Goal: Task Accomplishment & Management: Manage account settings

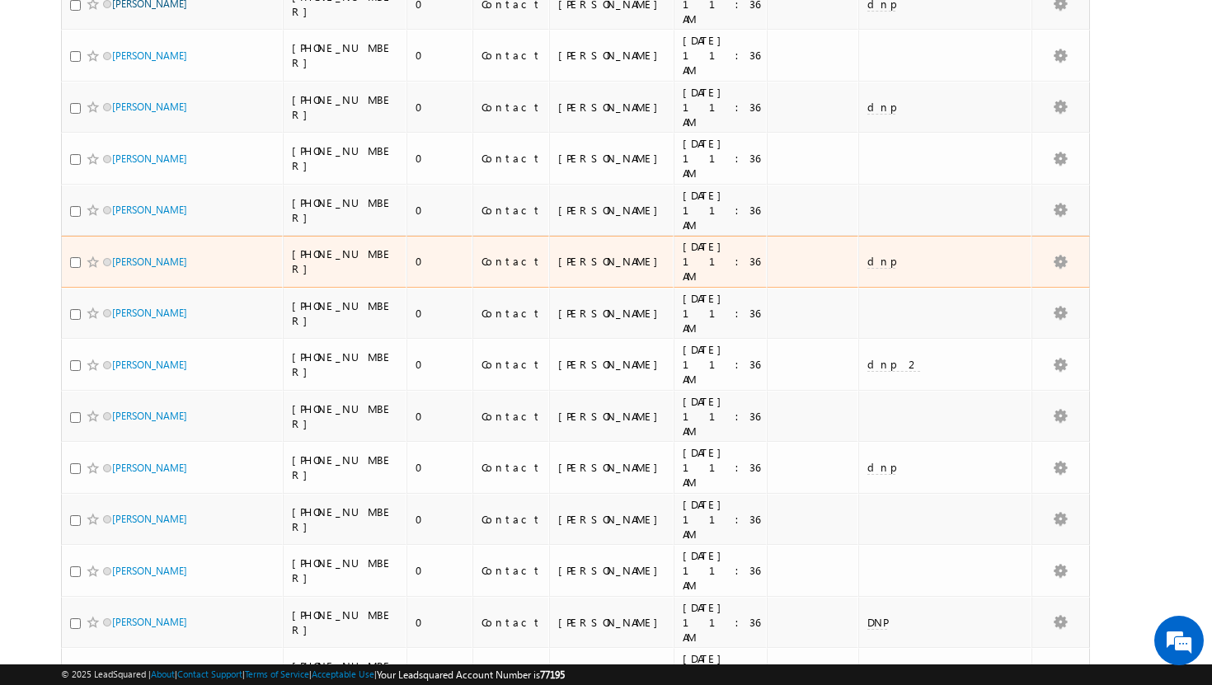
scroll to position [618, 0]
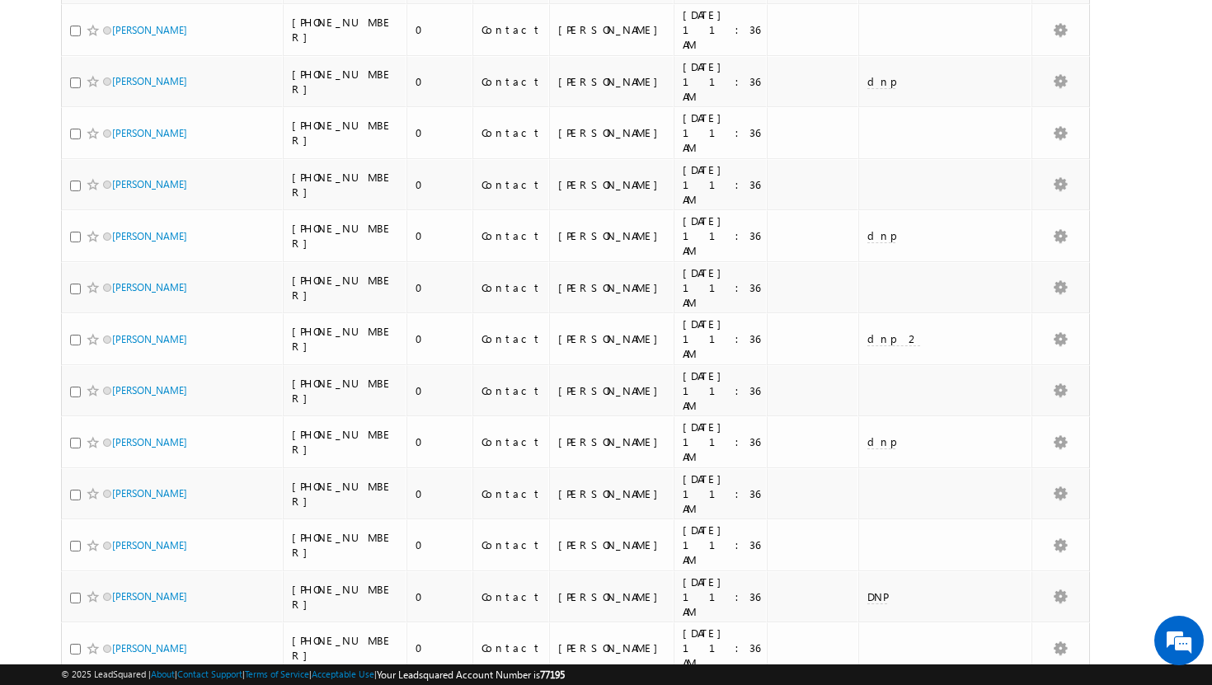
click at [124, 634] on li "50" at bounding box center [117, 640] width 40 height 16
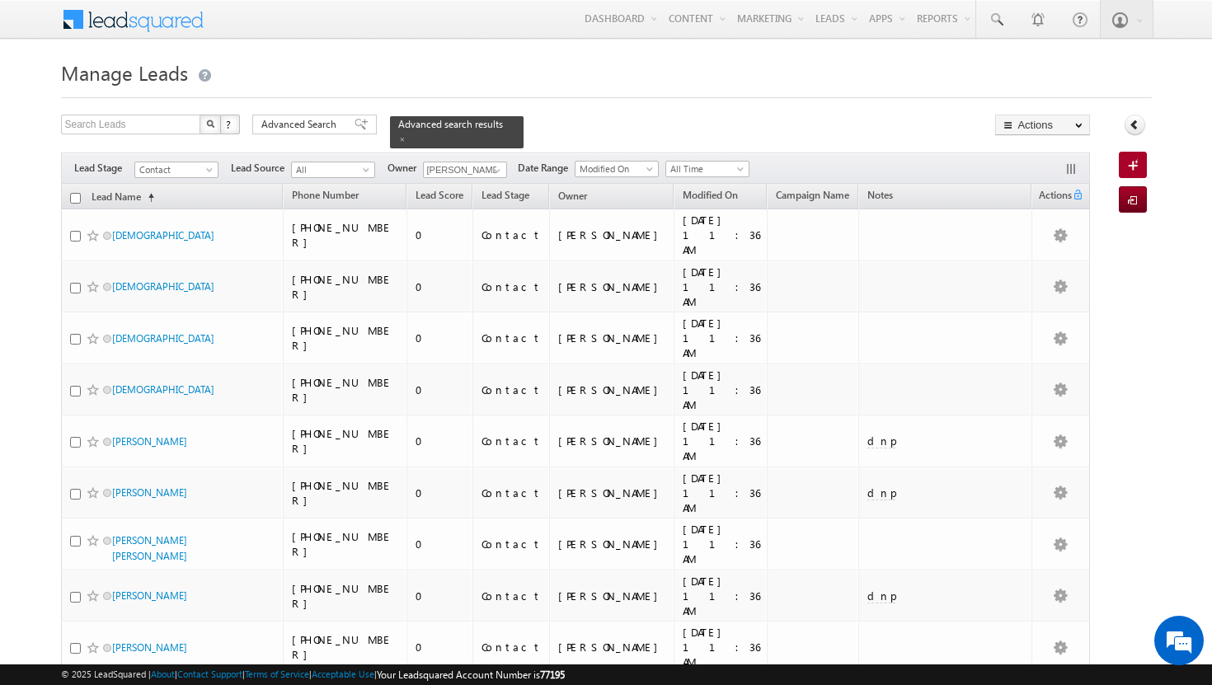
click at [76, 193] on input "checkbox" at bounding box center [75, 198] width 11 height 11
checkbox input "true"
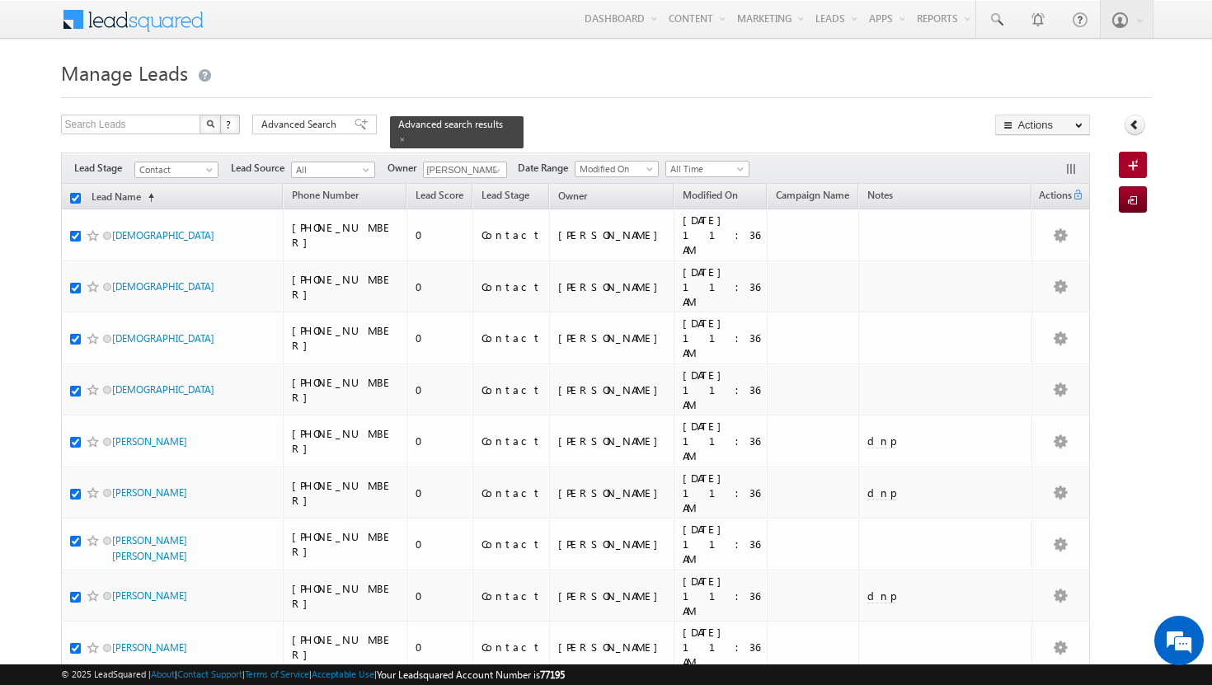
checkbox input "true"
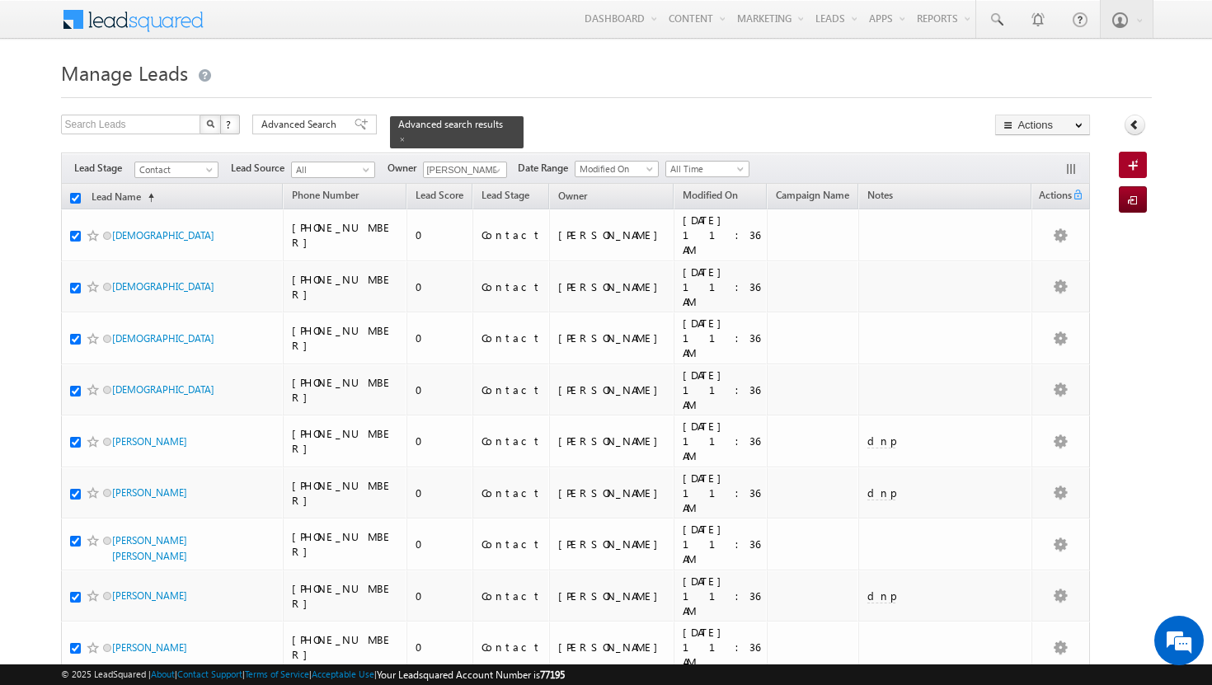
checkbox input "true"
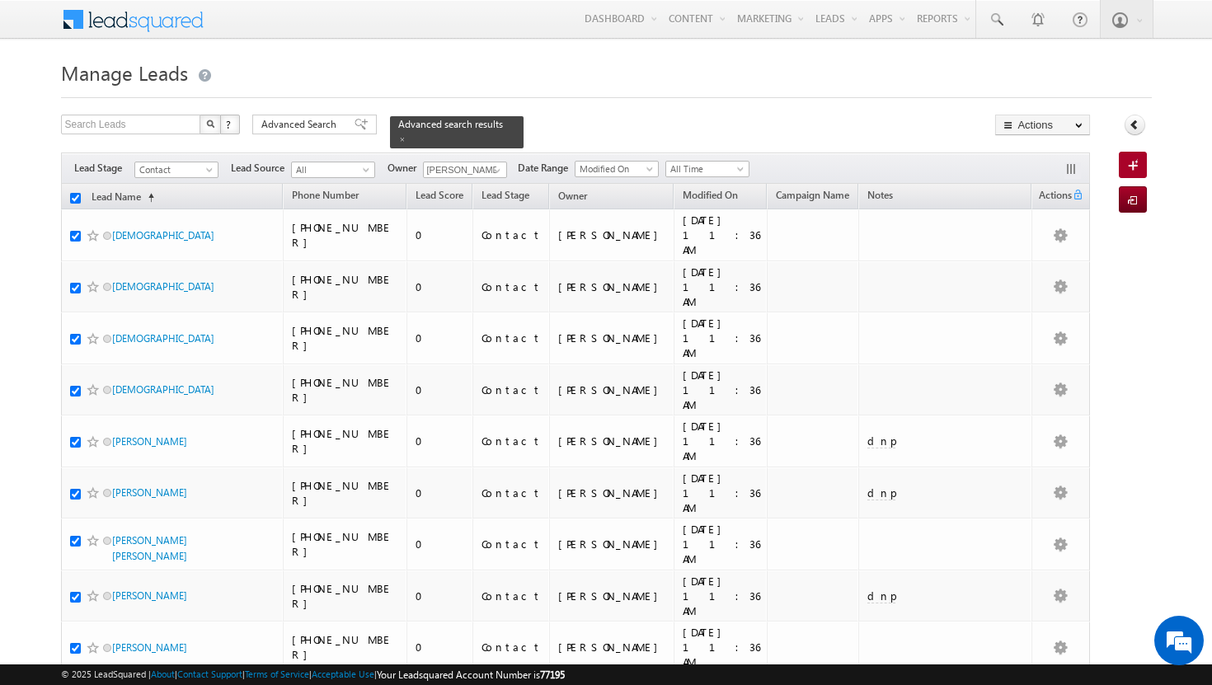
checkbox input "true"
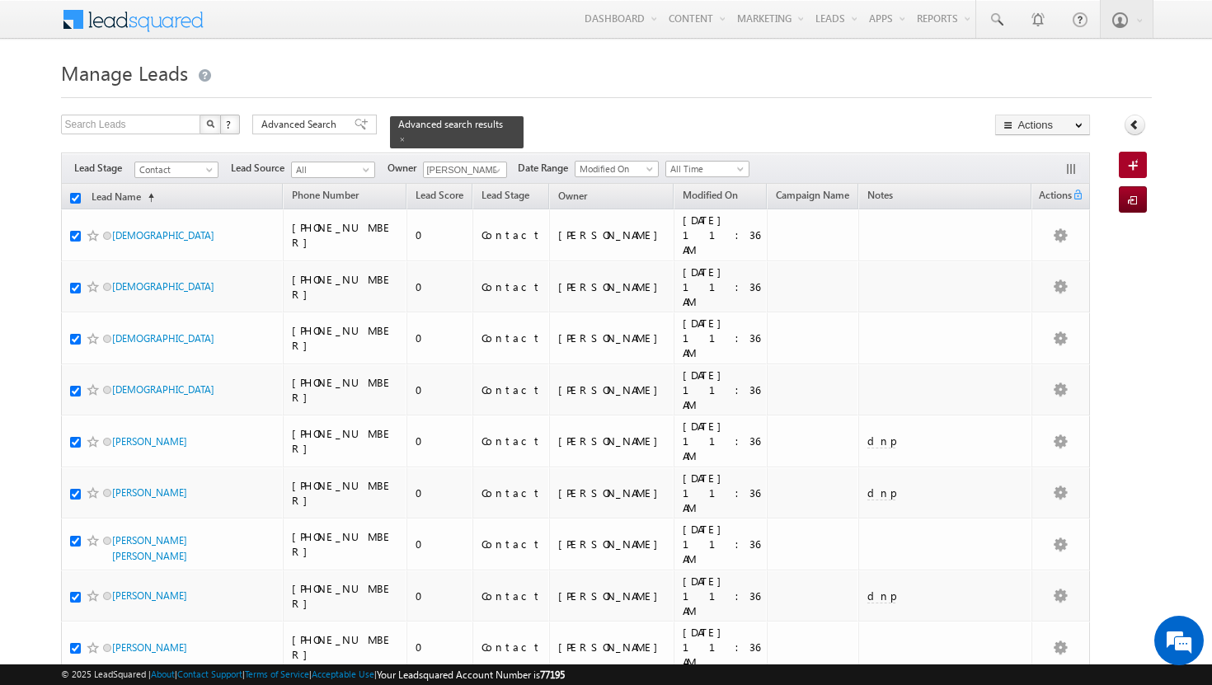
checkbox input "true"
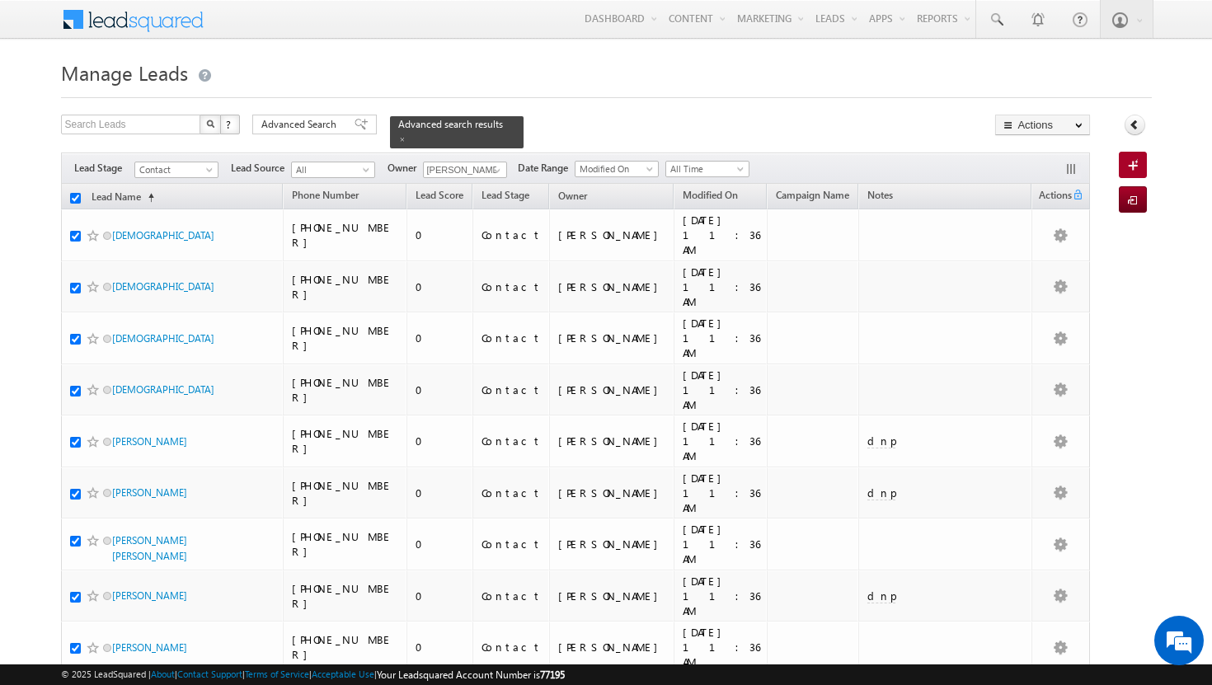
checkbox input "true"
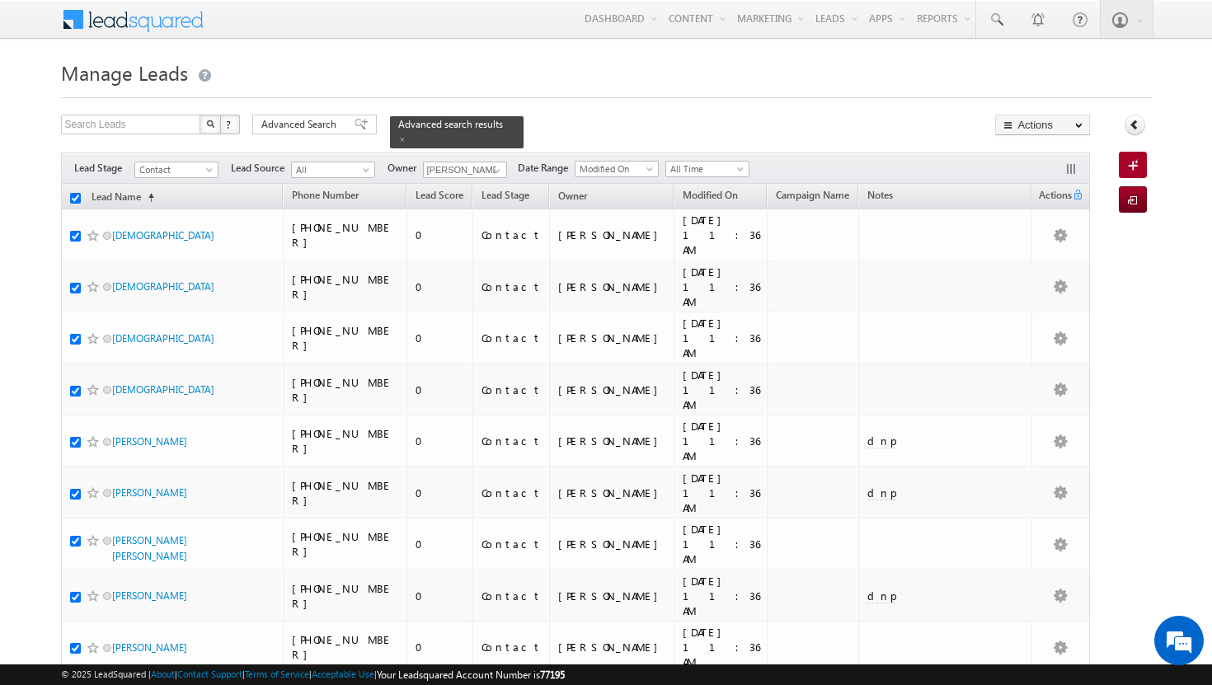
checkbox input "true"
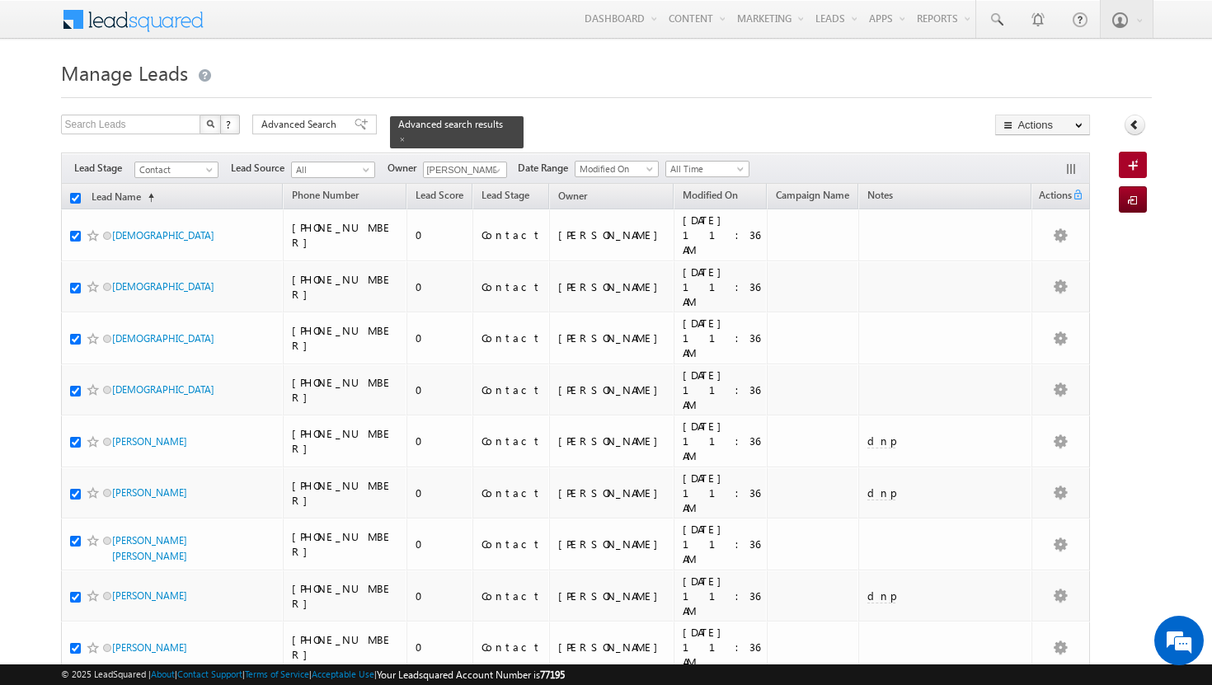
checkbox input "true"
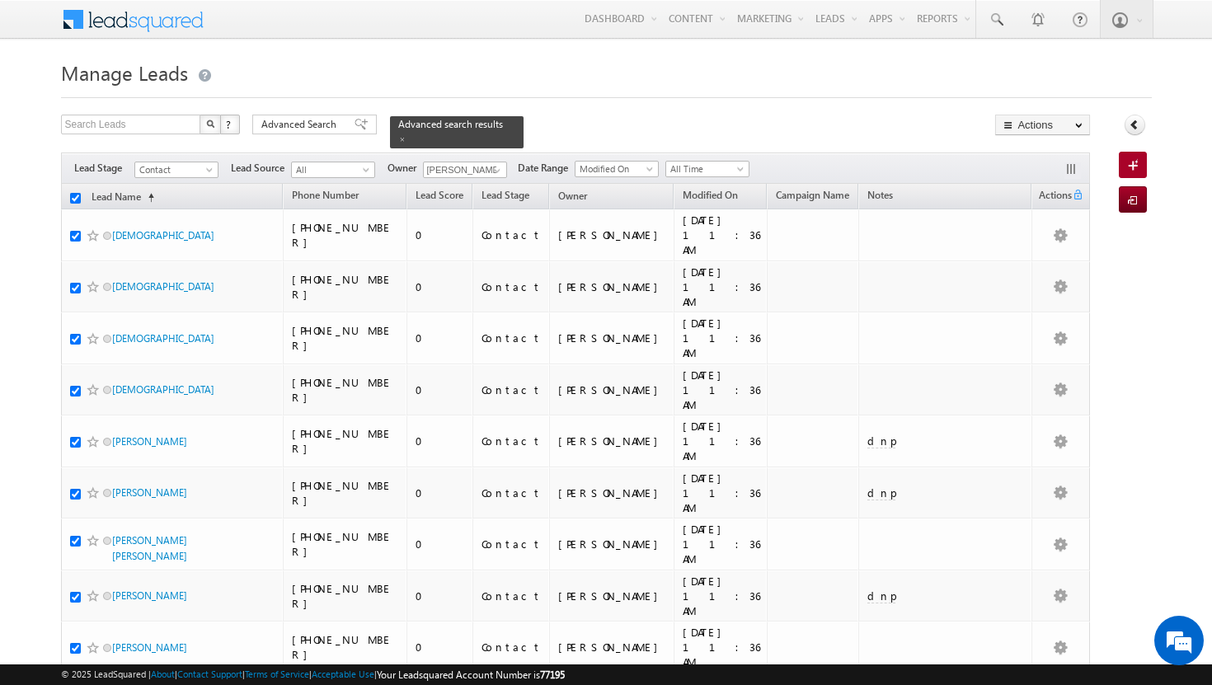
checkbox input "true"
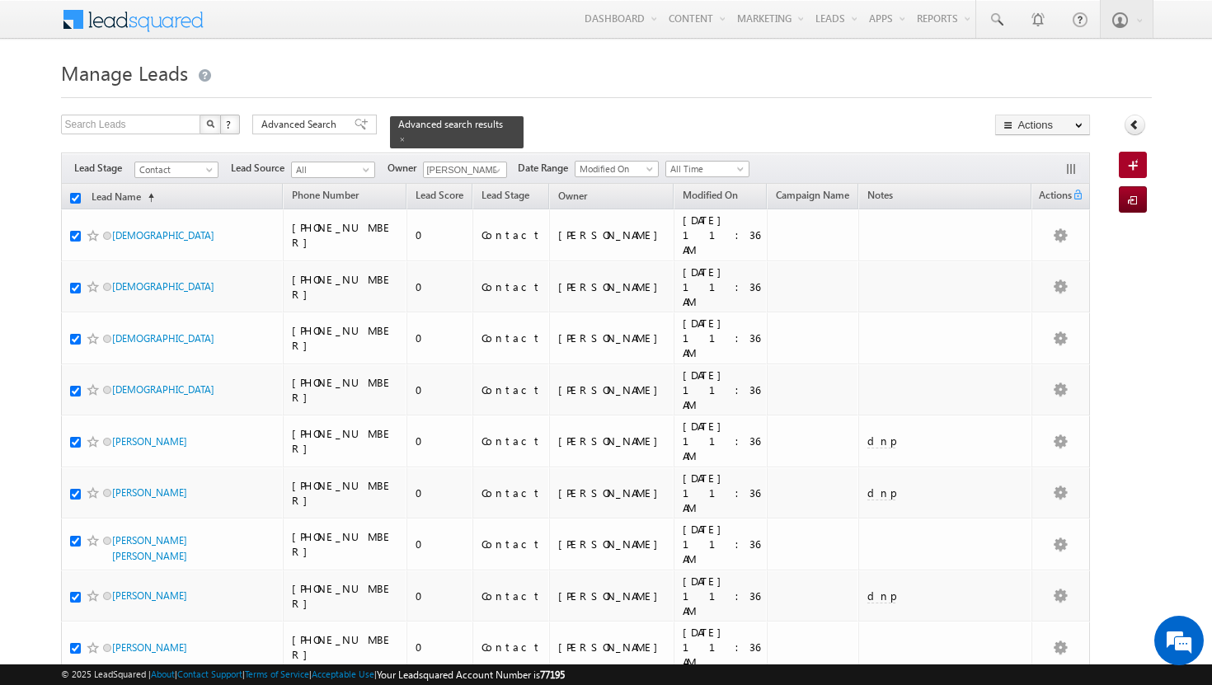
checkbox input "true"
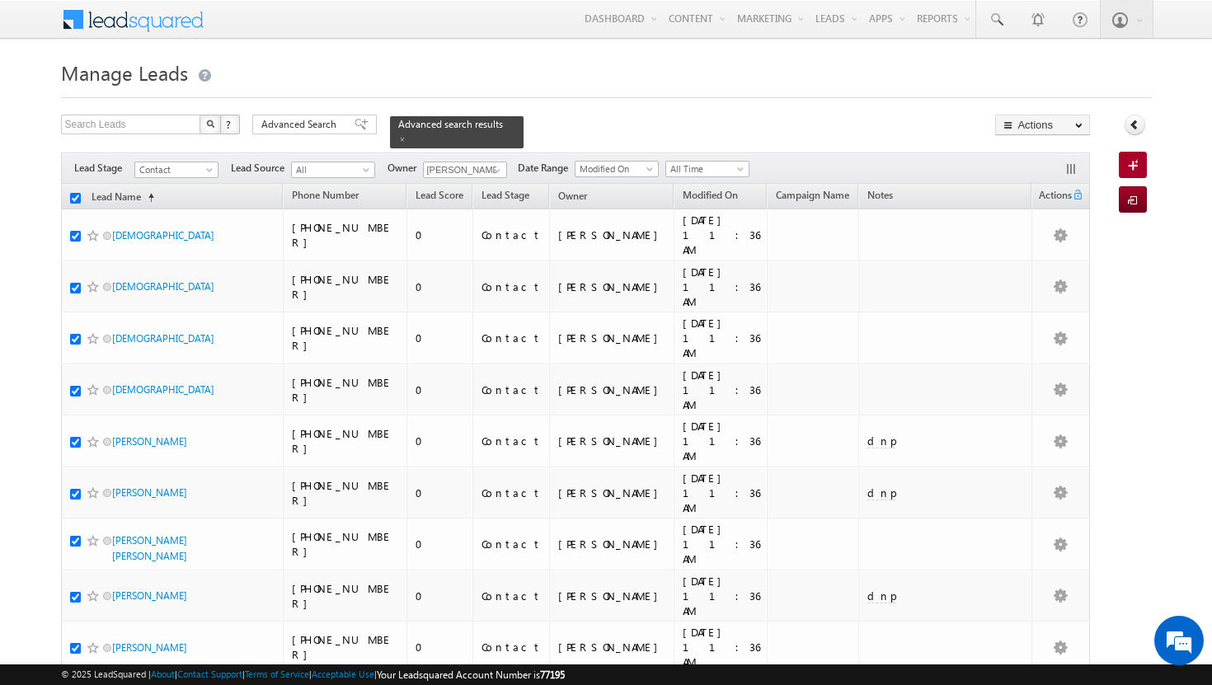
checkbox input "true"
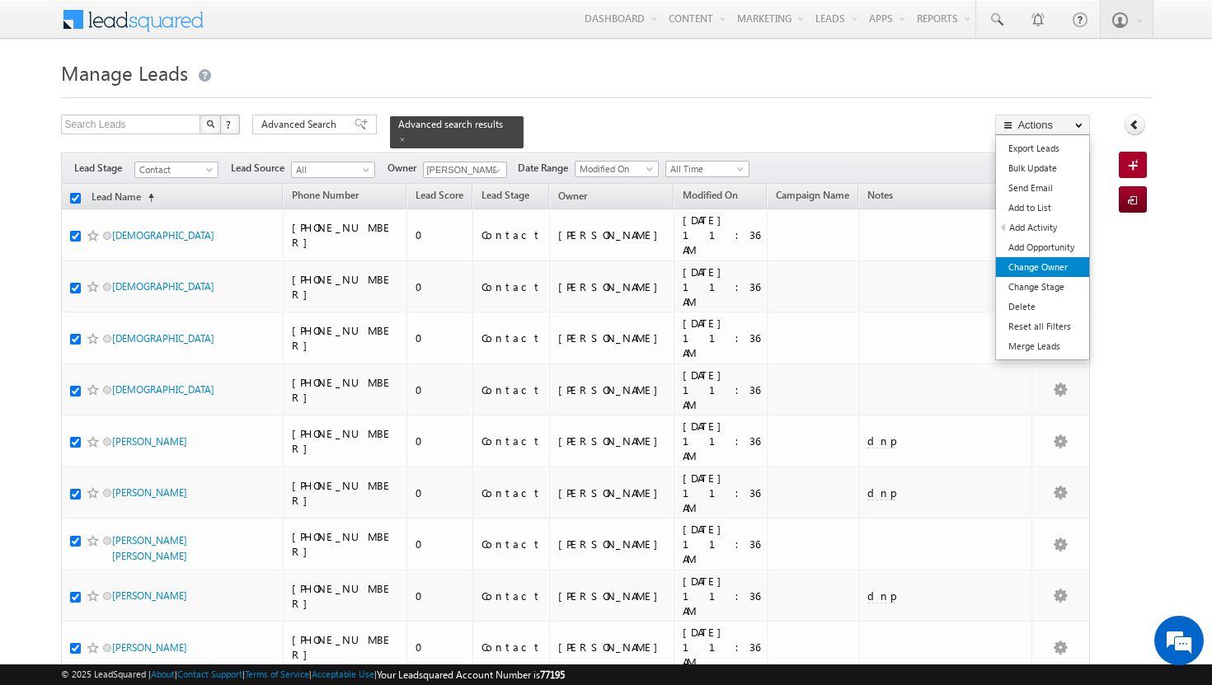
click at [1035, 266] on link "Change Owner" at bounding box center [1042, 267] width 93 height 20
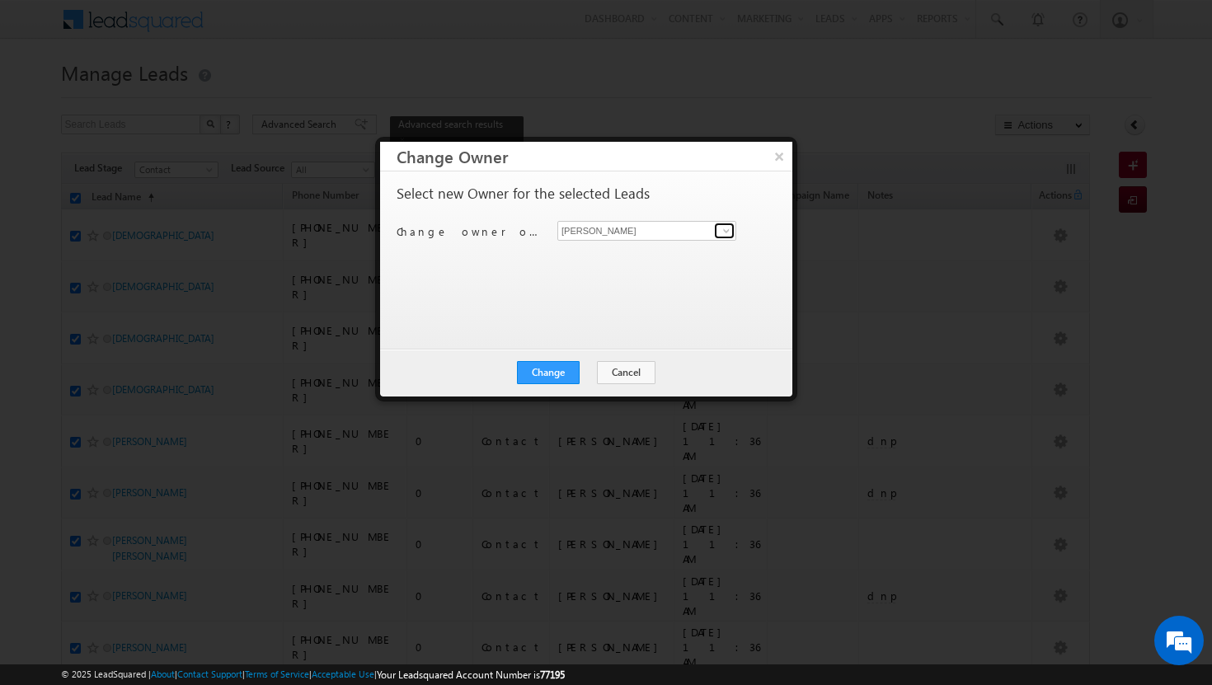
click at [730, 232] on span at bounding box center [726, 230] width 13 height 13
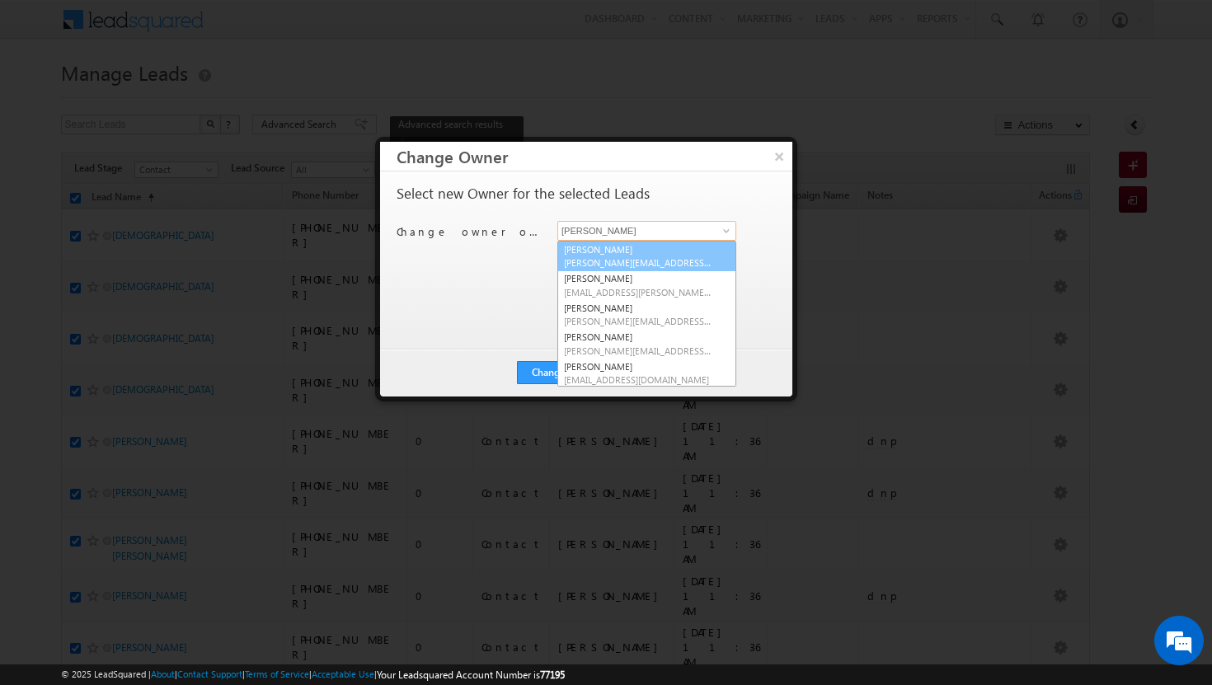
click at [674, 260] on span "[PERSON_NAME][EMAIL_ADDRESS][DOMAIN_NAME]" at bounding box center [638, 262] width 148 height 12
type input "[PERSON_NAME]"
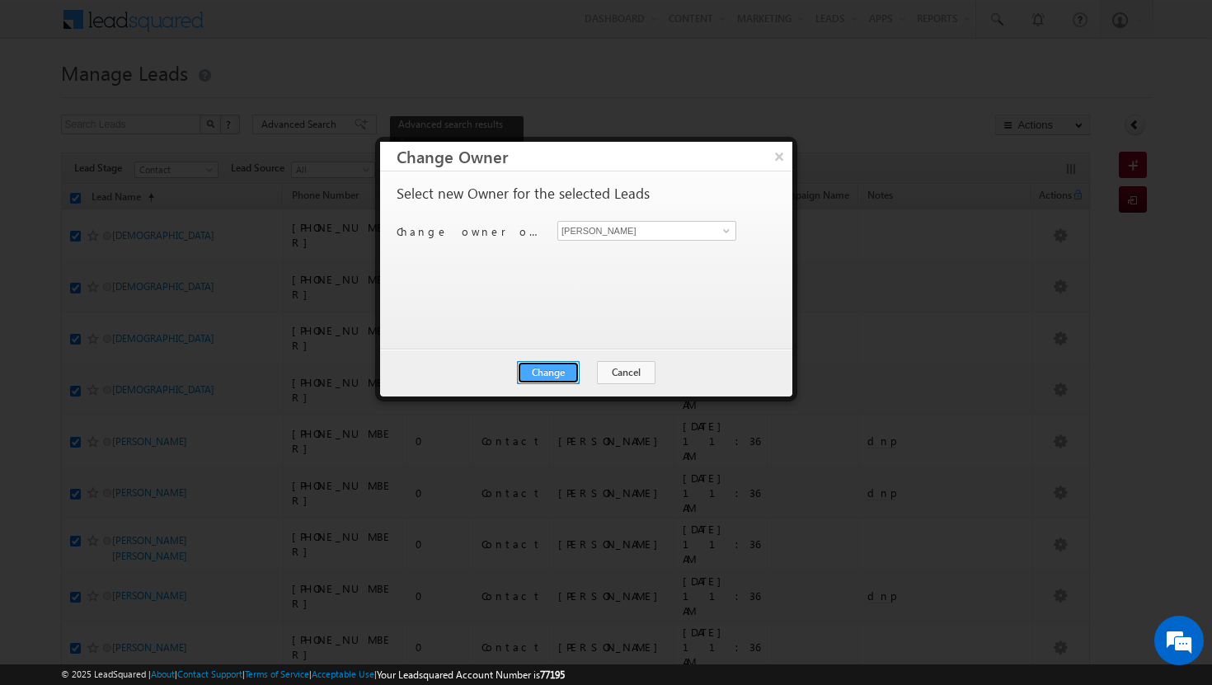
click at [562, 364] on button "Change" at bounding box center [548, 372] width 63 height 23
click at [585, 369] on button "Close" at bounding box center [588, 372] width 53 height 23
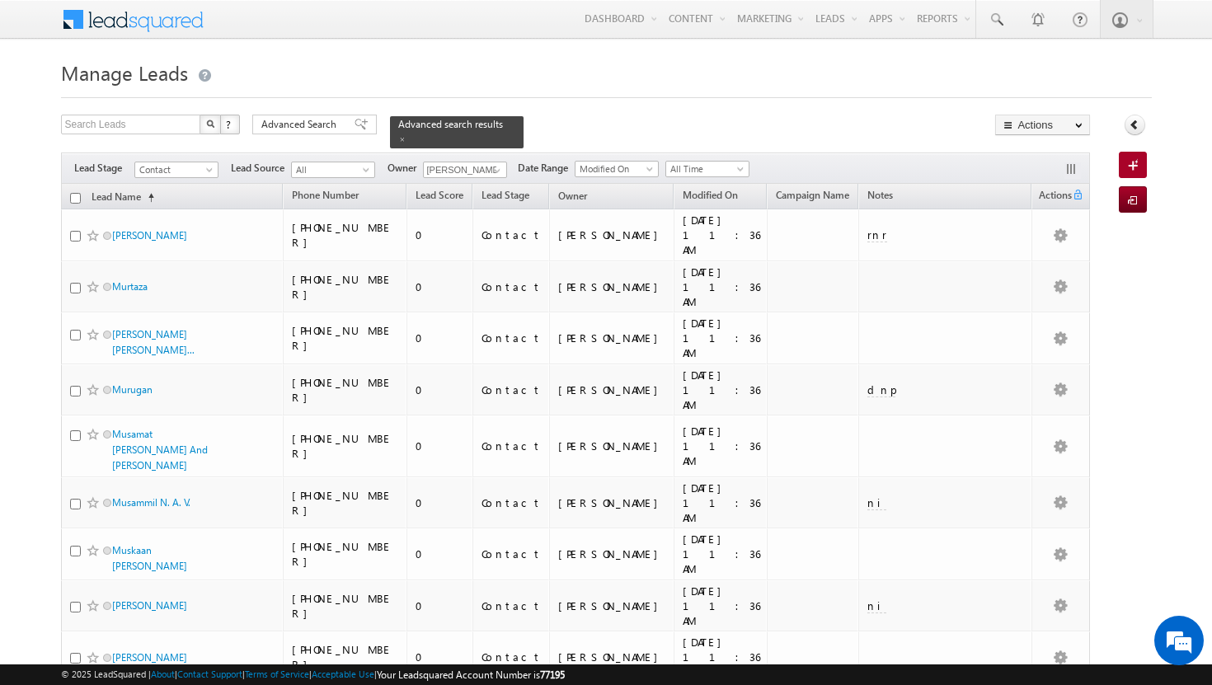
click at [73, 193] on input "checkbox" at bounding box center [75, 198] width 11 height 11
checkbox input "true"
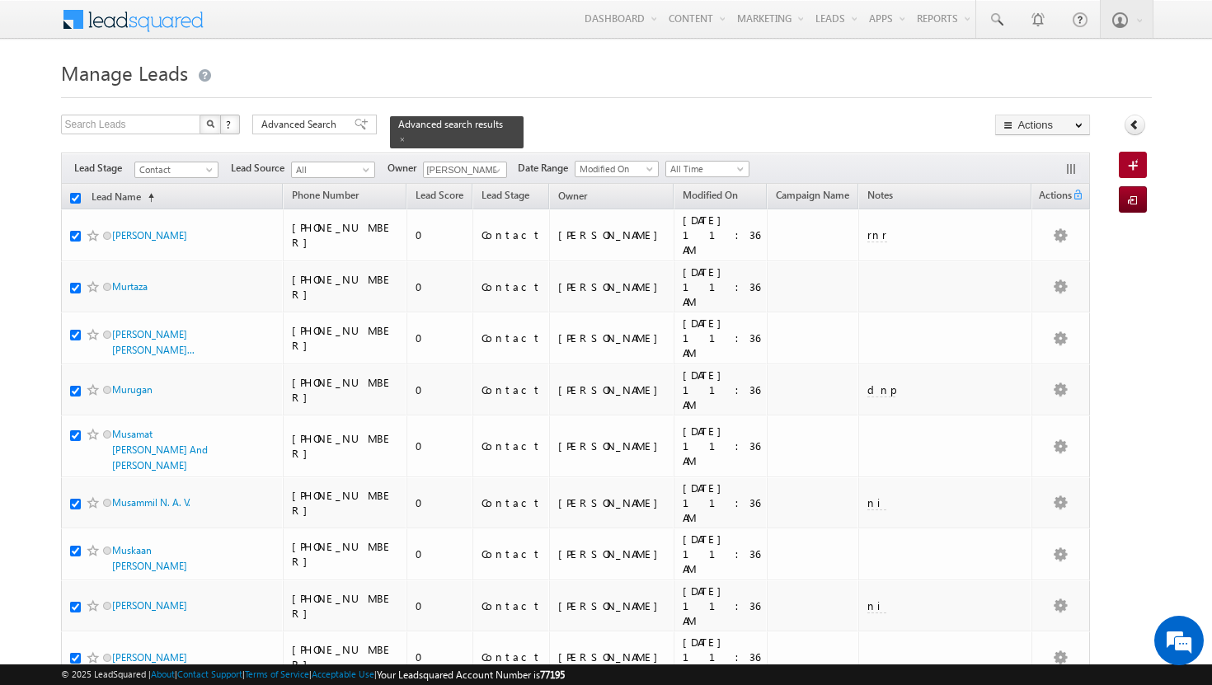
checkbox input "true"
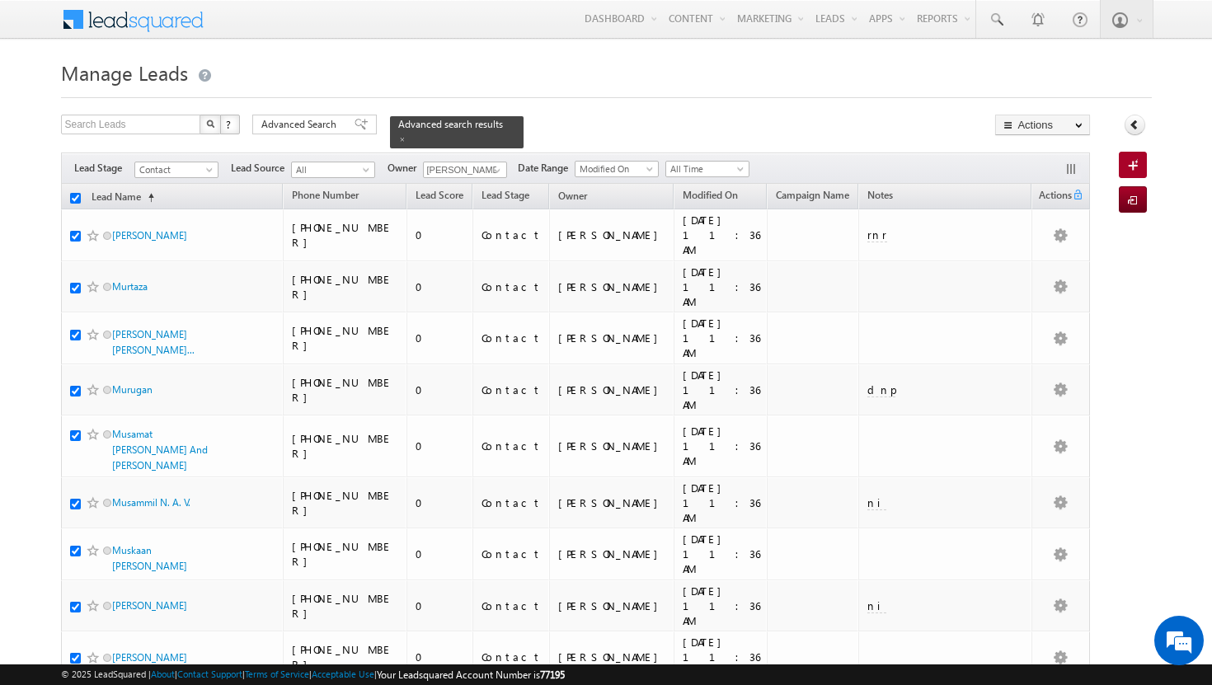
checkbox input "true"
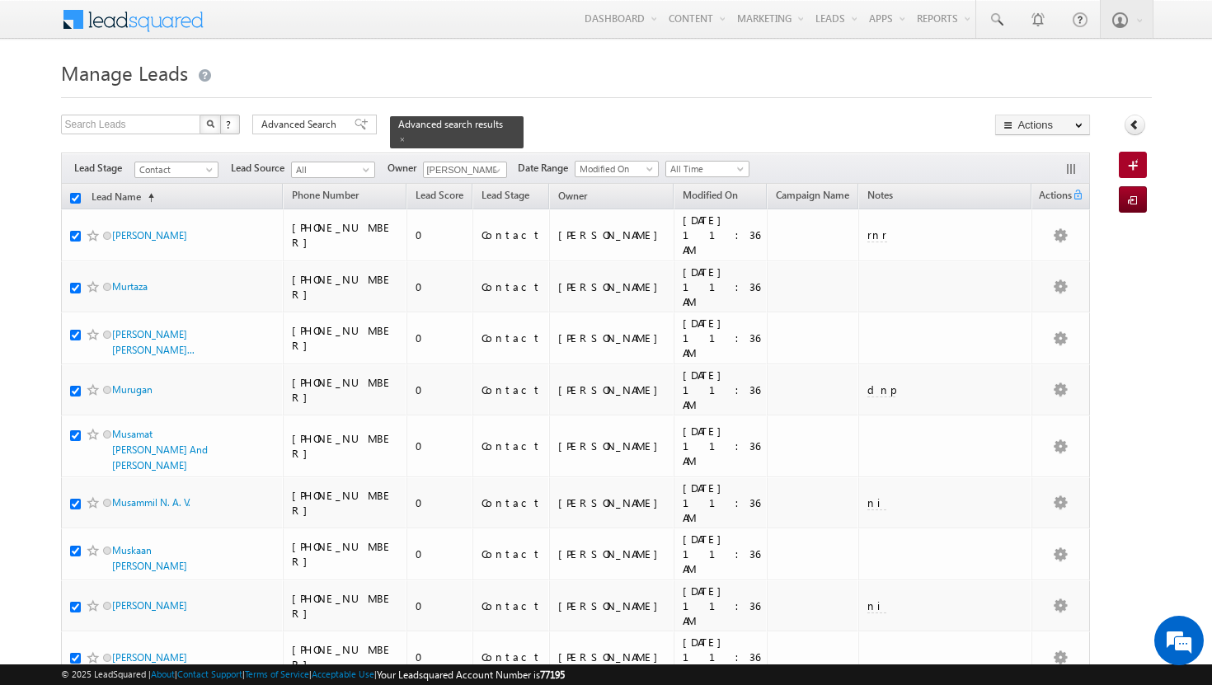
checkbox input "true"
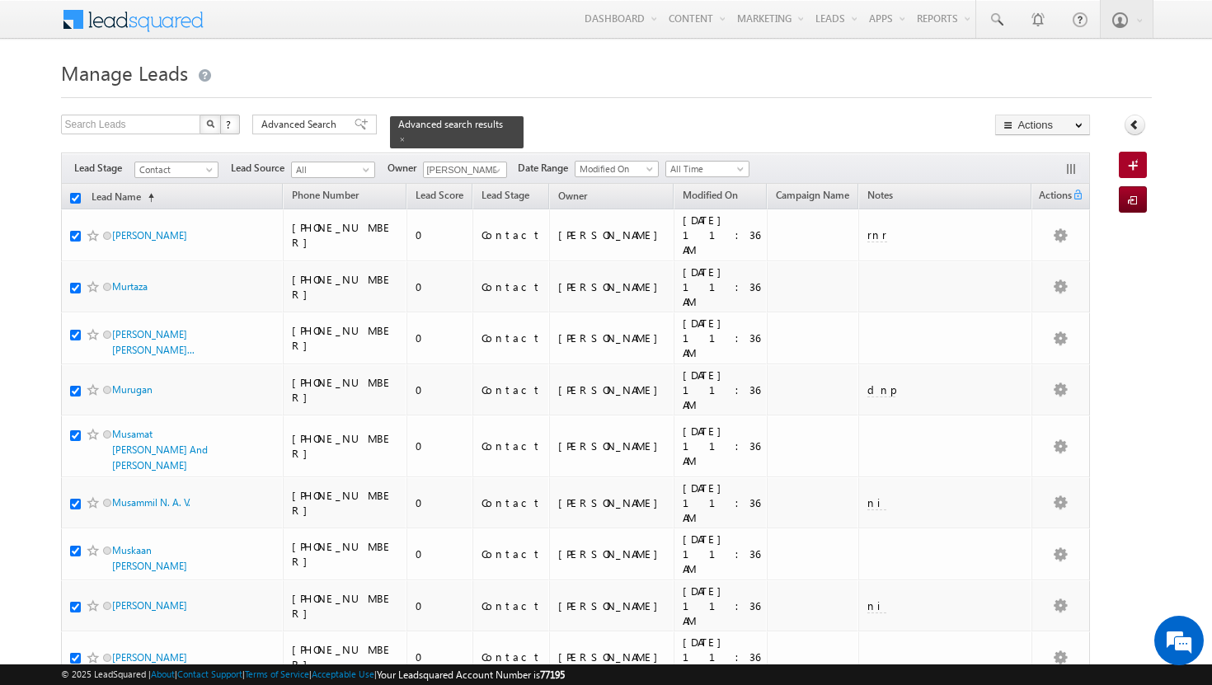
checkbox input "true"
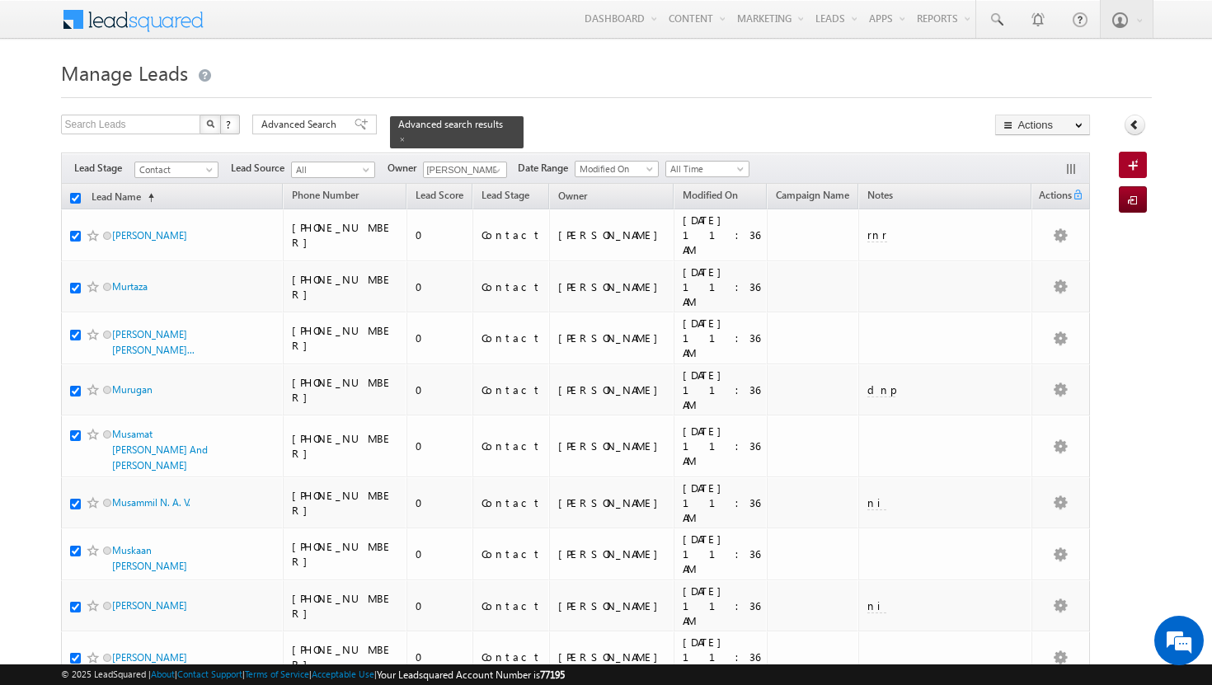
checkbox input "true"
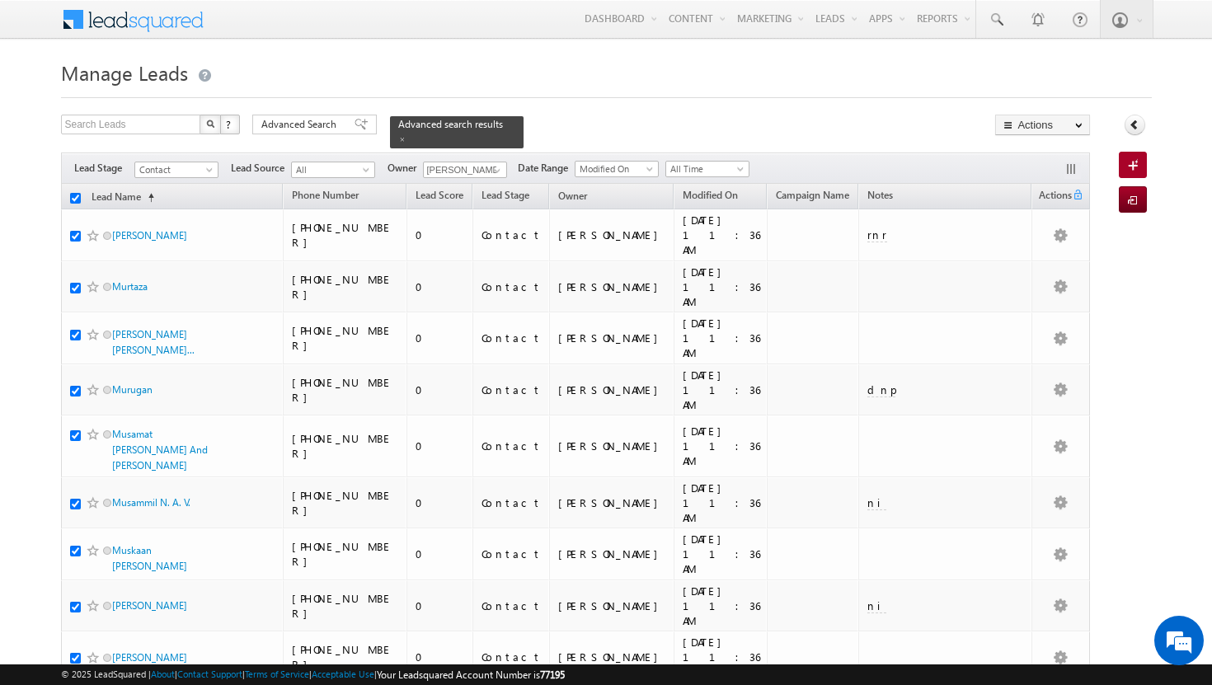
checkbox input "true"
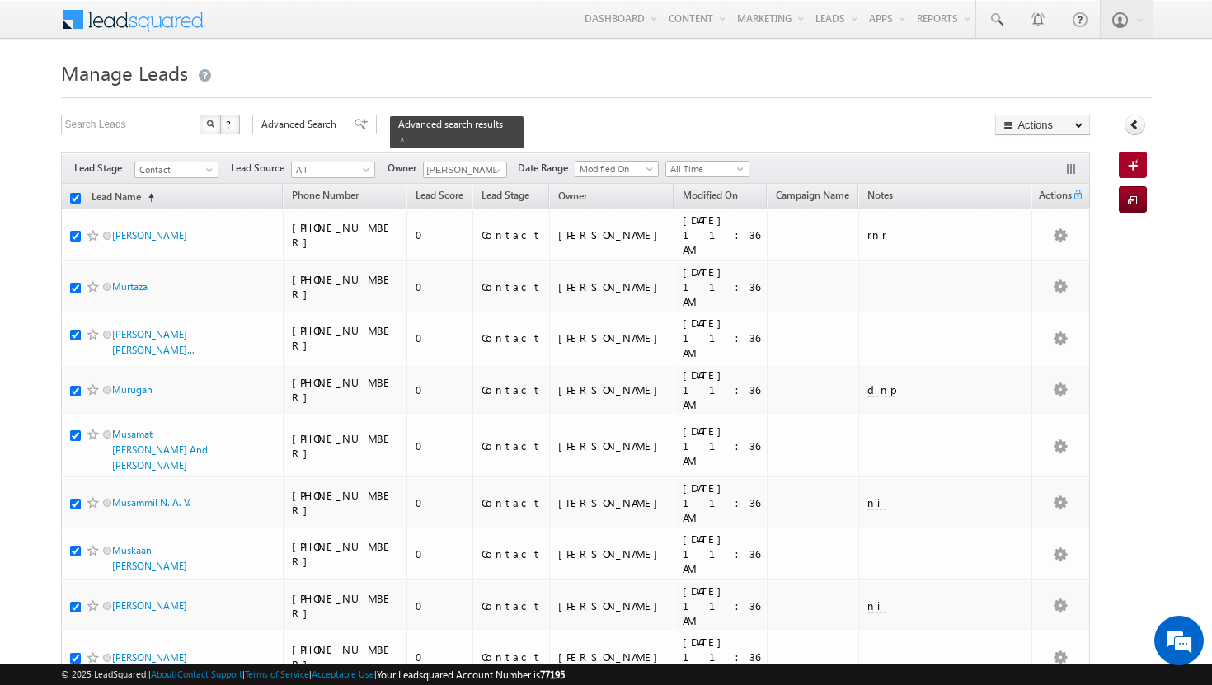
checkbox input "true"
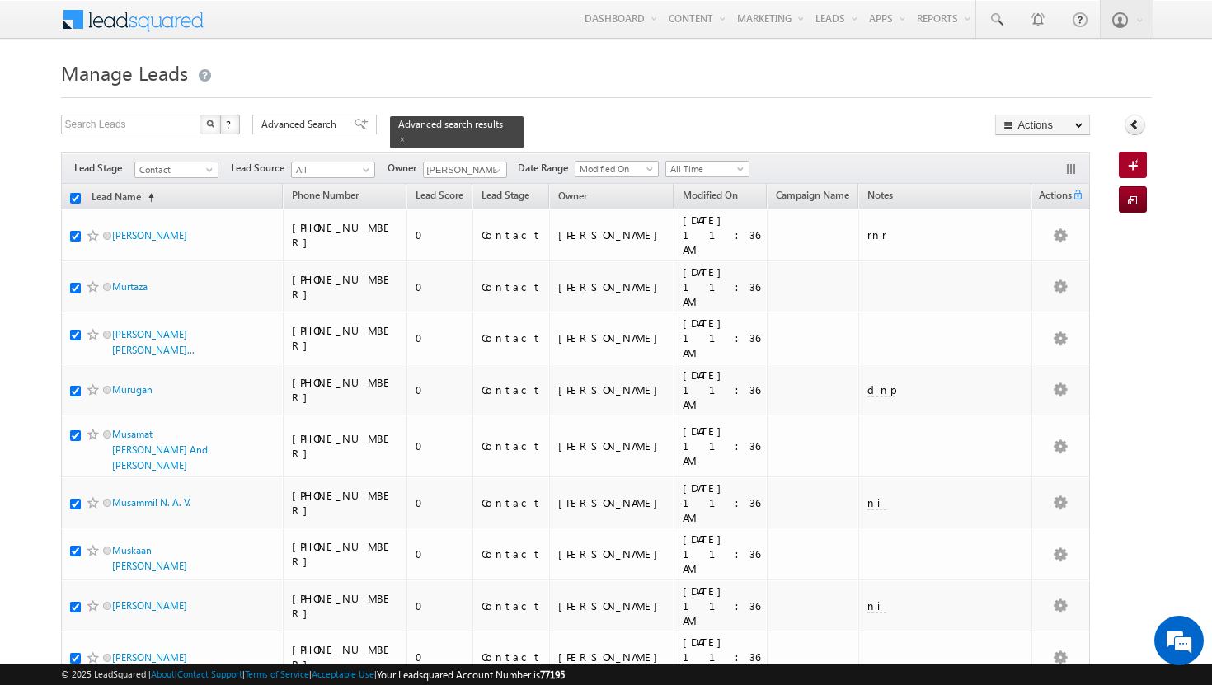
checkbox input "true"
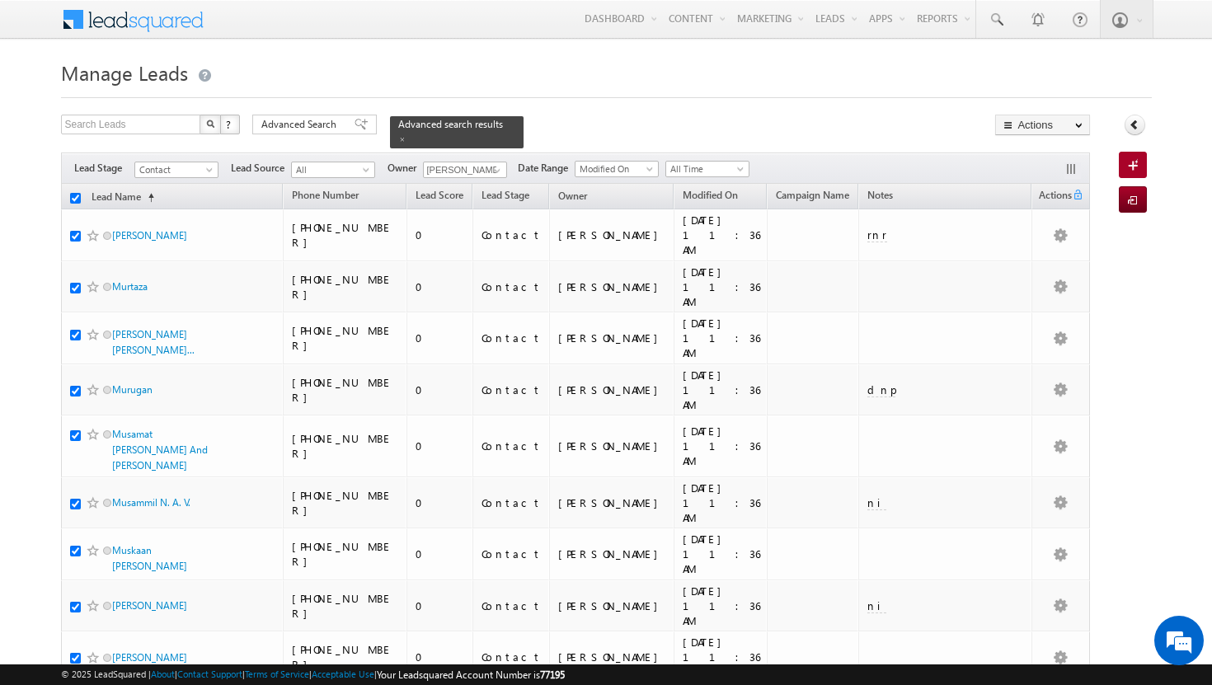
checkbox input "true"
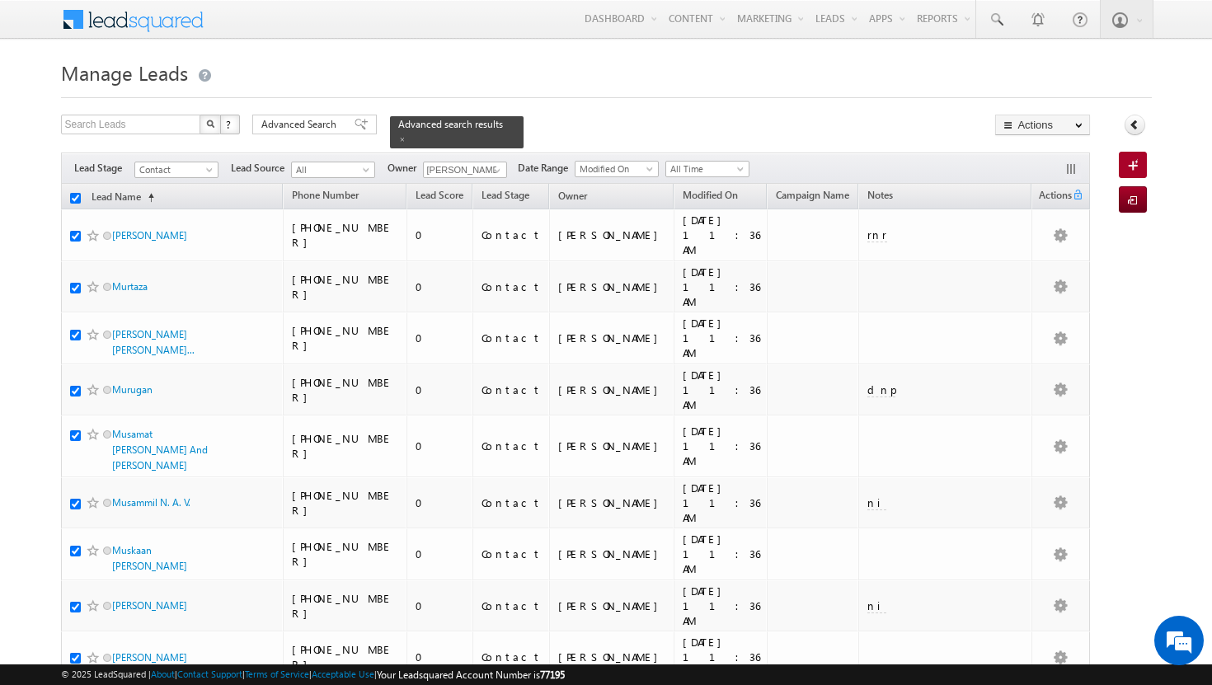
checkbox input "true"
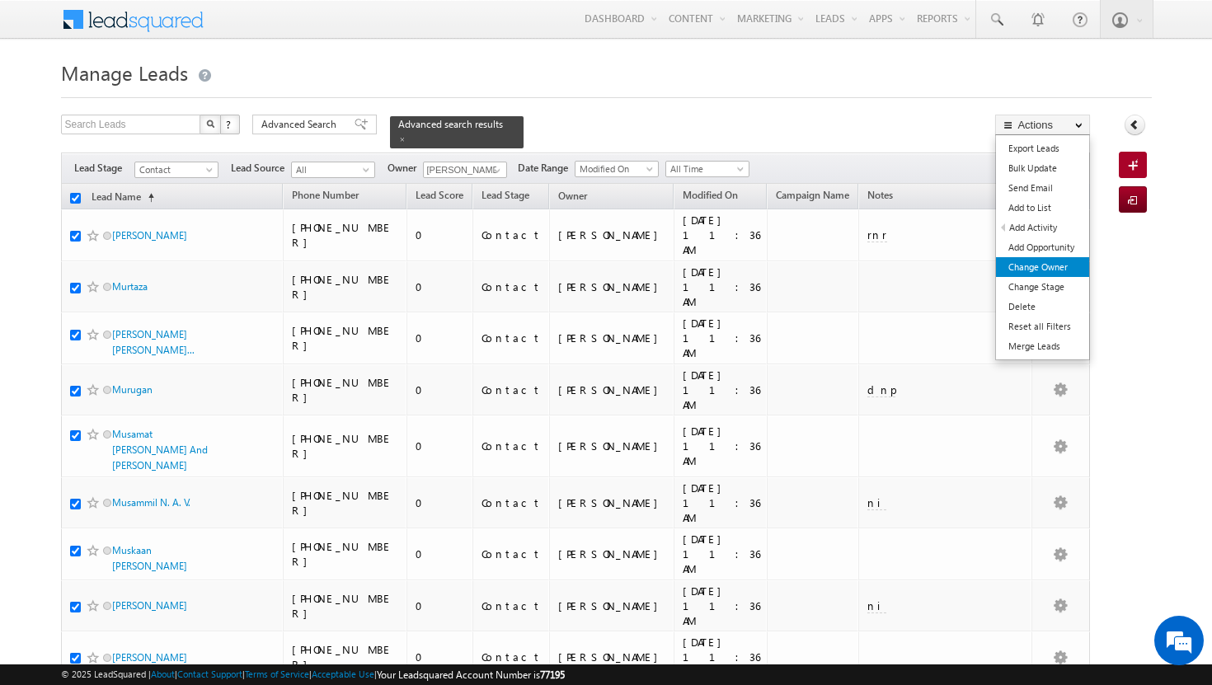
click at [1065, 266] on link "Change Owner" at bounding box center [1042, 267] width 93 height 20
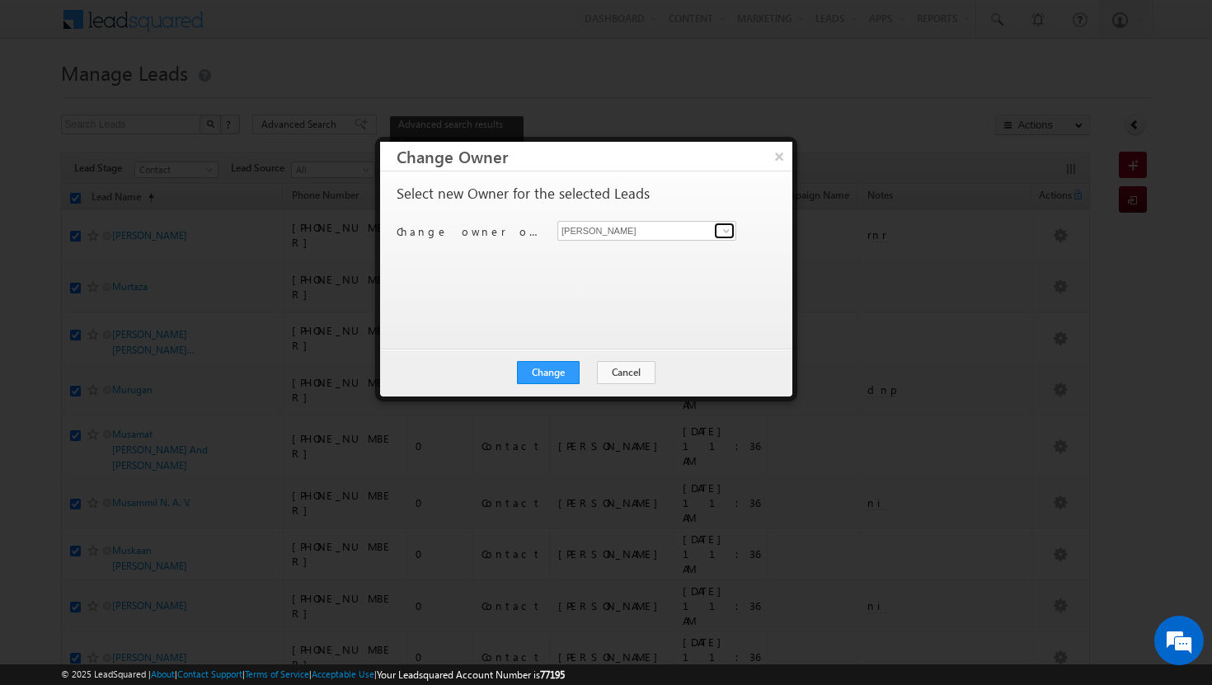
click at [726, 234] on span at bounding box center [726, 230] width 13 height 13
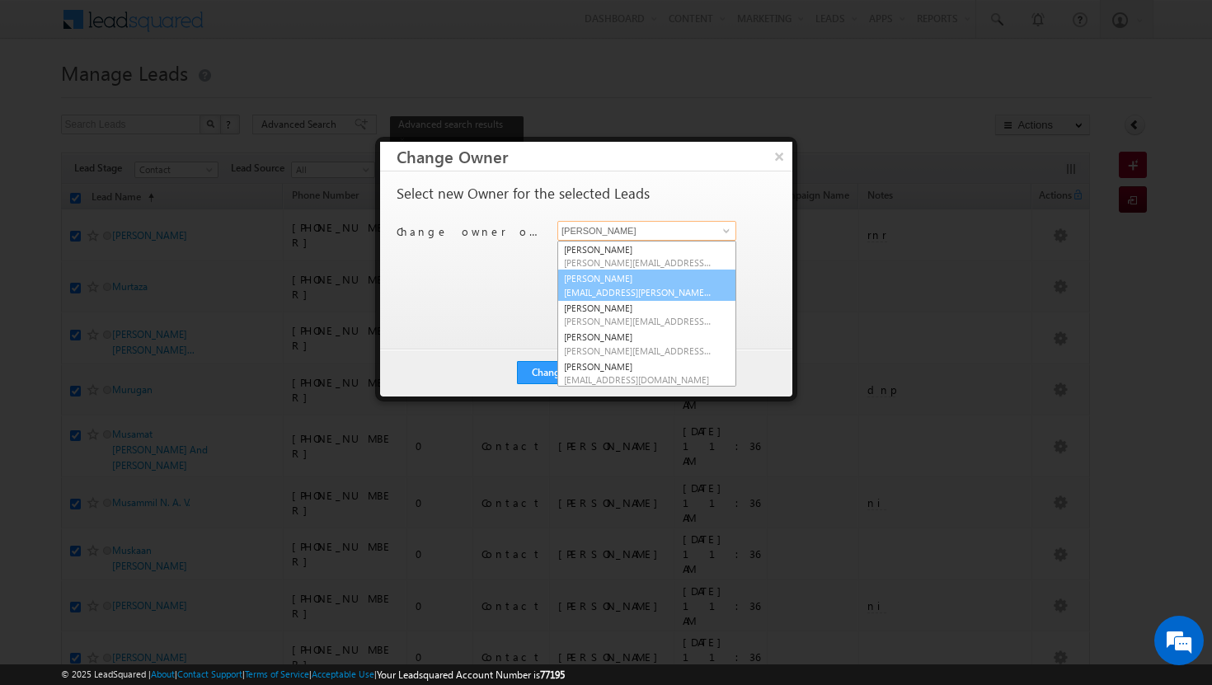
click at [698, 287] on span "[EMAIL_ADDRESS][PERSON_NAME][DOMAIN_NAME]" at bounding box center [638, 292] width 148 height 12
type input "[PERSON_NAME]"
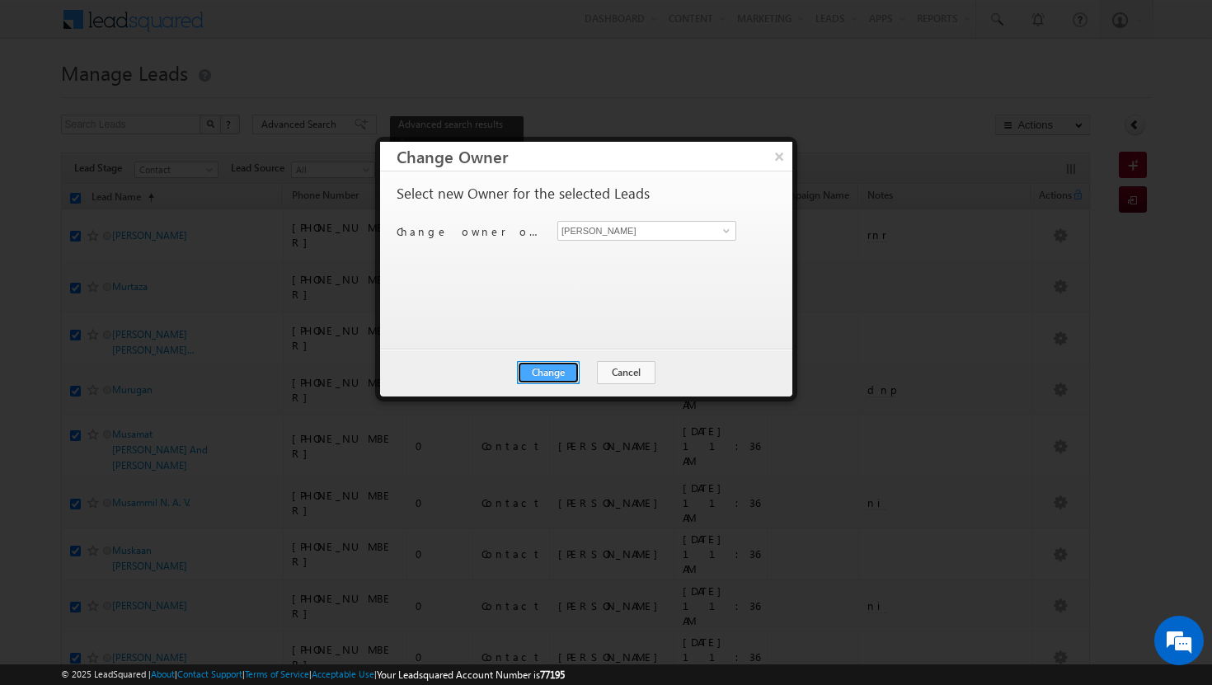
click at [552, 369] on button "Change" at bounding box center [548, 372] width 63 height 23
click at [580, 369] on button "Close" at bounding box center [588, 372] width 53 height 23
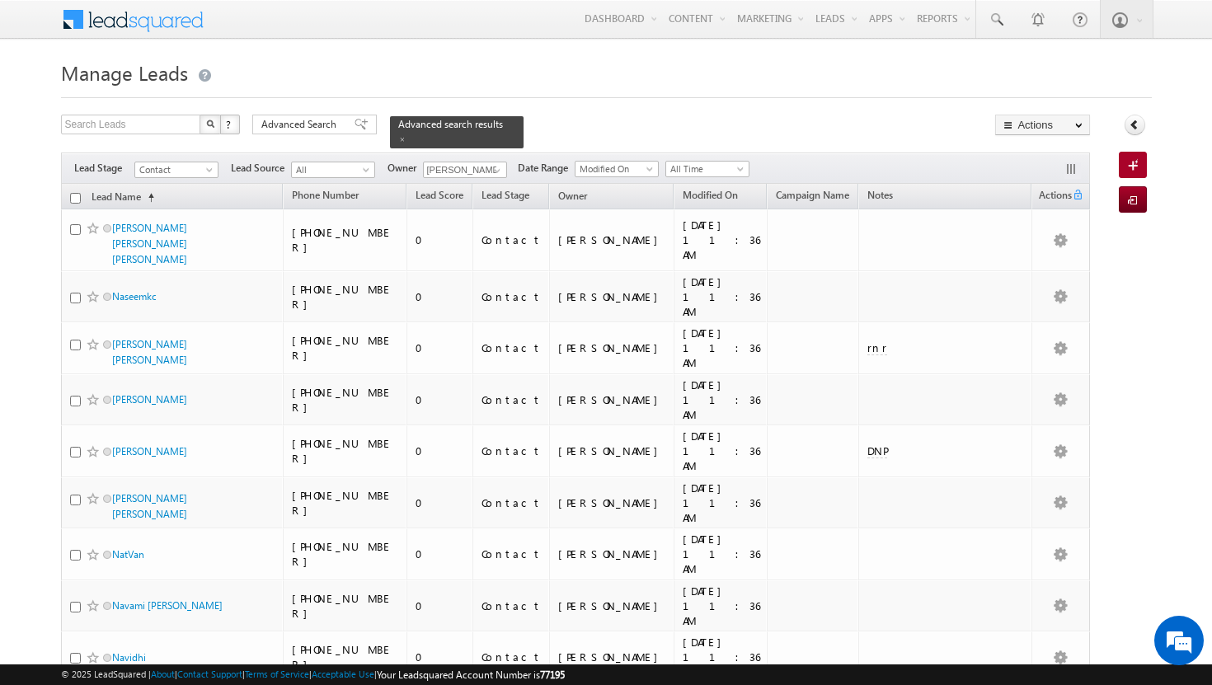
click at [73, 193] on input "checkbox" at bounding box center [75, 198] width 11 height 11
checkbox input "true"
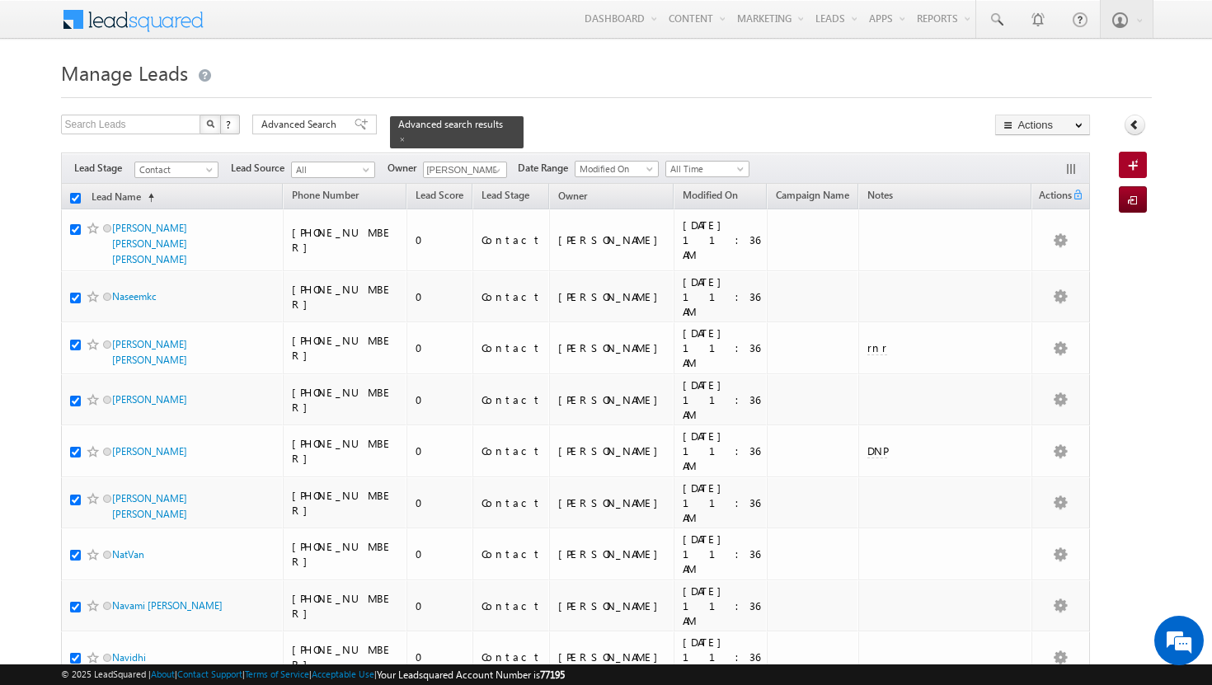
checkbox input "true"
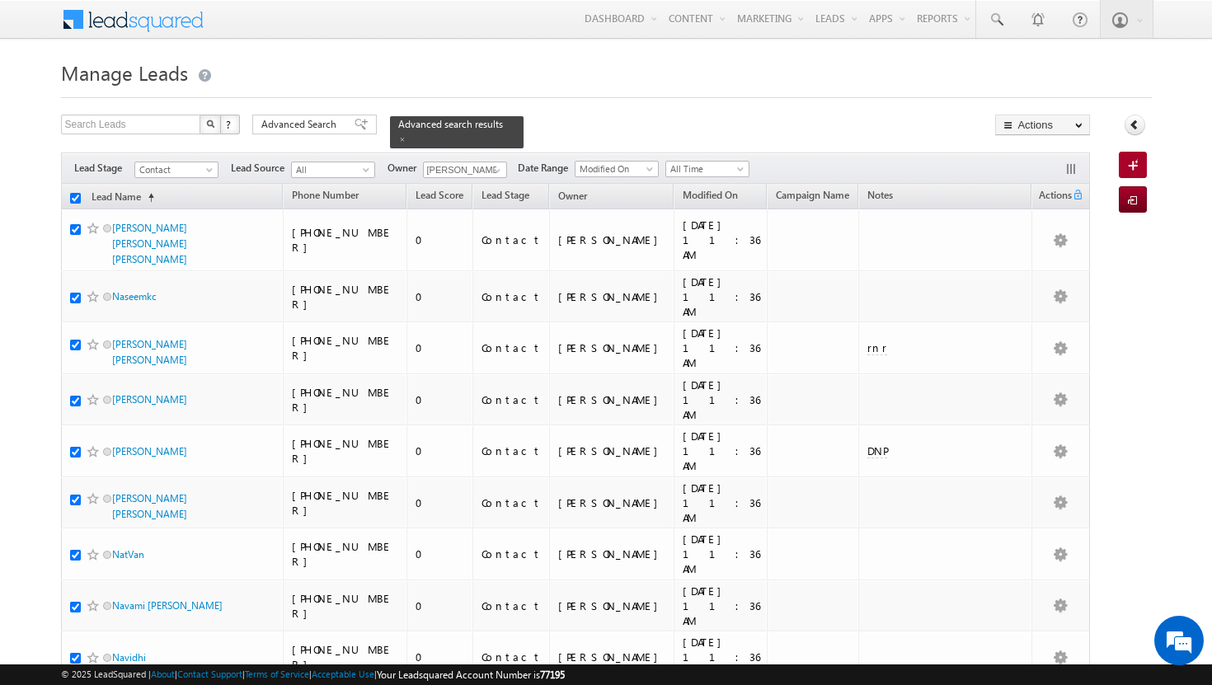
checkbox input "true"
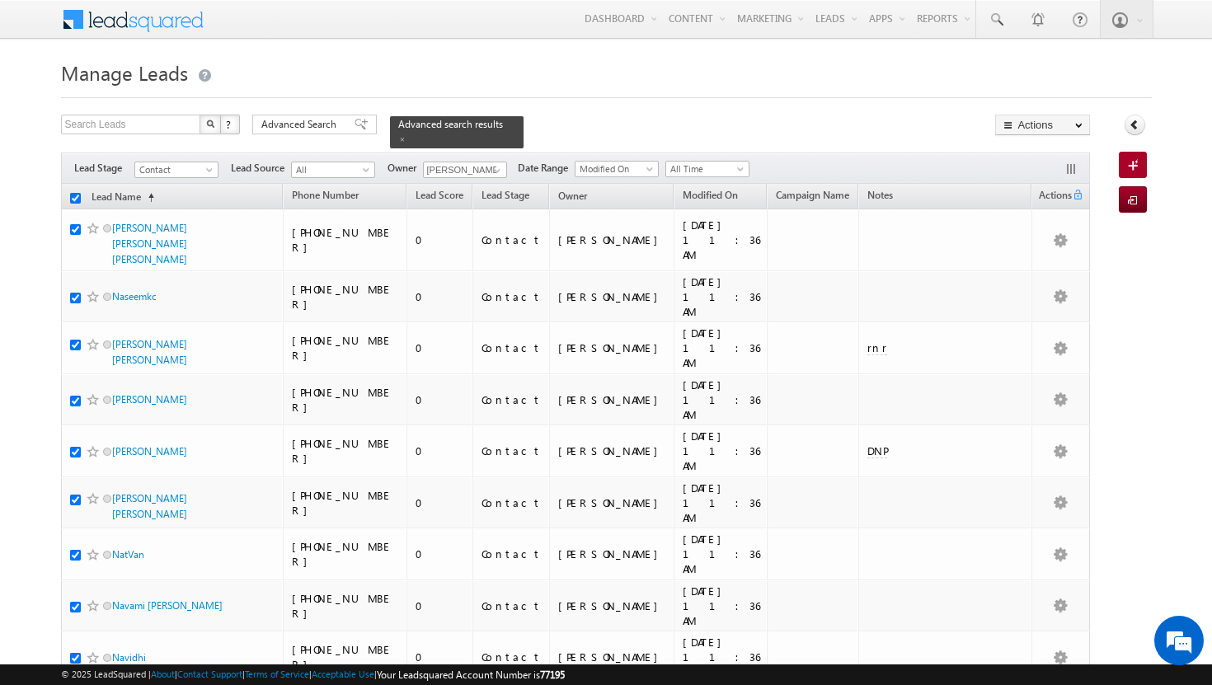
checkbox input "true"
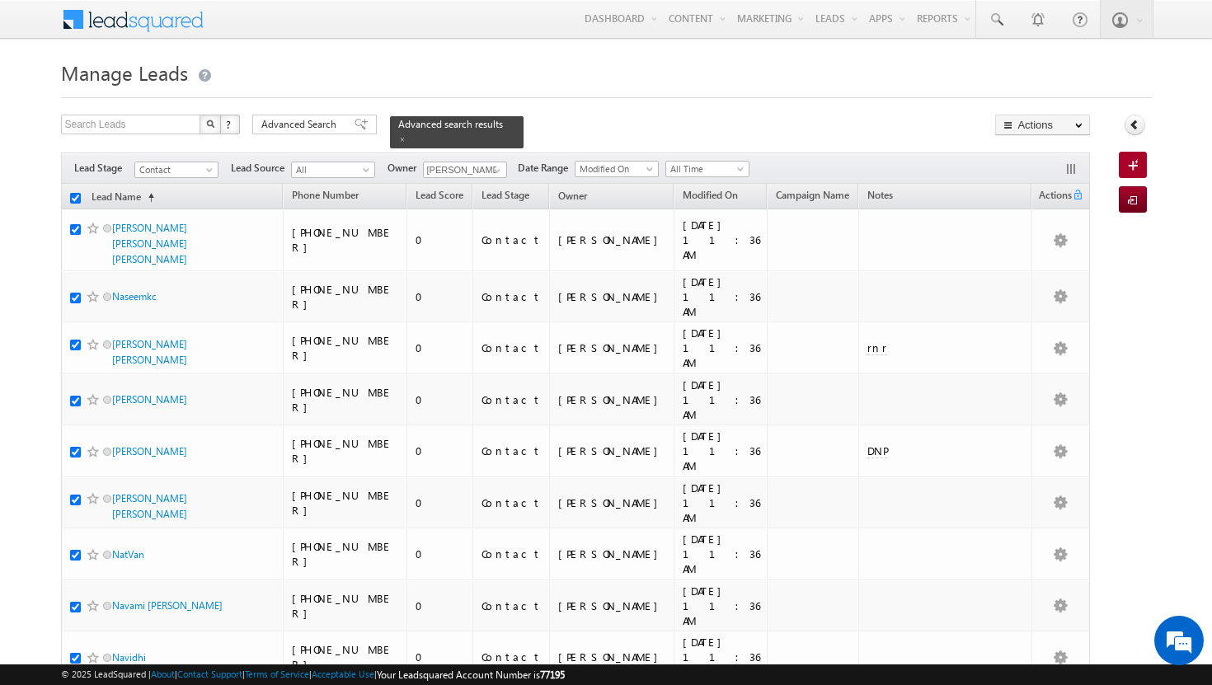
checkbox input "true"
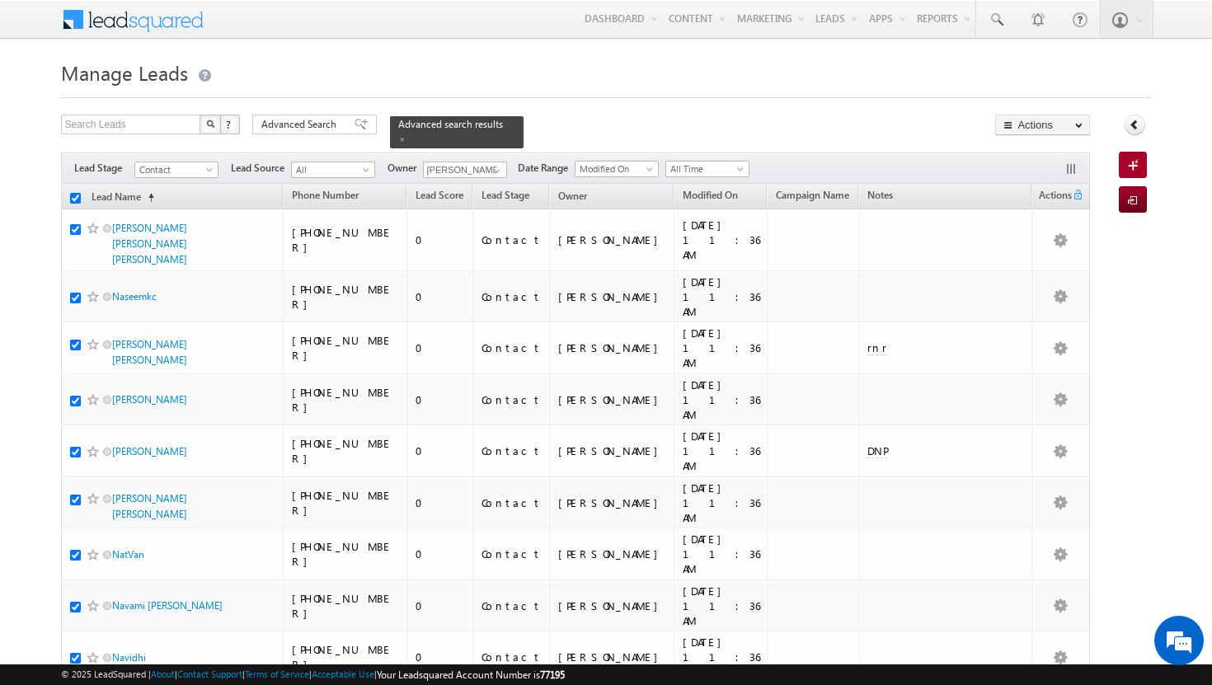
checkbox input "true"
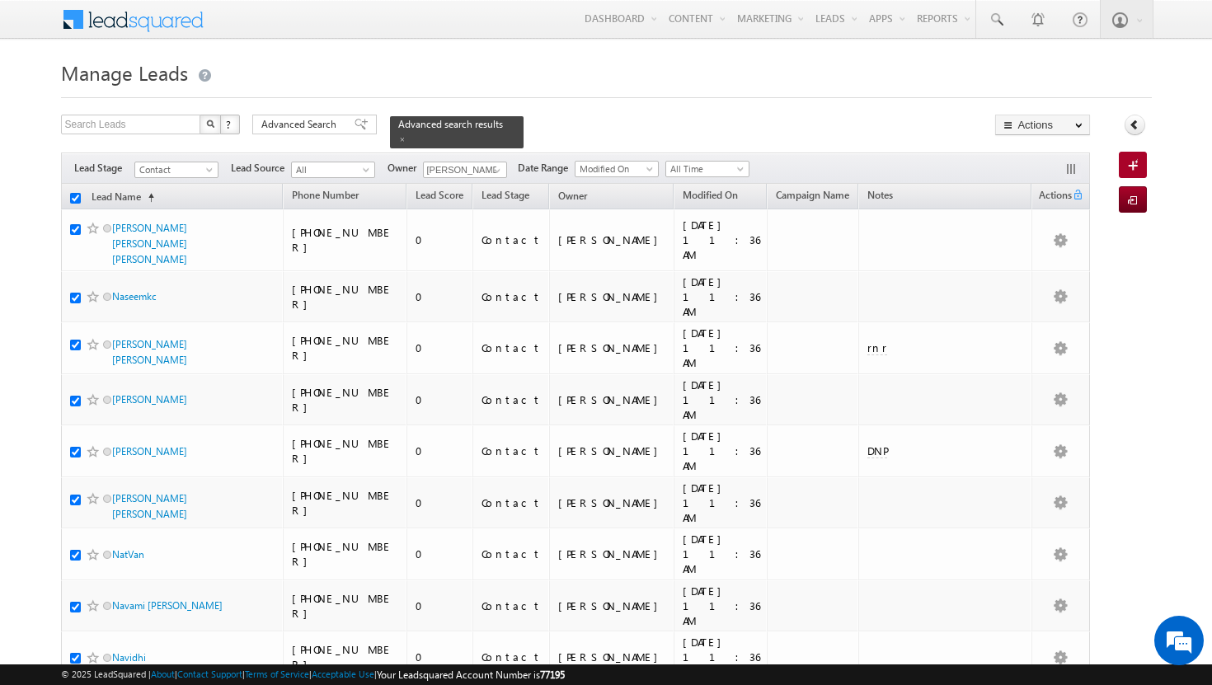
checkbox input "true"
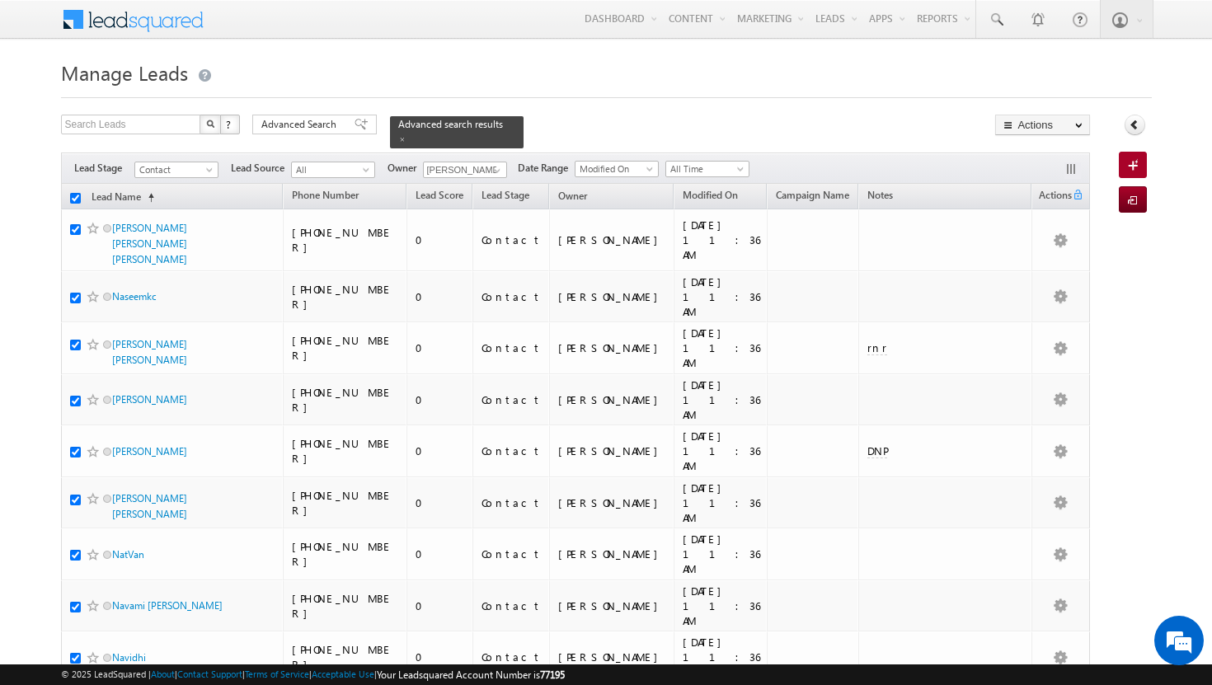
checkbox input "true"
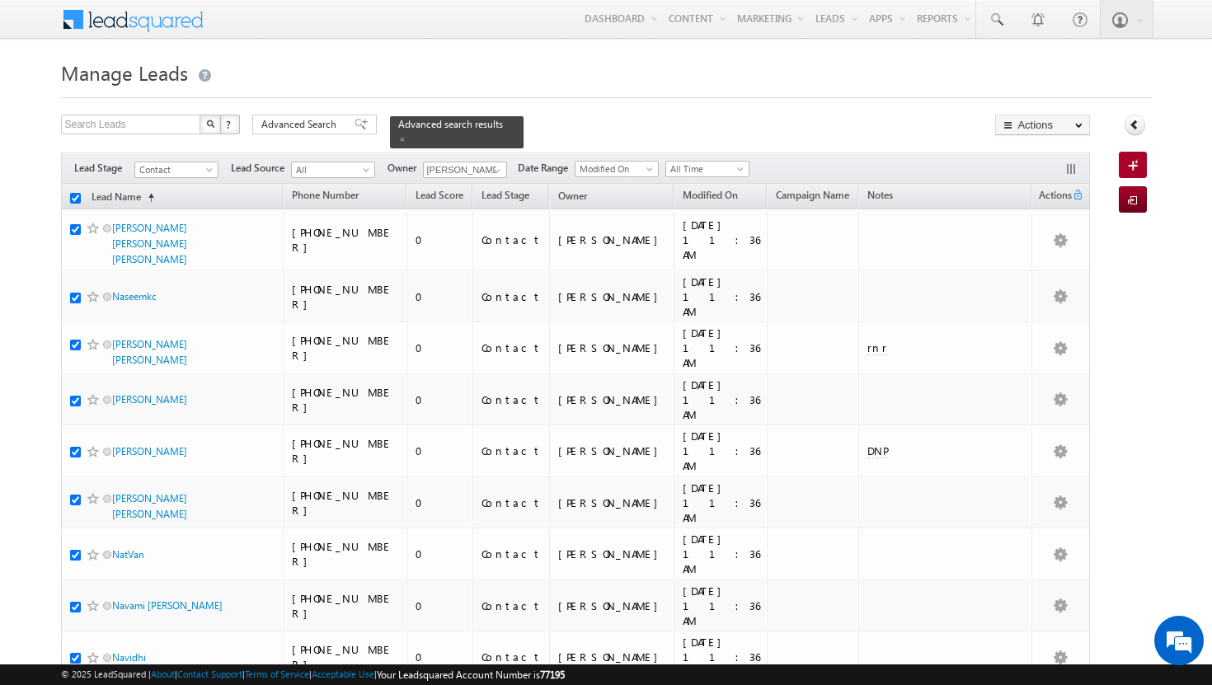
checkbox input "true"
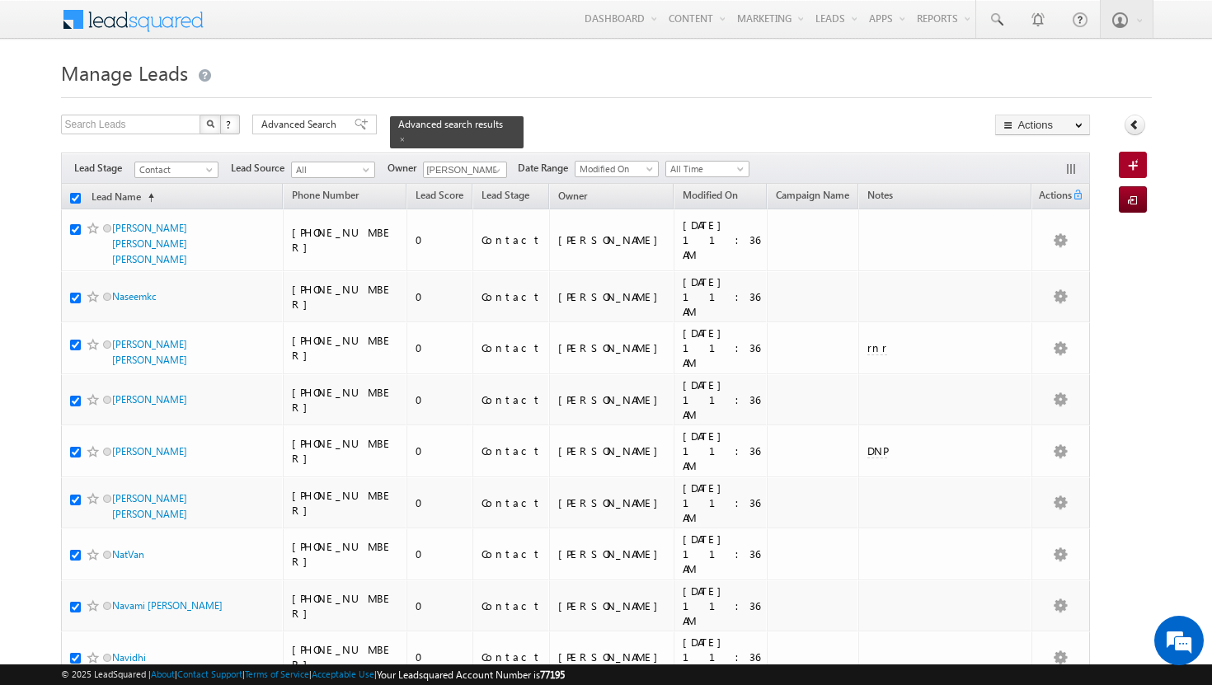
checkbox input "true"
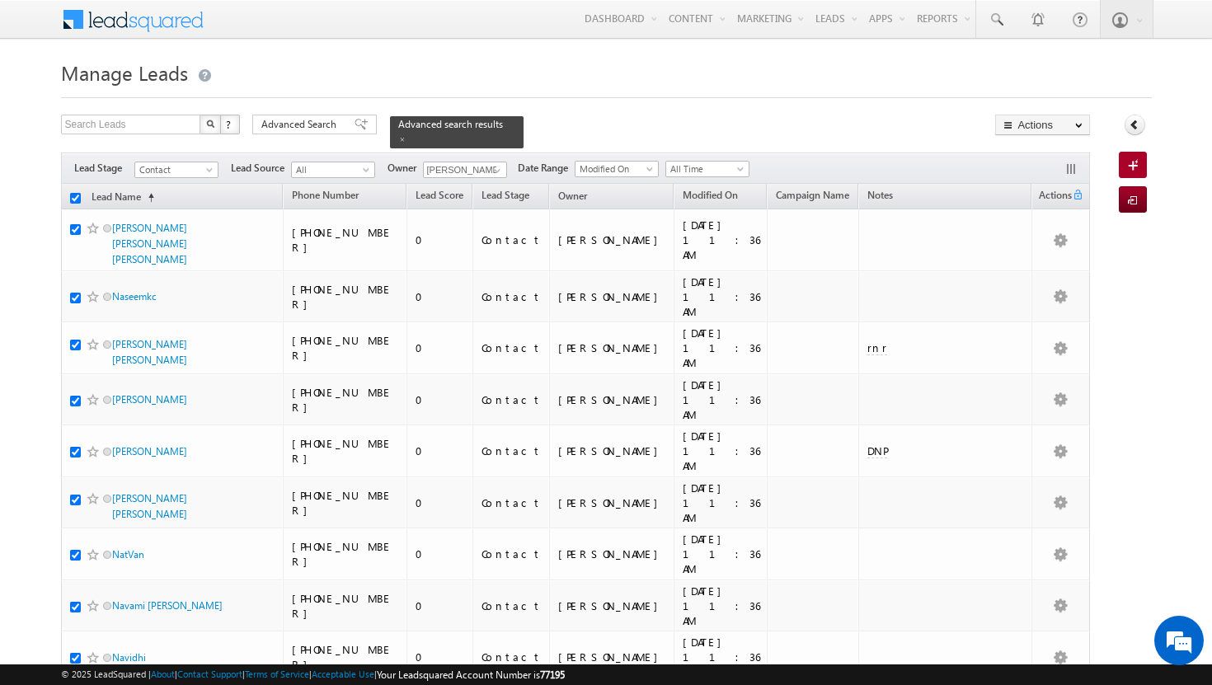
checkbox input "true"
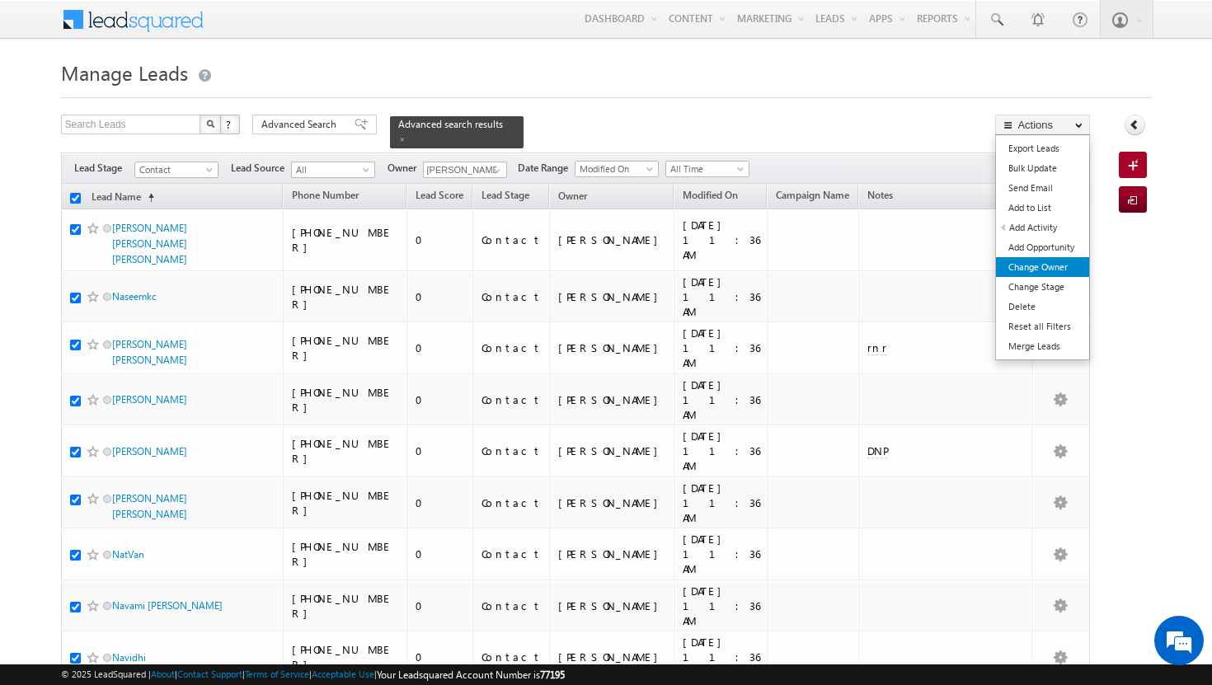
click at [1033, 271] on link "Change Owner" at bounding box center [1042, 267] width 93 height 20
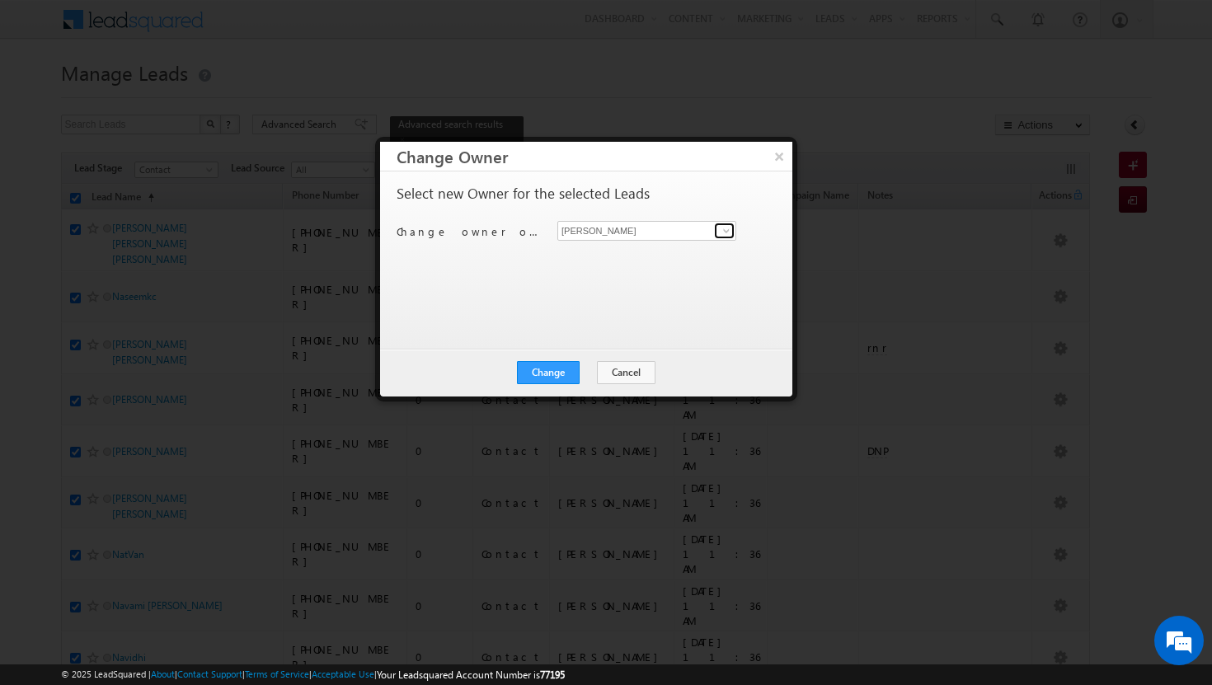
click at [729, 229] on span at bounding box center [726, 230] width 13 height 13
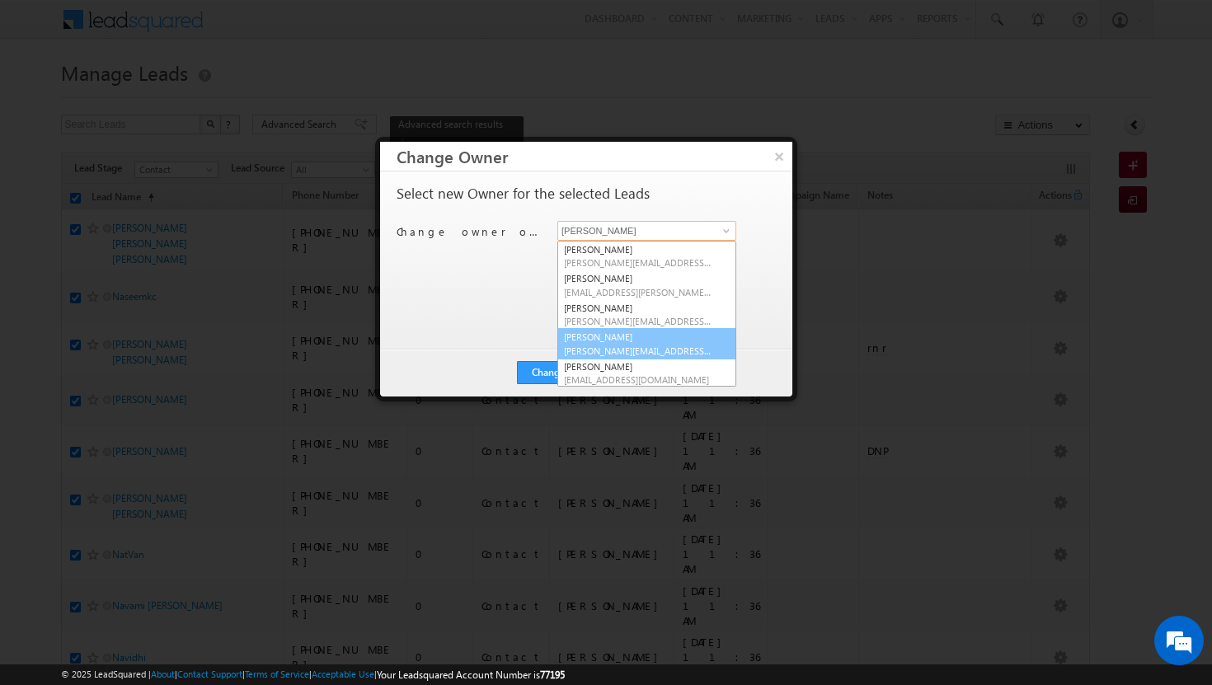
click at [644, 345] on span "[PERSON_NAME][EMAIL_ADDRESS][DOMAIN_NAME]" at bounding box center [638, 351] width 148 height 12
type input "[PERSON_NAME]"
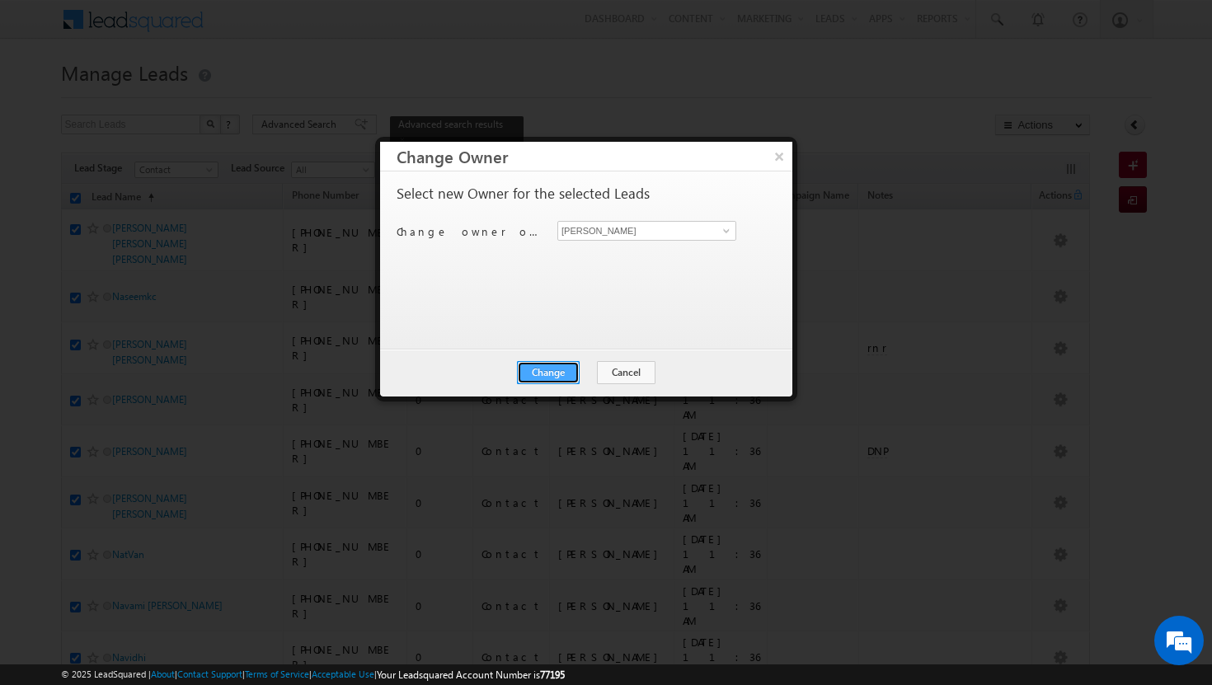
click at [567, 377] on button "Change" at bounding box center [548, 372] width 63 height 23
click at [589, 374] on button "Close" at bounding box center [588, 372] width 53 height 23
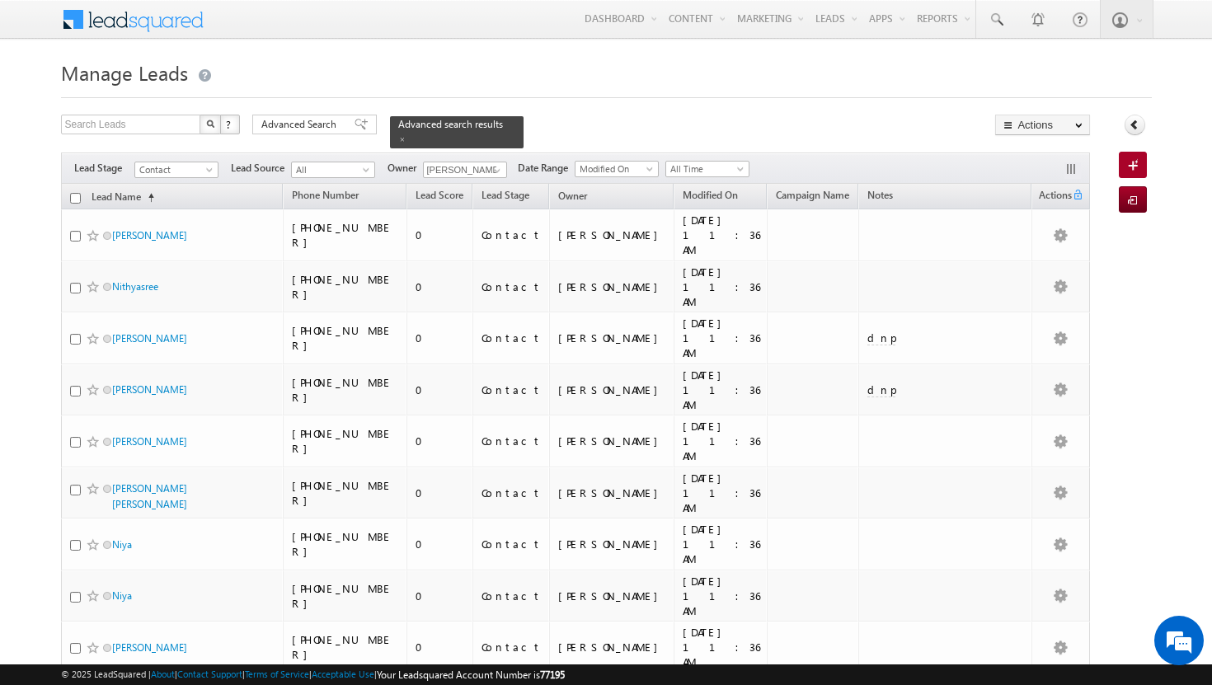
click at [73, 193] on input "checkbox" at bounding box center [75, 198] width 11 height 11
checkbox input "true"
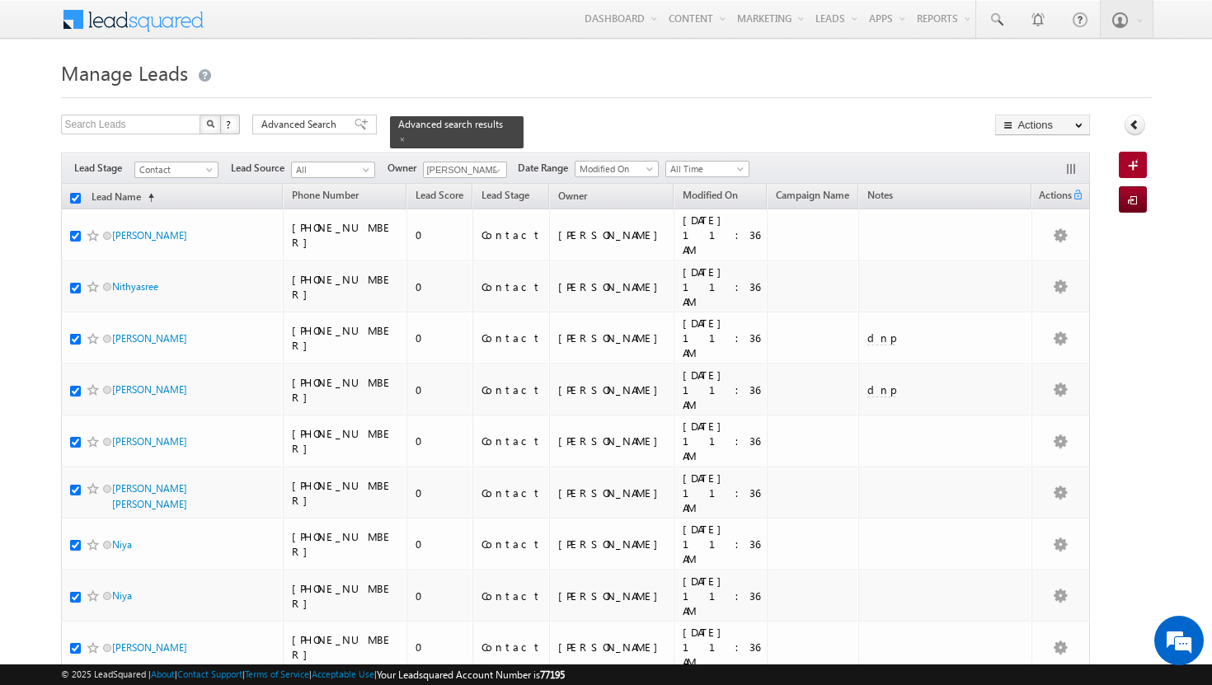
checkbox input "true"
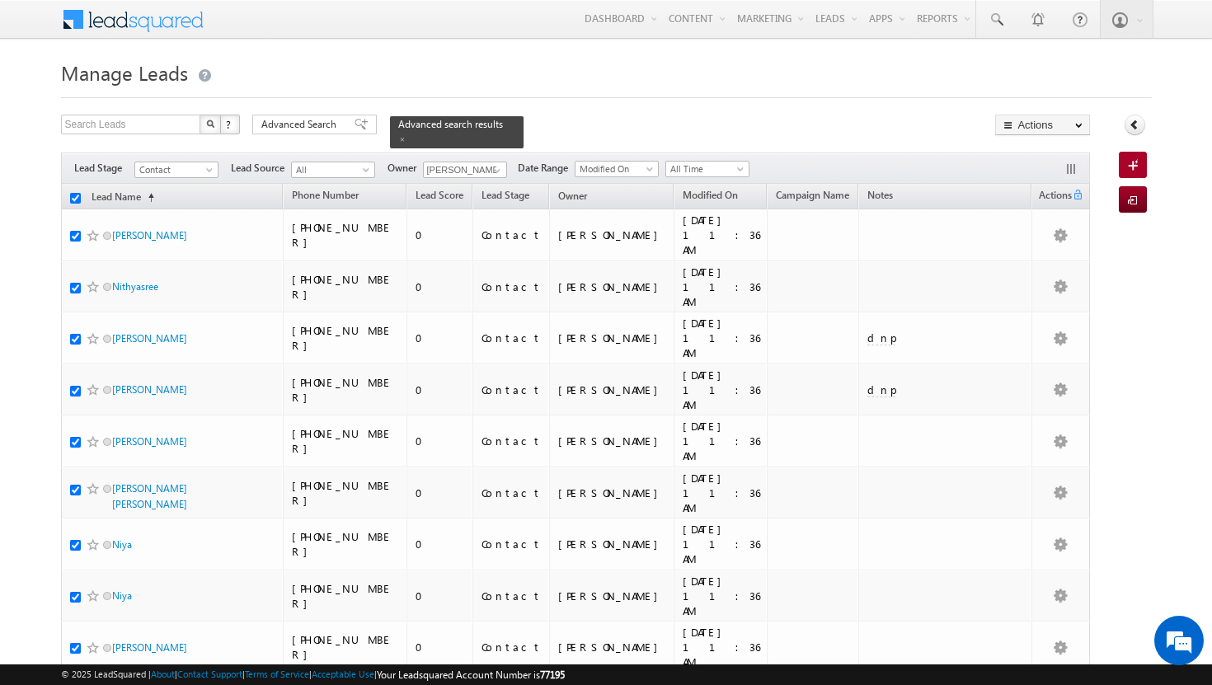
checkbox input "true"
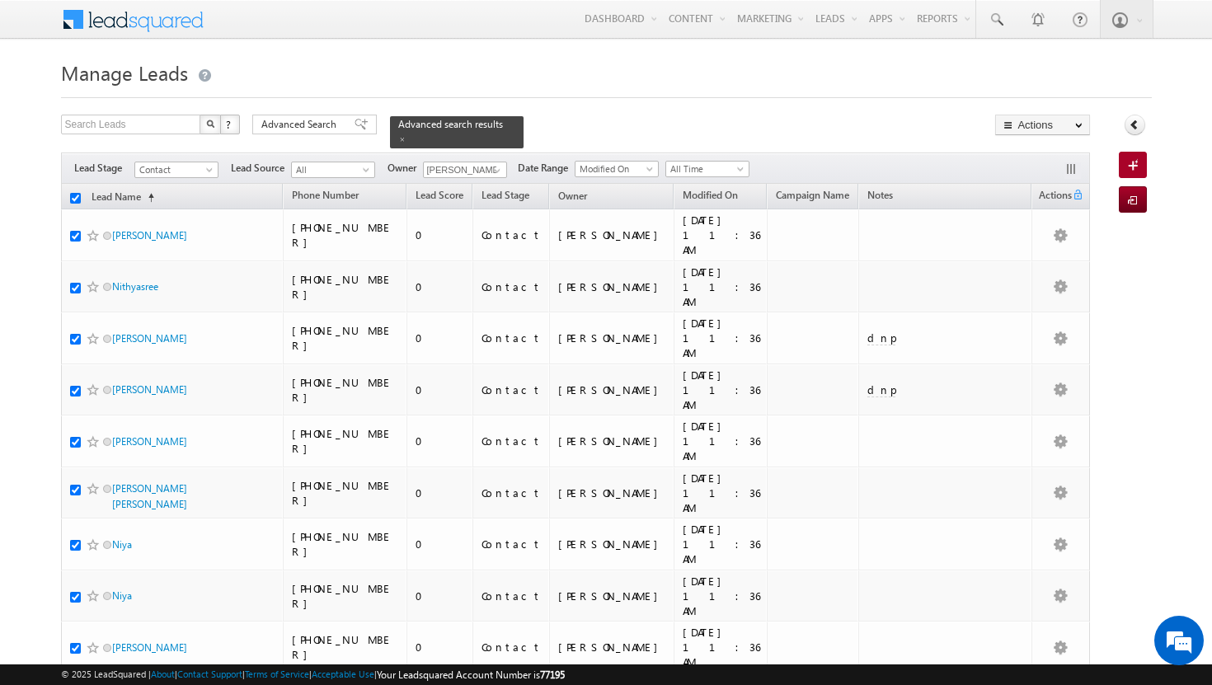
checkbox input "true"
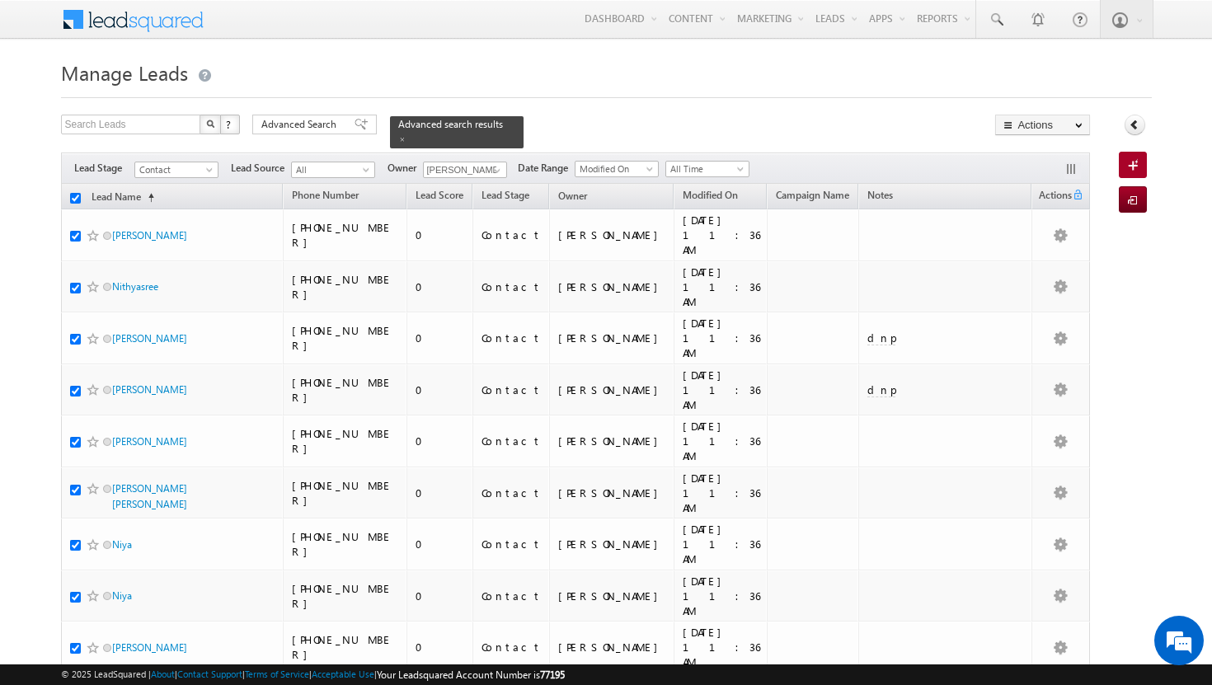
checkbox input "true"
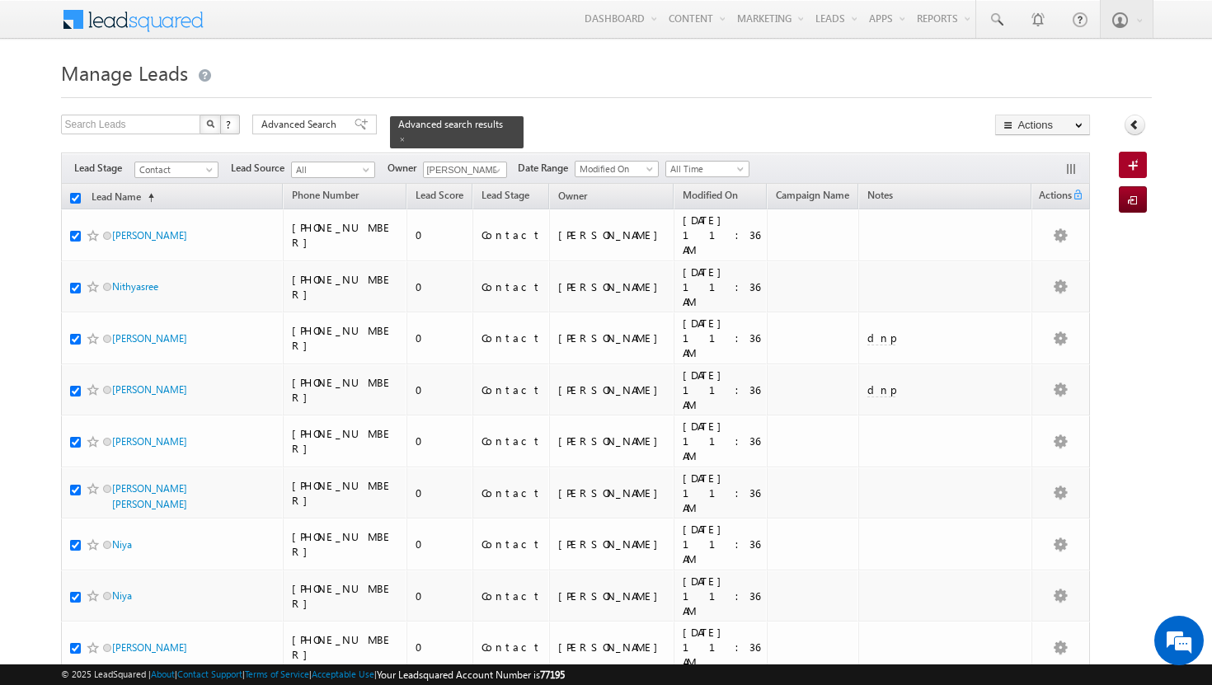
checkbox input "true"
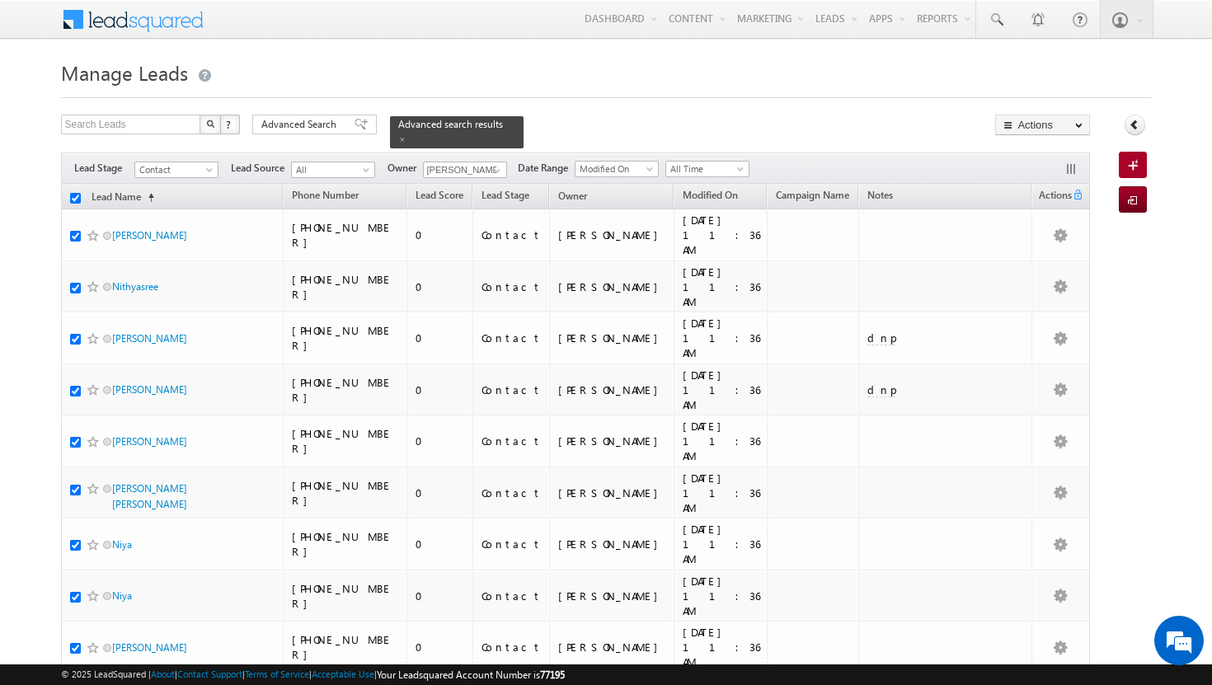
checkbox input "true"
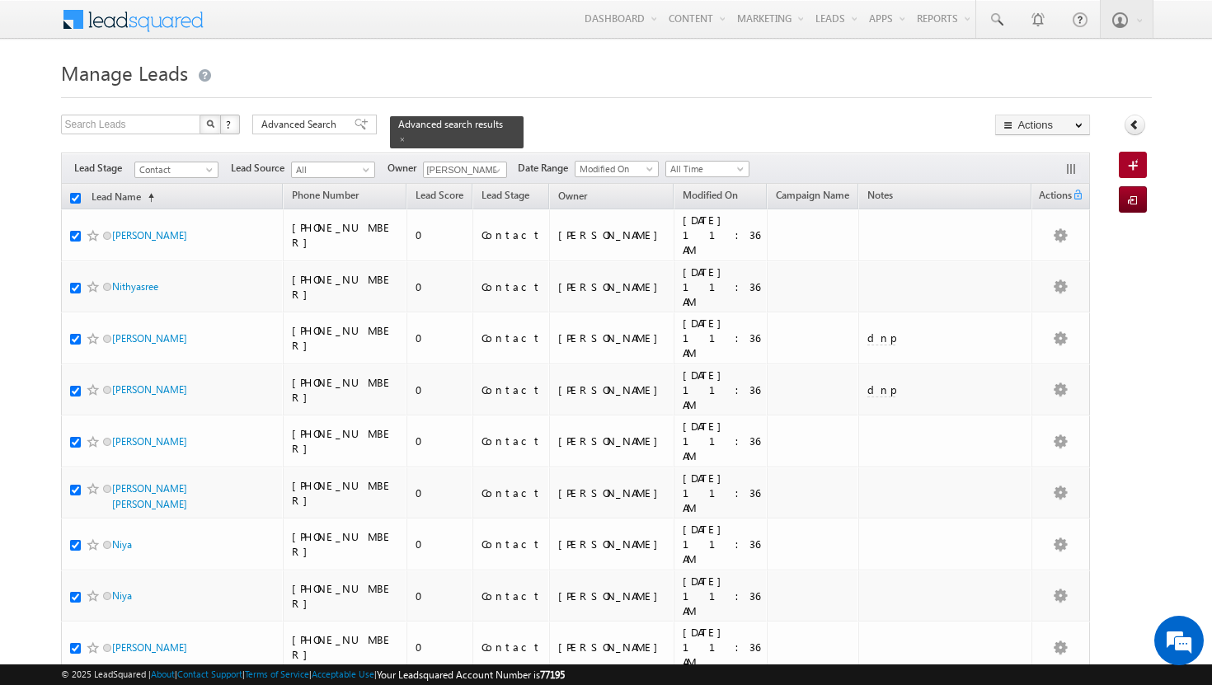
checkbox input "true"
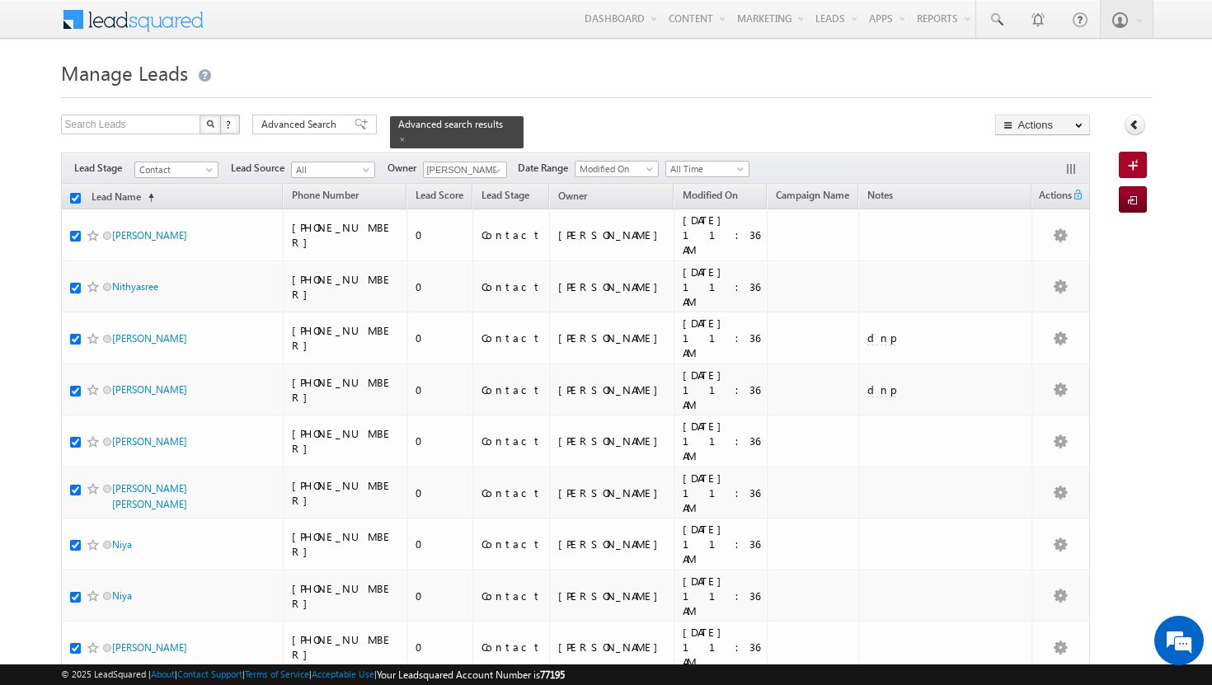
checkbox input "true"
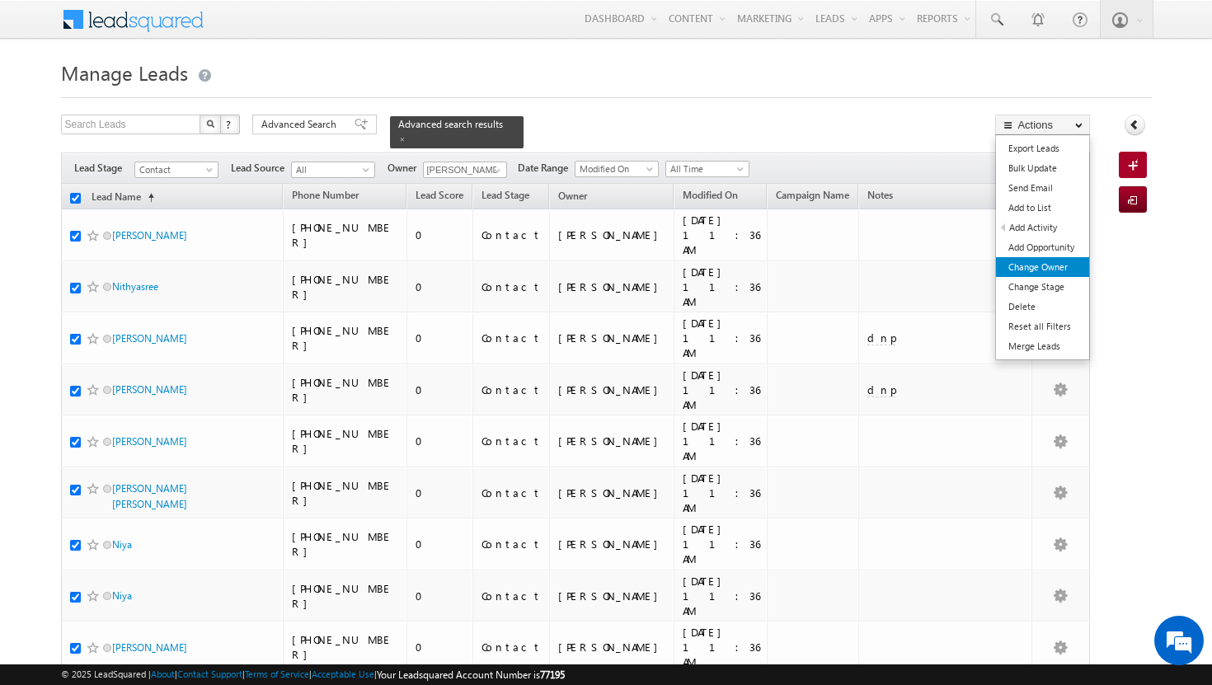
click at [1072, 267] on link "Change Owner" at bounding box center [1042, 267] width 93 height 20
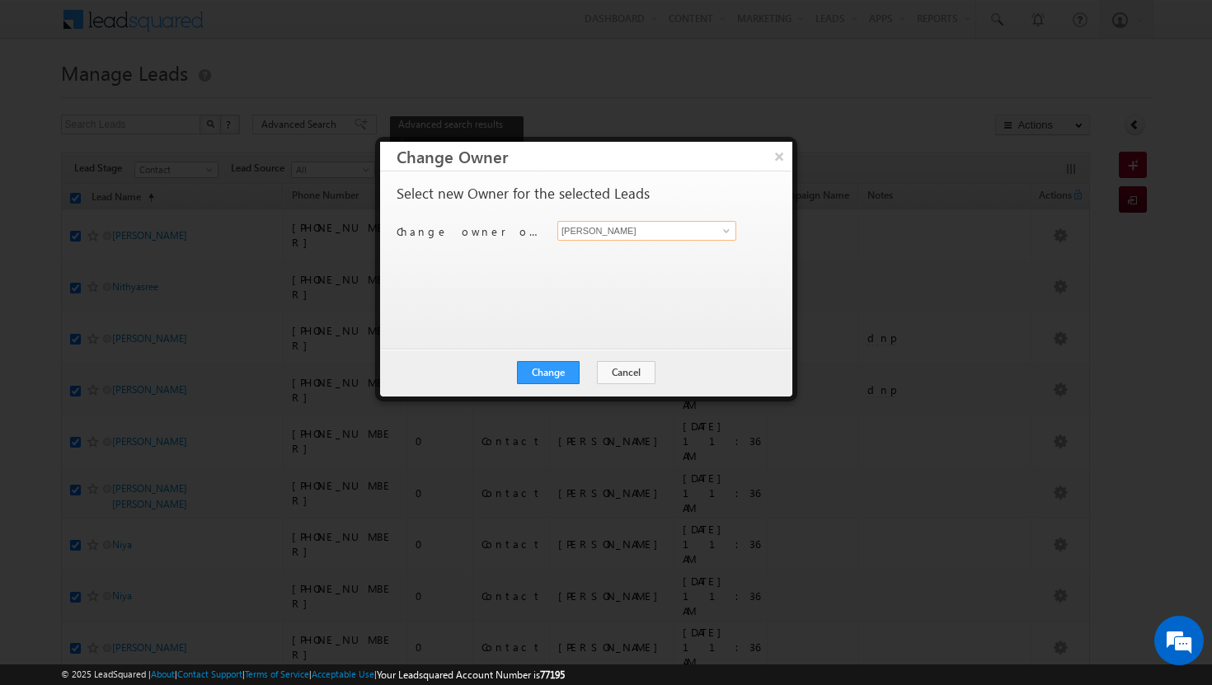
click at [731, 239] on input "[PERSON_NAME]" at bounding box center [646, 231] width 179 height 20
click at [728, 233] on span at bounding box center [726, 230] width 13 height 13
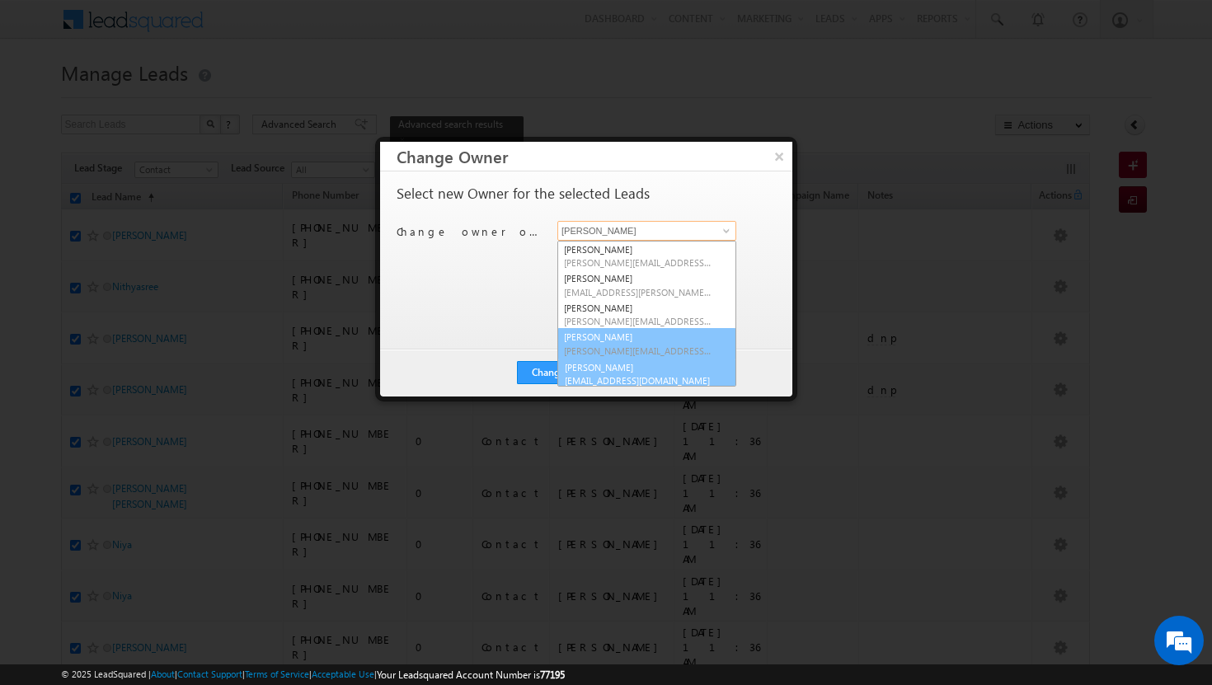
scroll to position [4, 0]
click at [680, 366] on link "[PERSON_NAME] [PERSON_NAME][EMAIL_ADDRESS][DOMAIN_NAME]" at bounding box center [646, 369] width 179 height 31
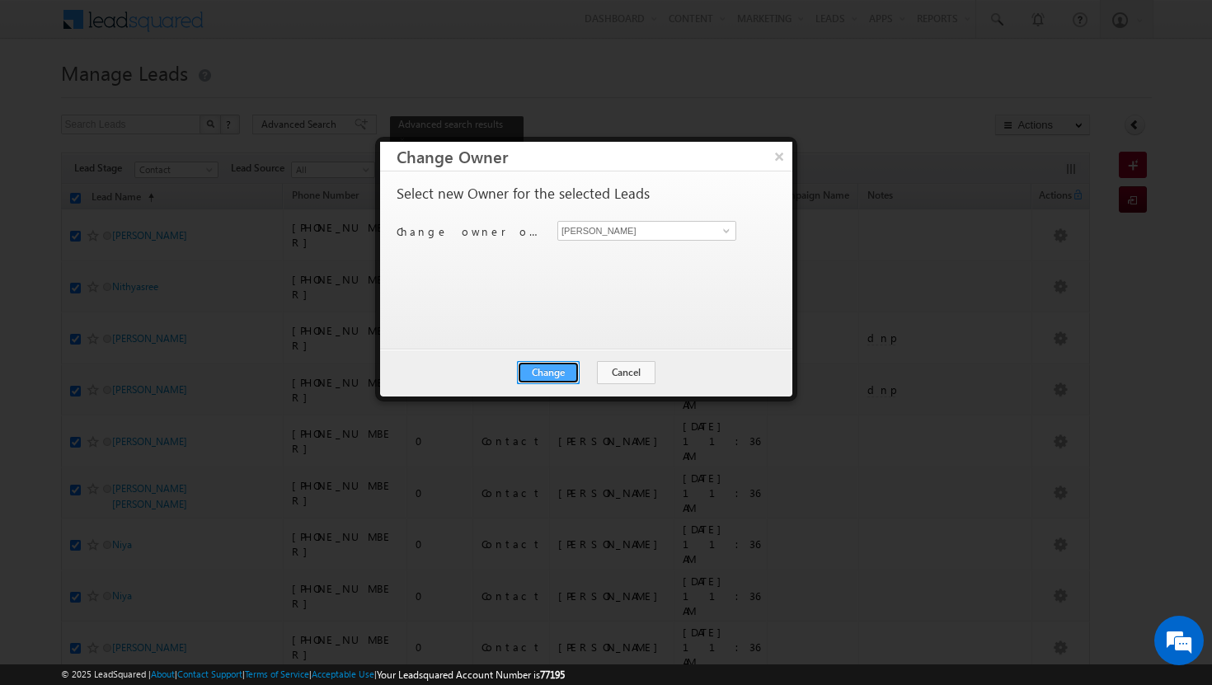
click at [535, 373] on button "Change" at bounding box center [548, 372] width 63 height 23
click at [580, 372] on button "Close" at bounding box center [588, 372] width 53 height 23
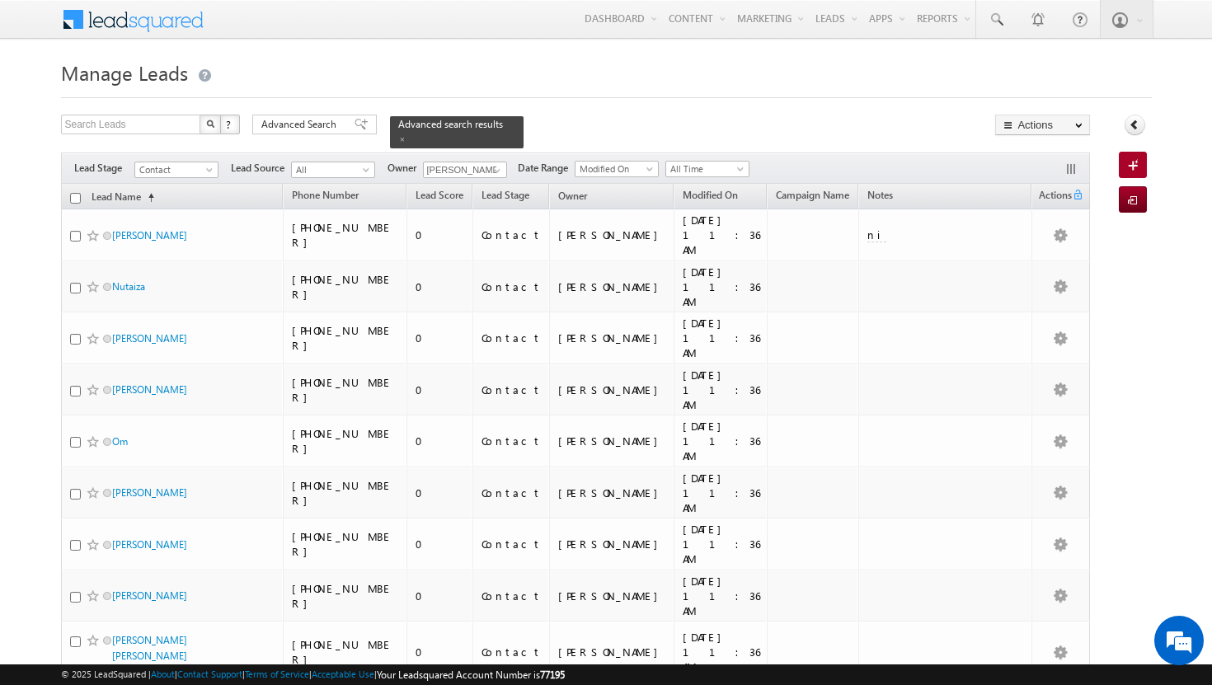
click at [74, 193] on input "checkbox" at bounding box center [75, 198] width 11 height 11
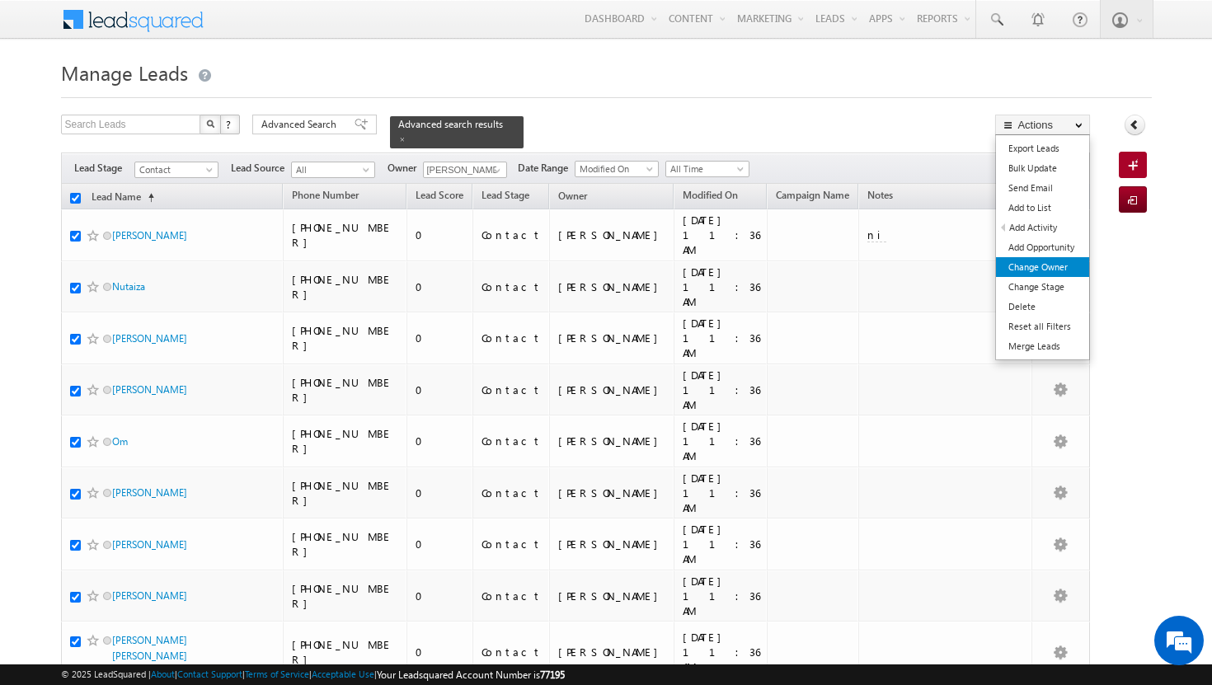
click at [1032, 272] on link "Change Owner" at bounding box center [1042, 267] width 93 height 20
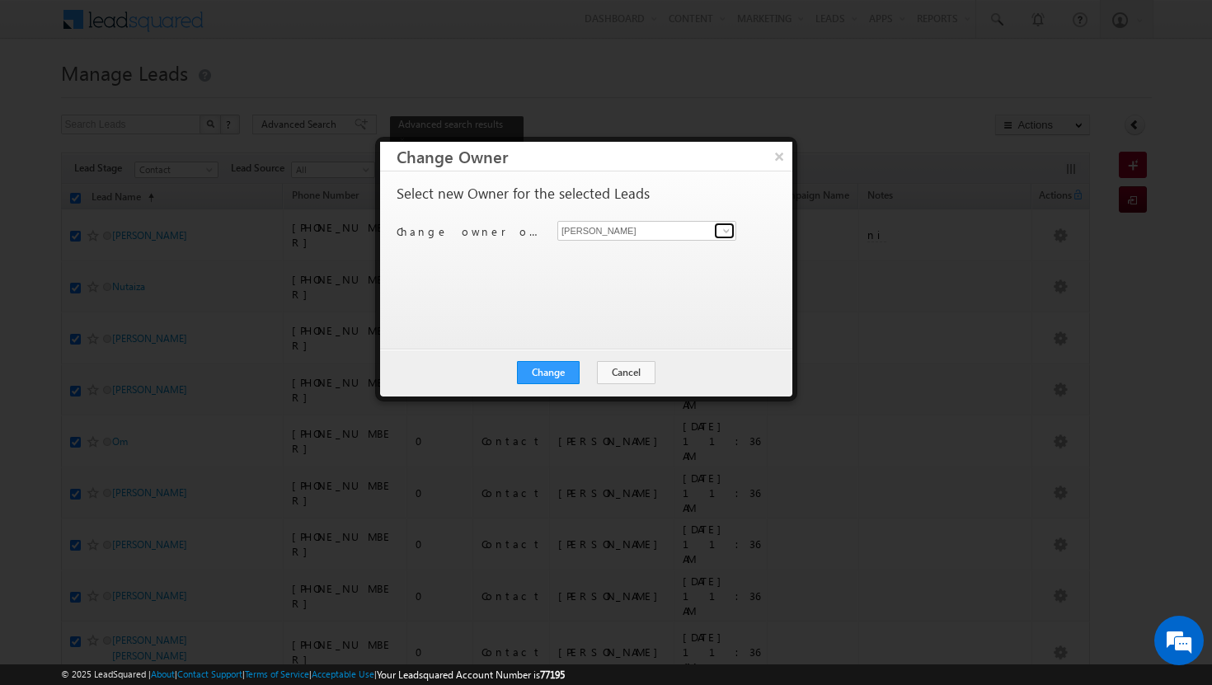
click at [729, 230] on span at bounding box center [726, 230] width 13 height 13
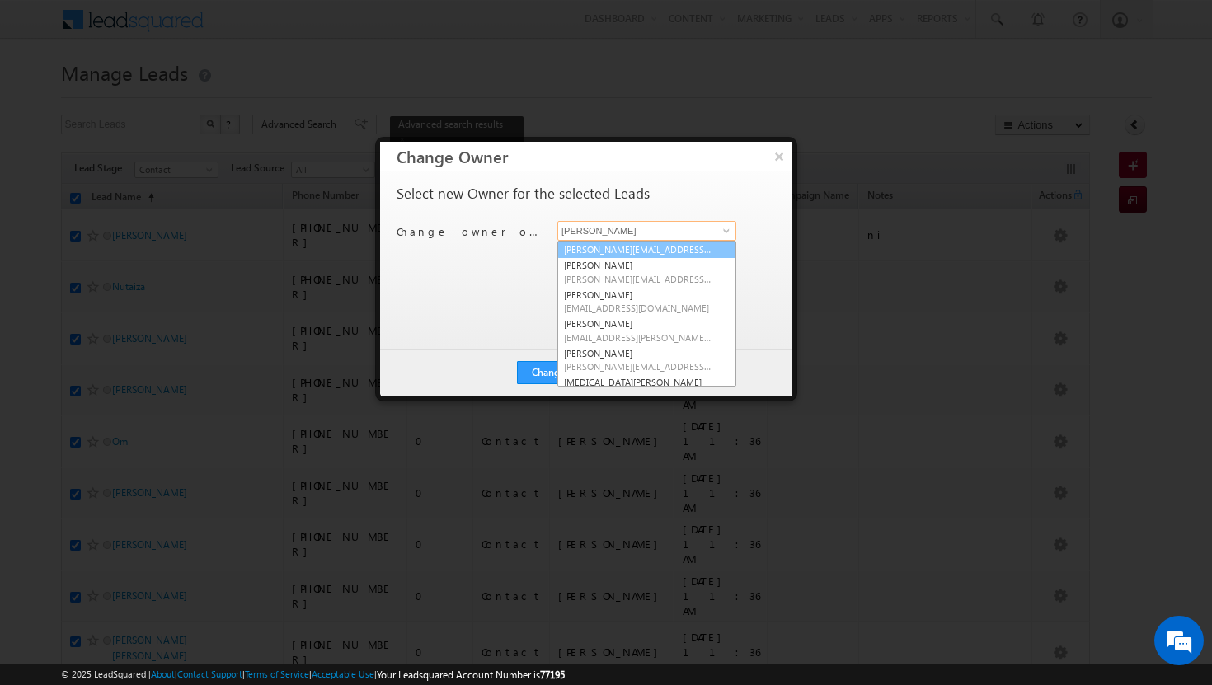
scroll to position [73, 0]
click at [674, 324] on link "[PERSON_NAME] [PERSON_NAME][EMAIL_ADDRESS][PERSON_NAME][DOMAIN_NAME]" at bounding box center [646, 330] width 179 height 31
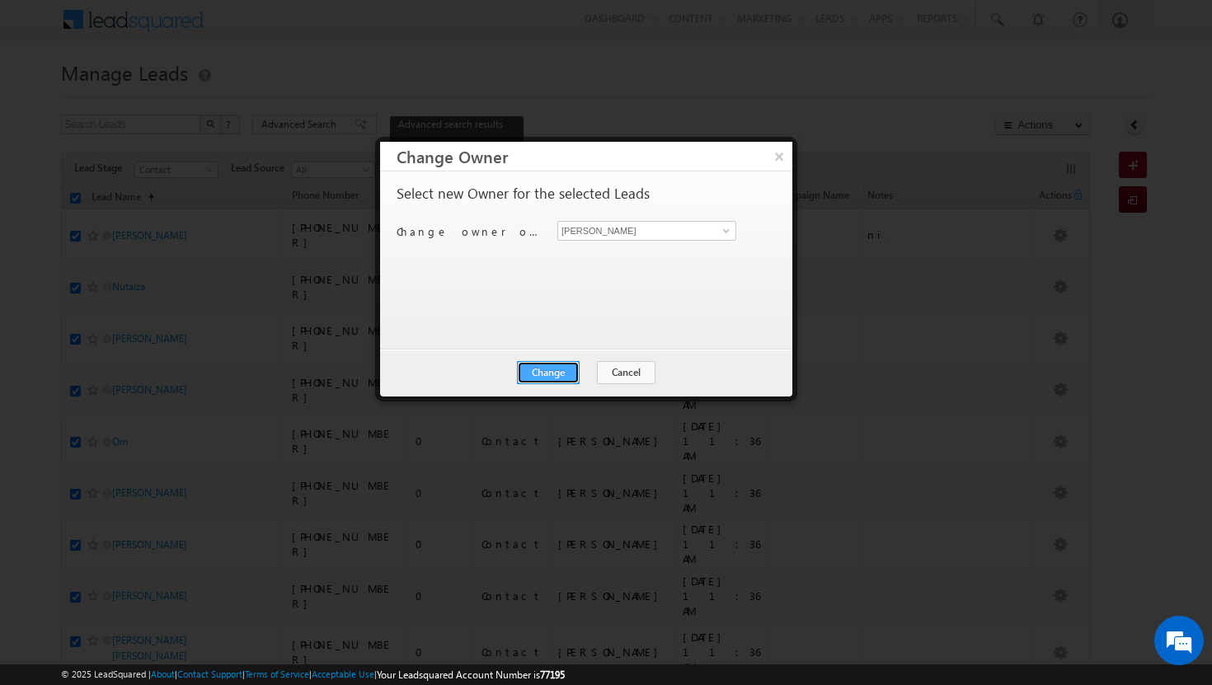
click at [552, 368] on button "Change" at bounding box center [548, 372] width 63 height 23
click at [577, 371] on button "Close" at bounding box center [588, 372] width 53 height 23
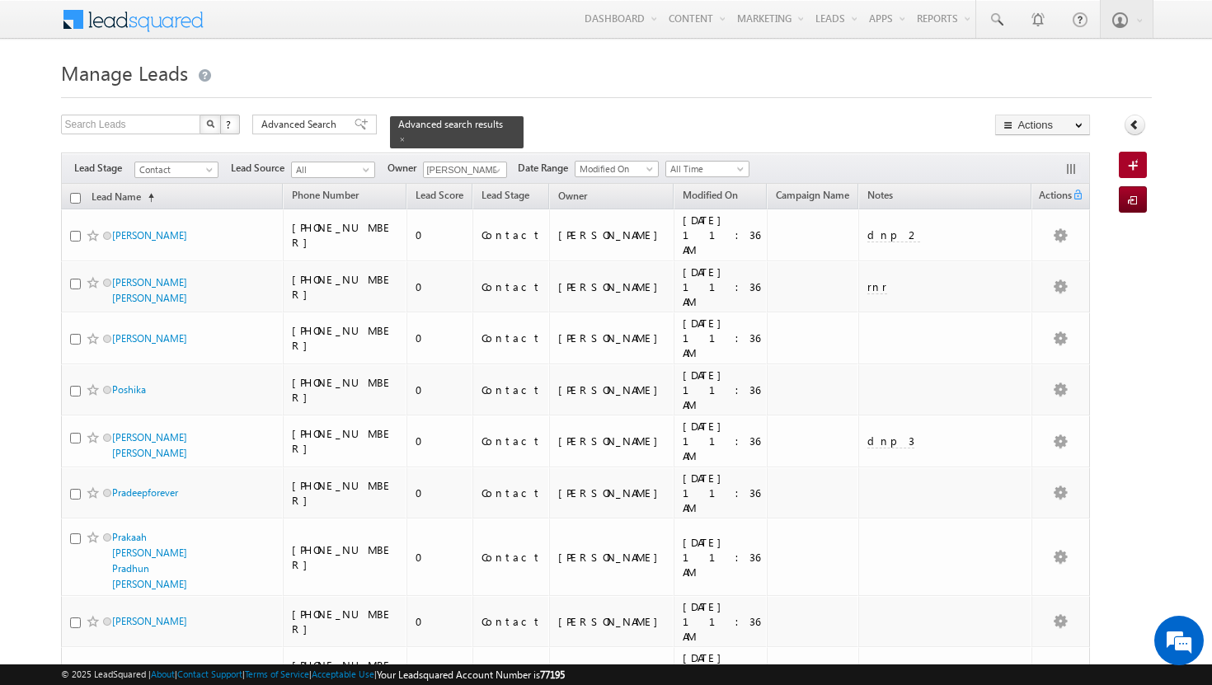
click at [75, 193] on input "checkbox" at bounding box center [75, 198] width 11 height 11
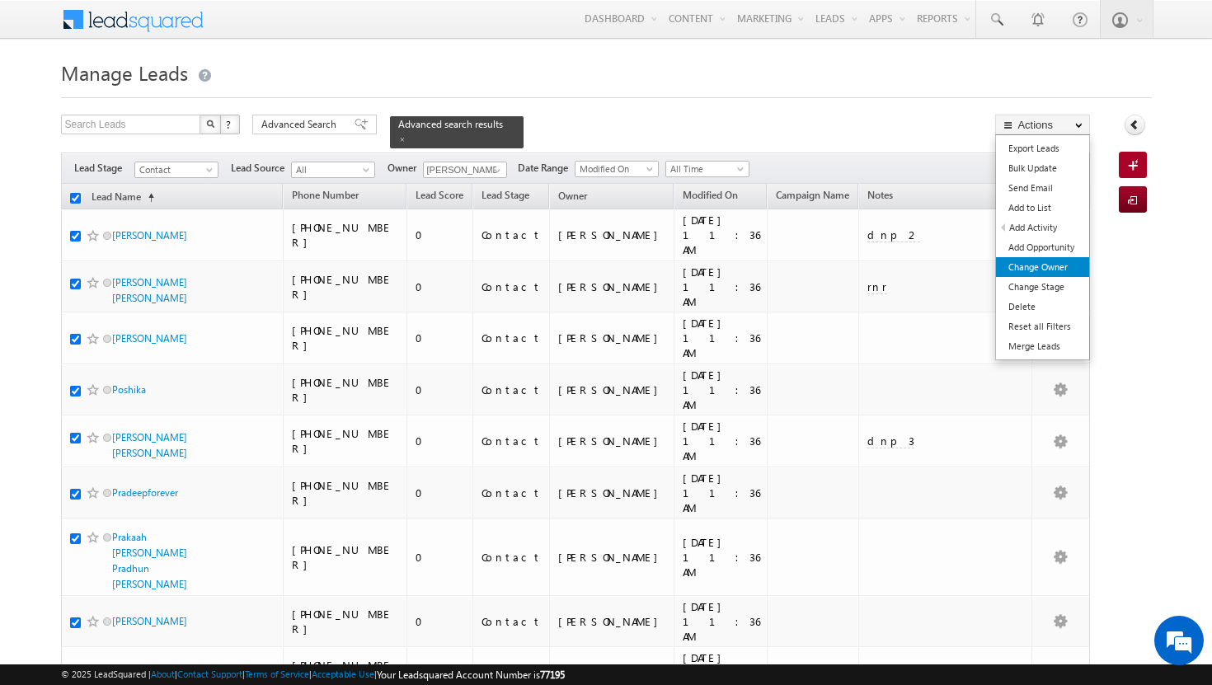
click at [1025, 266] on link "Change Owner" at bounding box center [1042, 267] width 93 height 20
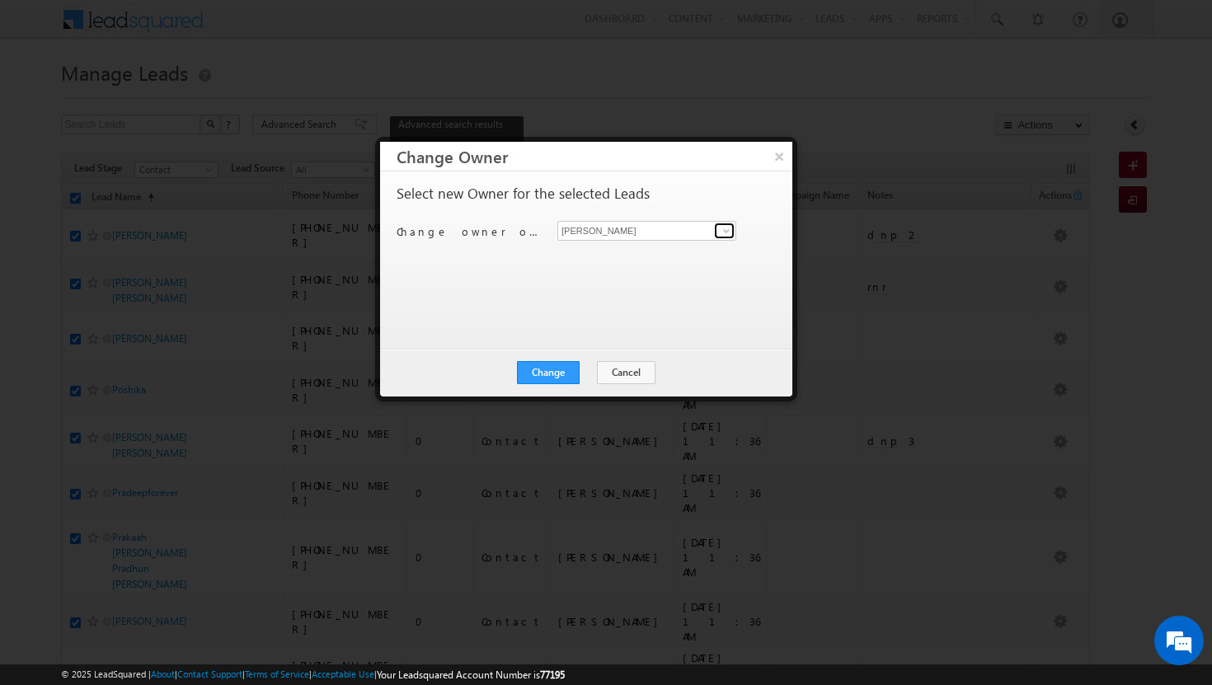
click at [733, 226] on link at bounding box center [724, 231] width 21 height 16
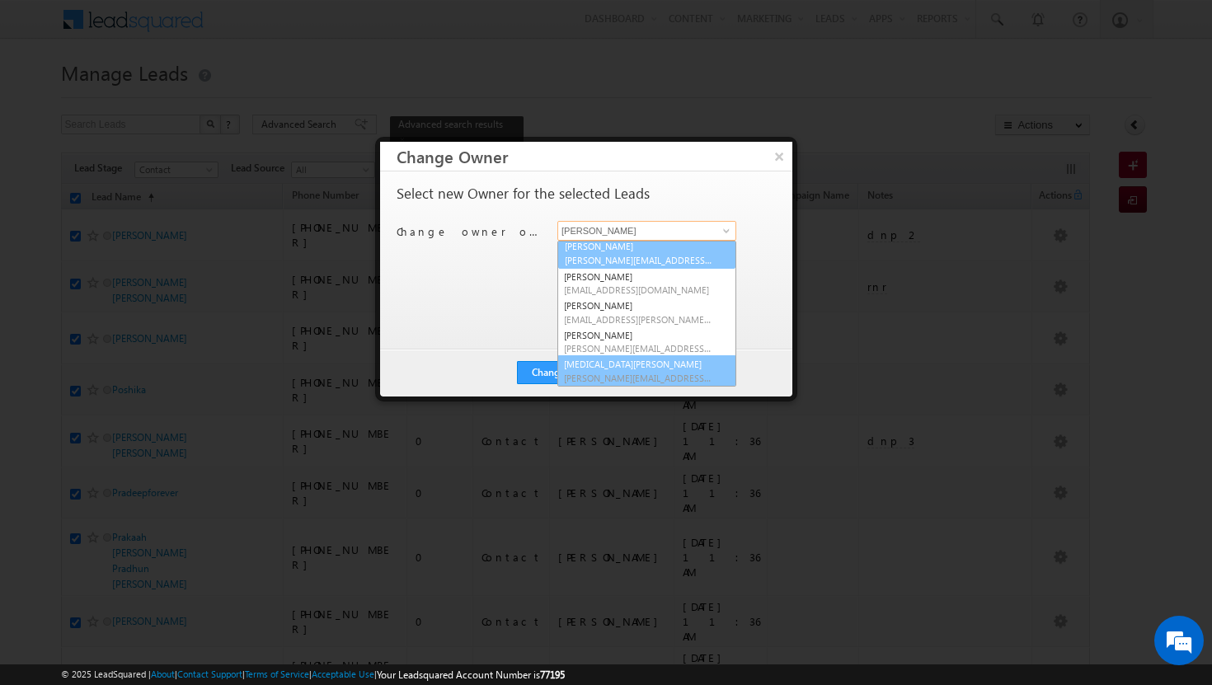
scroll to position [92, 0]
click at [622, 355] on link "[MEDICAL_DATA][PERSON_NAME] [MEDICAL_DATA][PERSON_NAME][EMAIL_ADDRESS][DOMAIN_N…" at bounding box center [646, 370] width 179 height 31
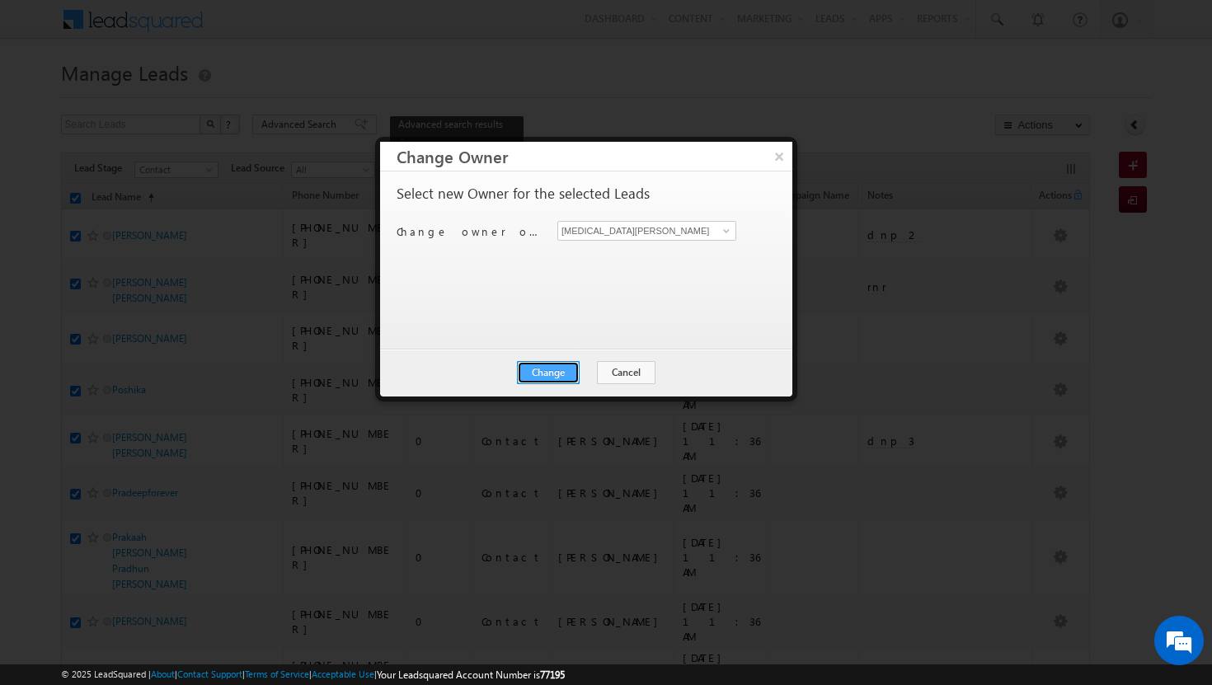
click at [549, 374] on button "Change" at bounding box center [548, 372] width 63 height 23
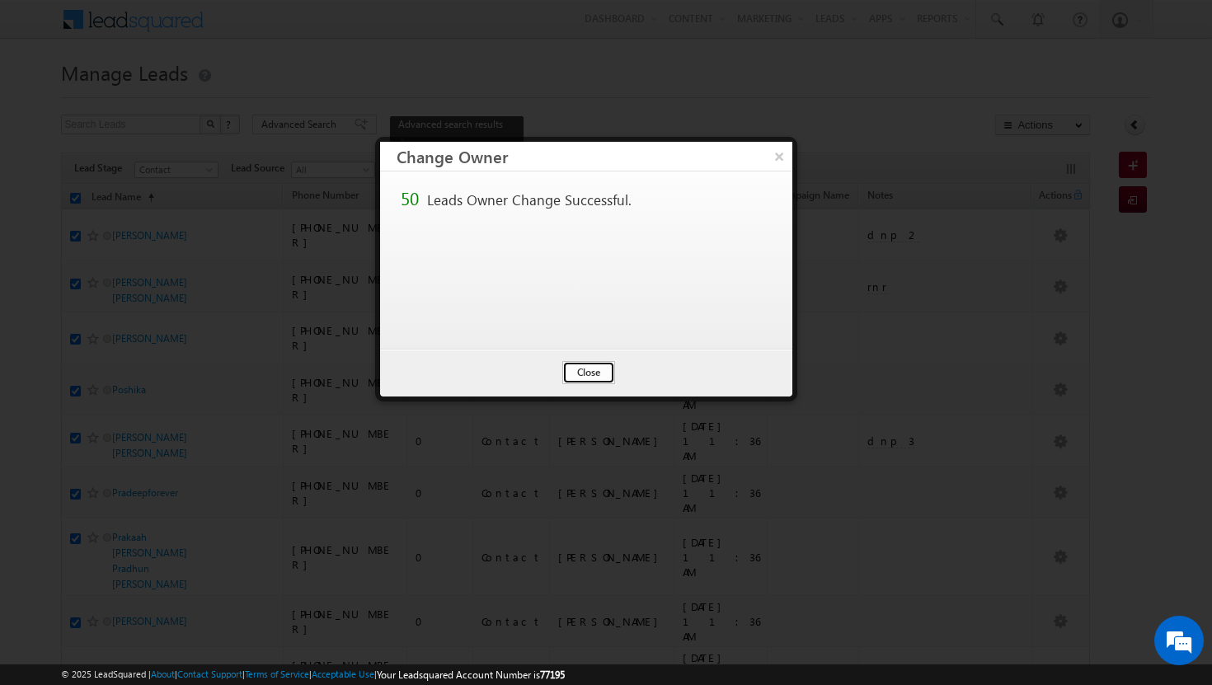
click at [577, 374] on button "Close" at bounding box center [588, 372] width 53 height 23
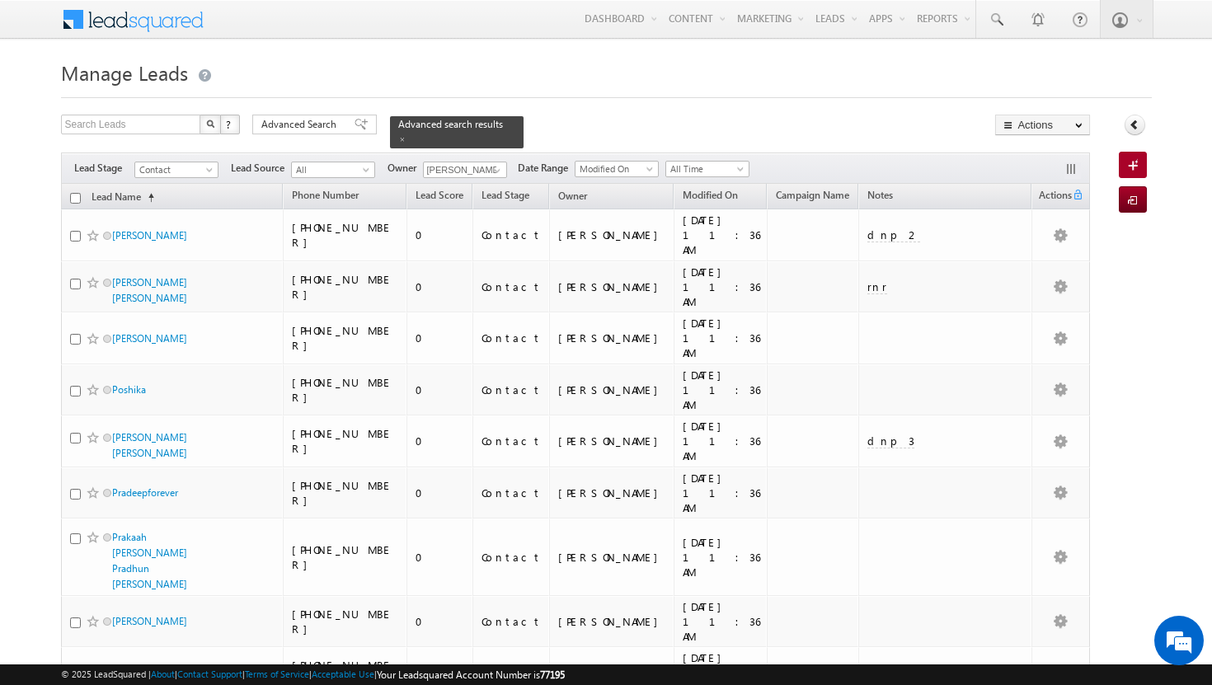
click at [77, 193] on input "checkbox" at bounding box center [75, 198] width 11 height 11
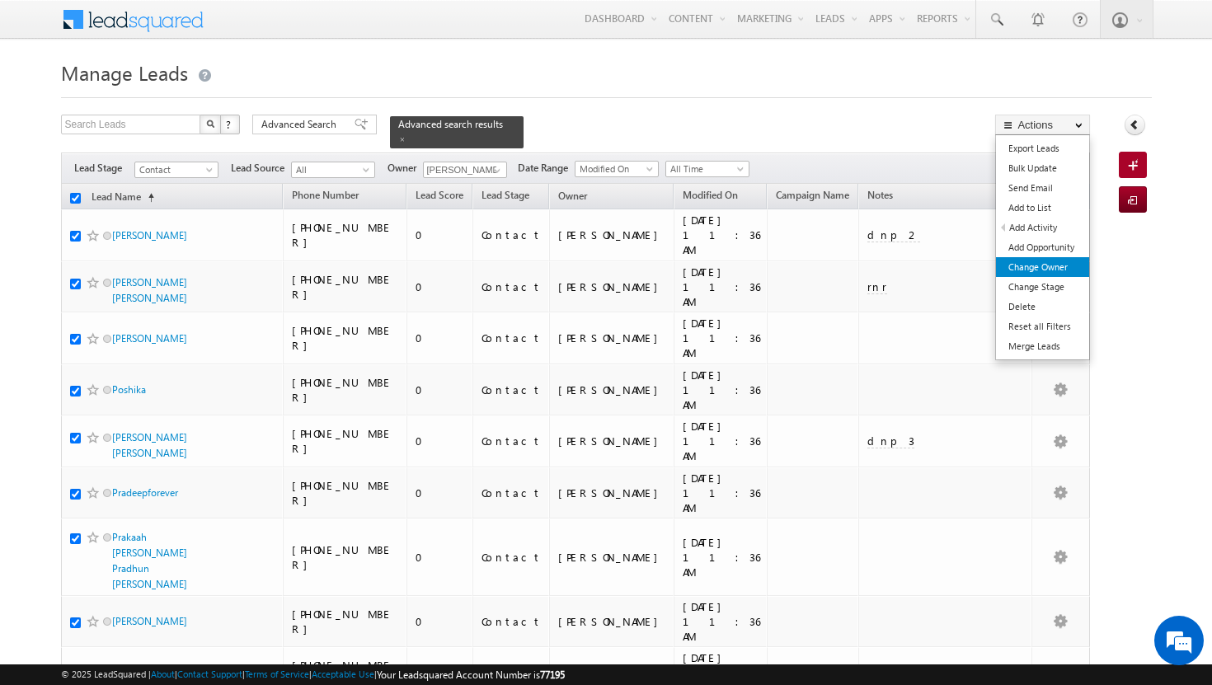
click at [1038, 264] on link "Change Owner" at bounding box center [1042, 267] width 93 height 20
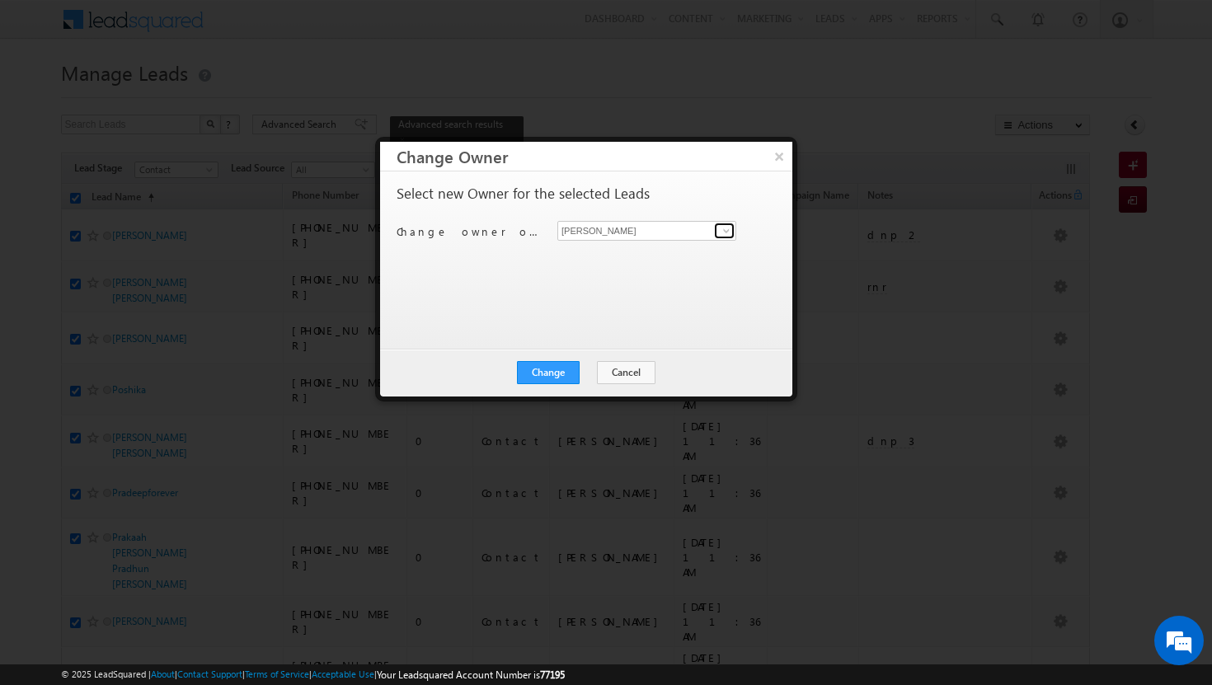
click at [728, 231] on span at bounding box center [726, 230] width 13 height 13
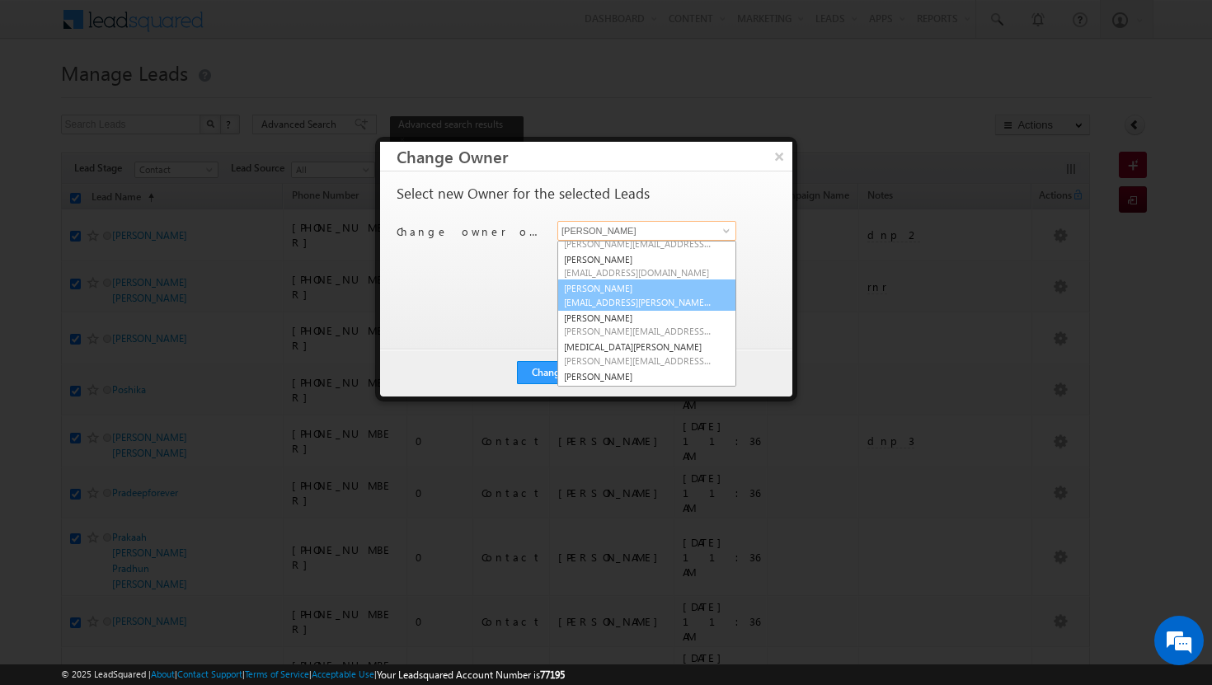
scroll to position [110, 0]
click at [623, 346] on link "[MEDICAL_DATA][PERSON_NAME] [MEDICAL_DATA][PERSON_NAME][EMAIL_ADDRESS][DOMAIN_N…" at bounding box center [646, 352] width 179 height 31
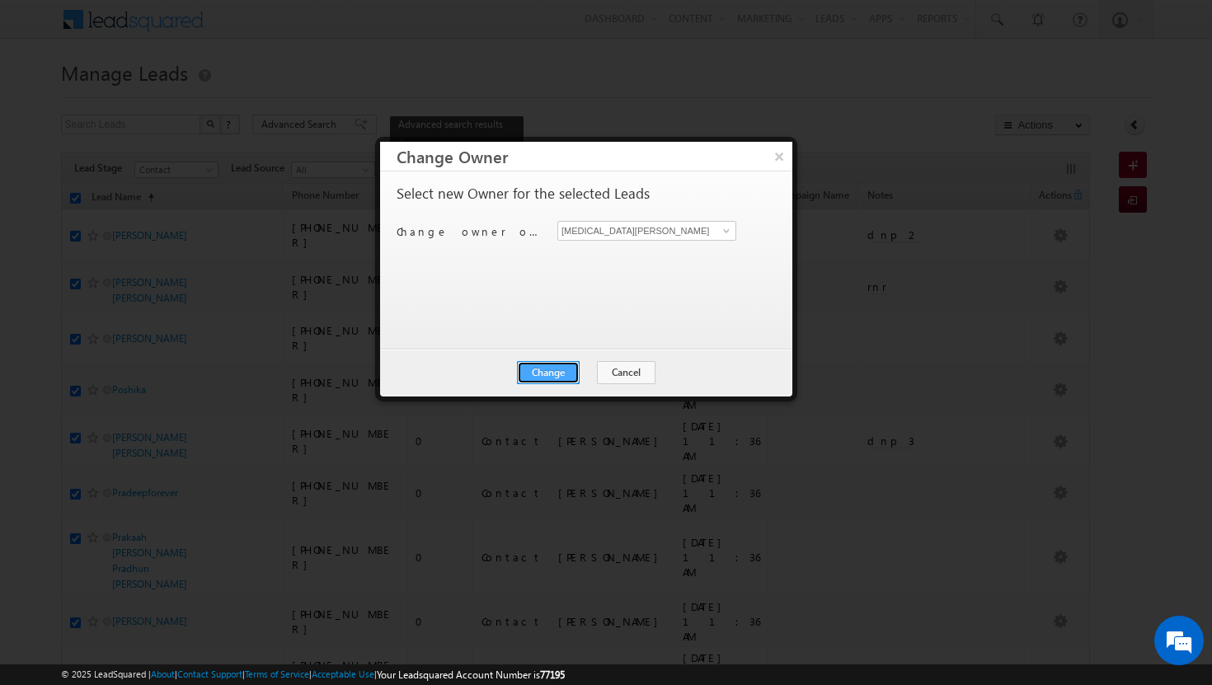
click at [546, 373] on button "Change" at bounding box center [548, 372] width 63 height 23
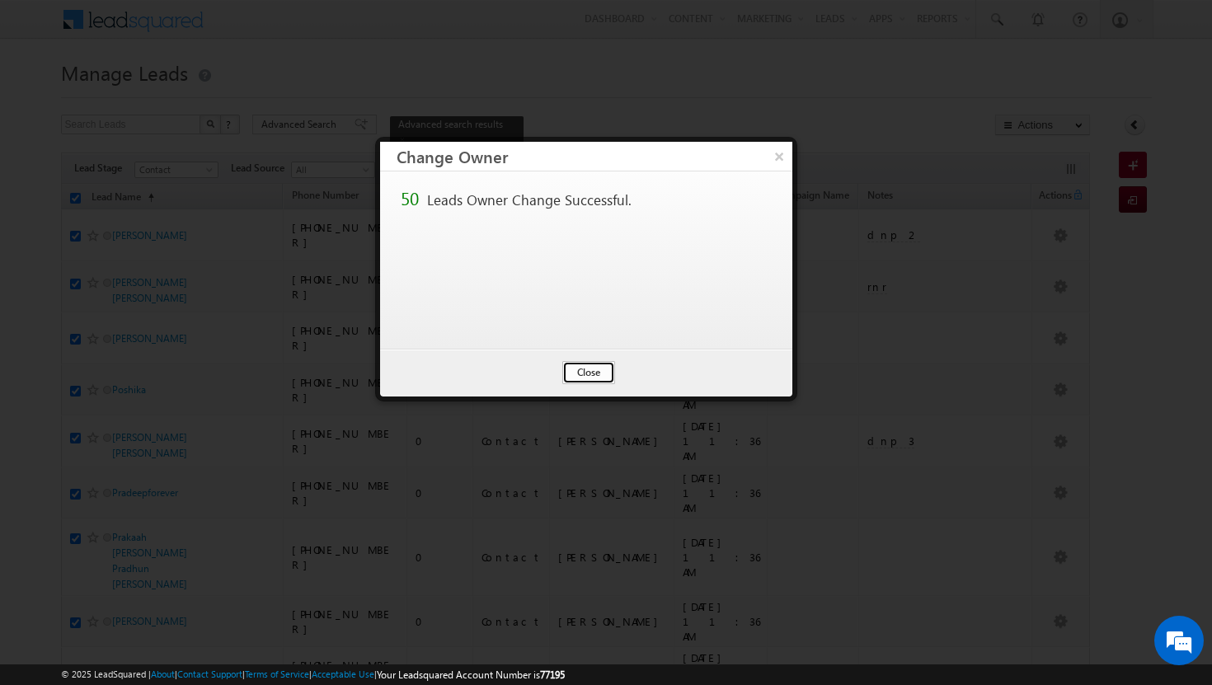
click at [577, 370] on button "Close" at bounding box center [588, 372] width 53 height 23
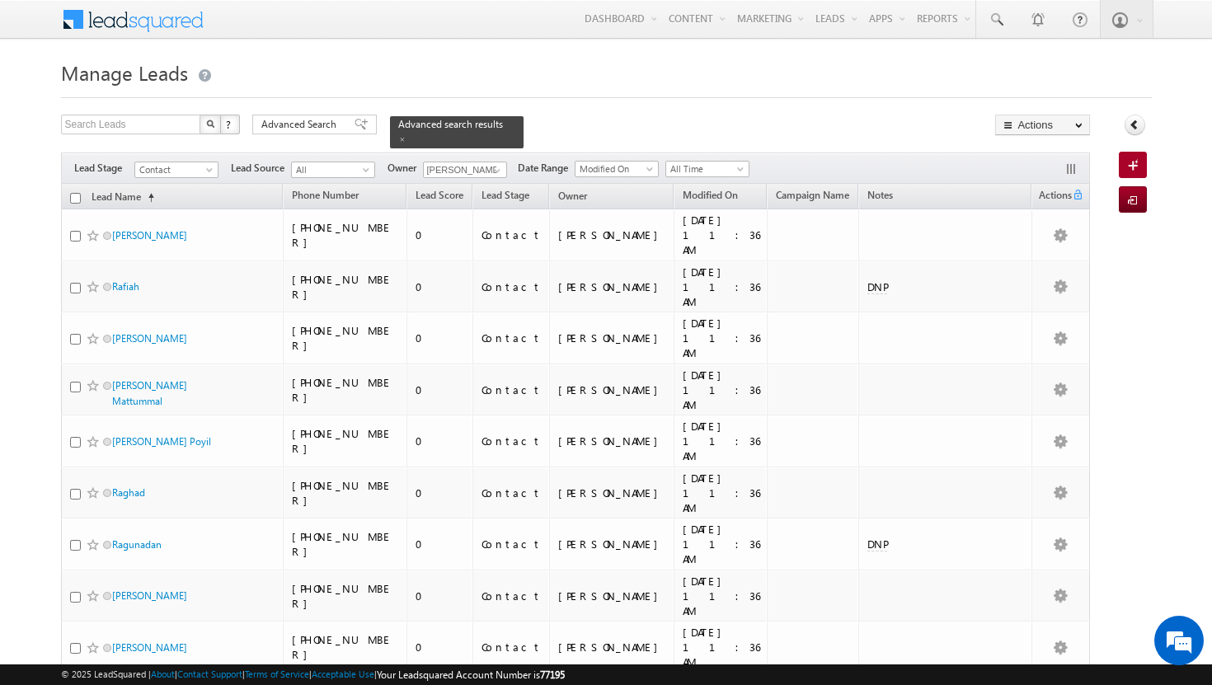
click at [73, 193] on input "checkbox" at bounding box center [75, 198] width 11 height 11
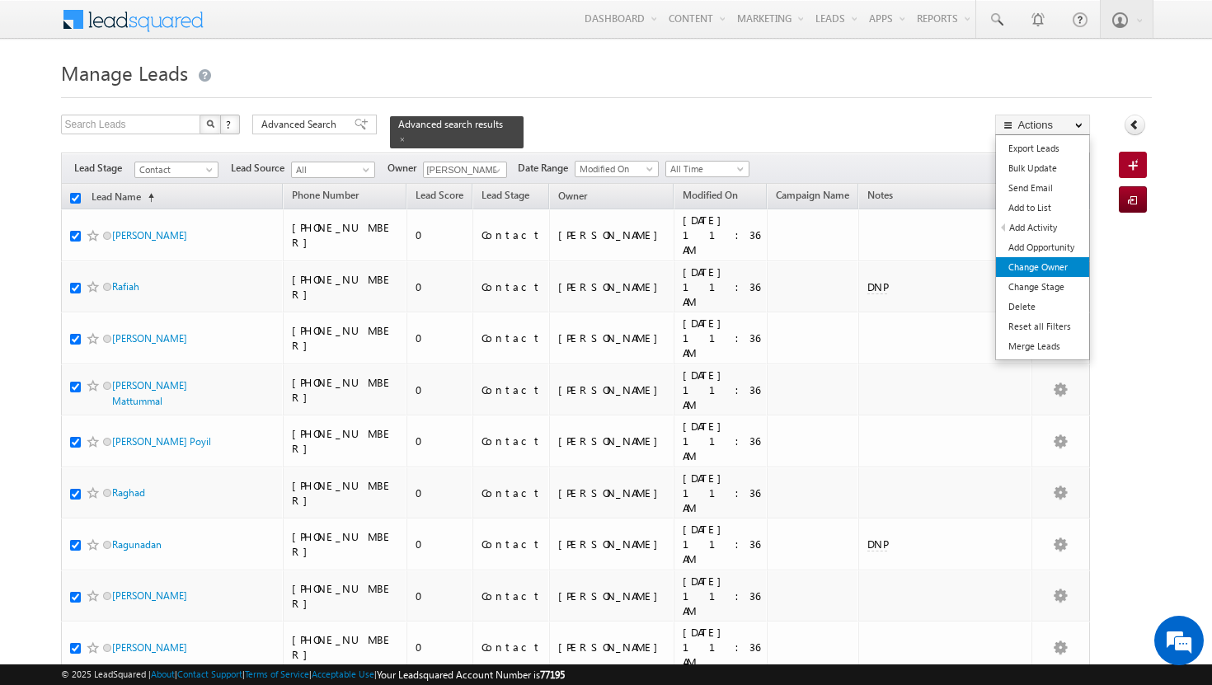
click at [1062, 265] on link "Change Owner" at bounding box center [1042, 267] width 93 height 20
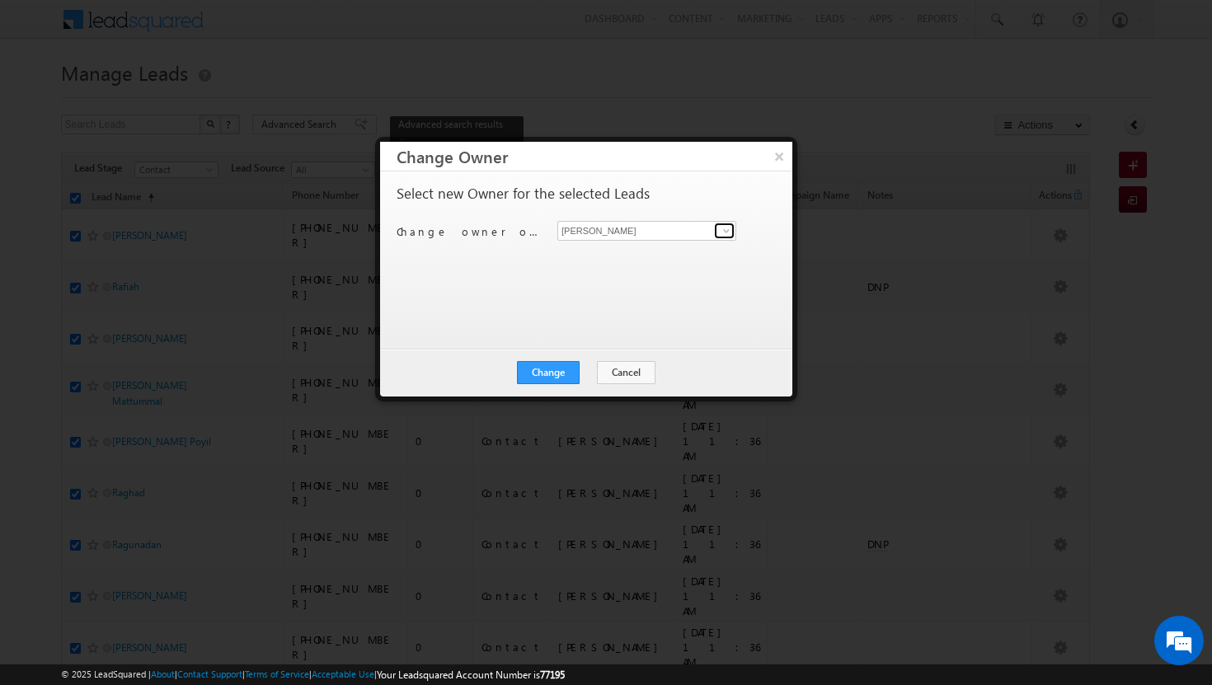
click at [733, 233] on link at bounding box center [724, 231] width 21 height 16
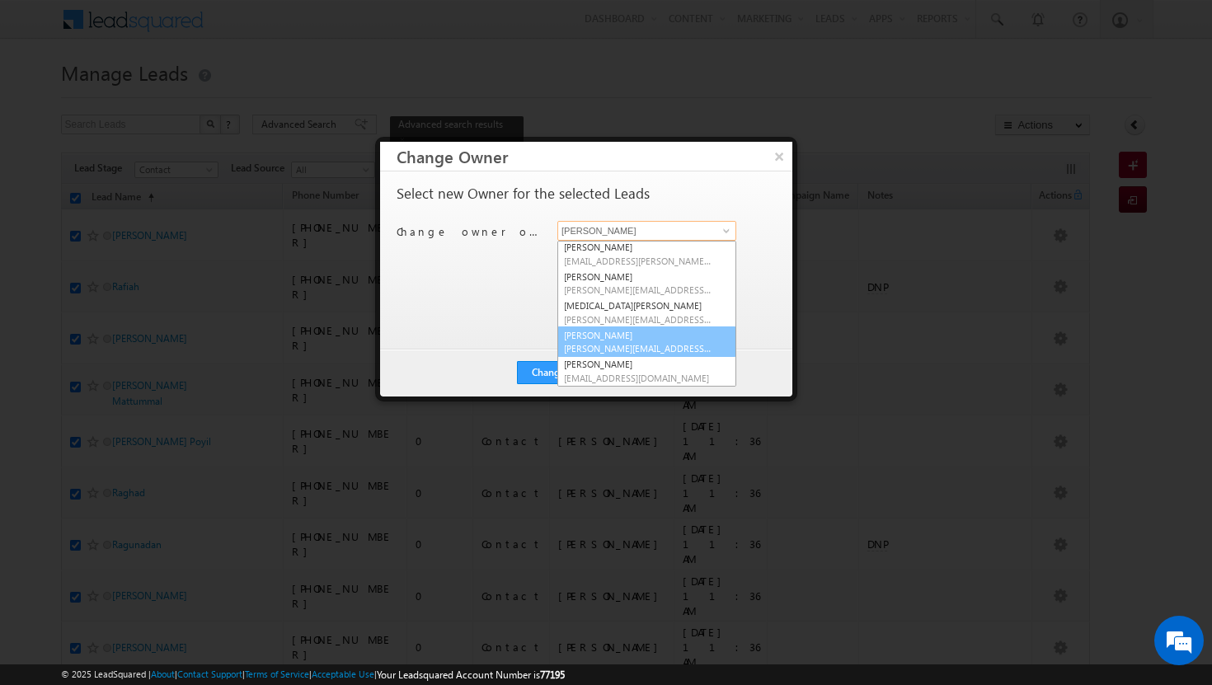
scroll to position [148, 0]
click at [645, 341] on link "[PERSON_NAME] [PERSON_NAME][EMAIL_ADDRESS][DOMAIN_NAME]" at bounding box center [646, 342] width 179 height 31
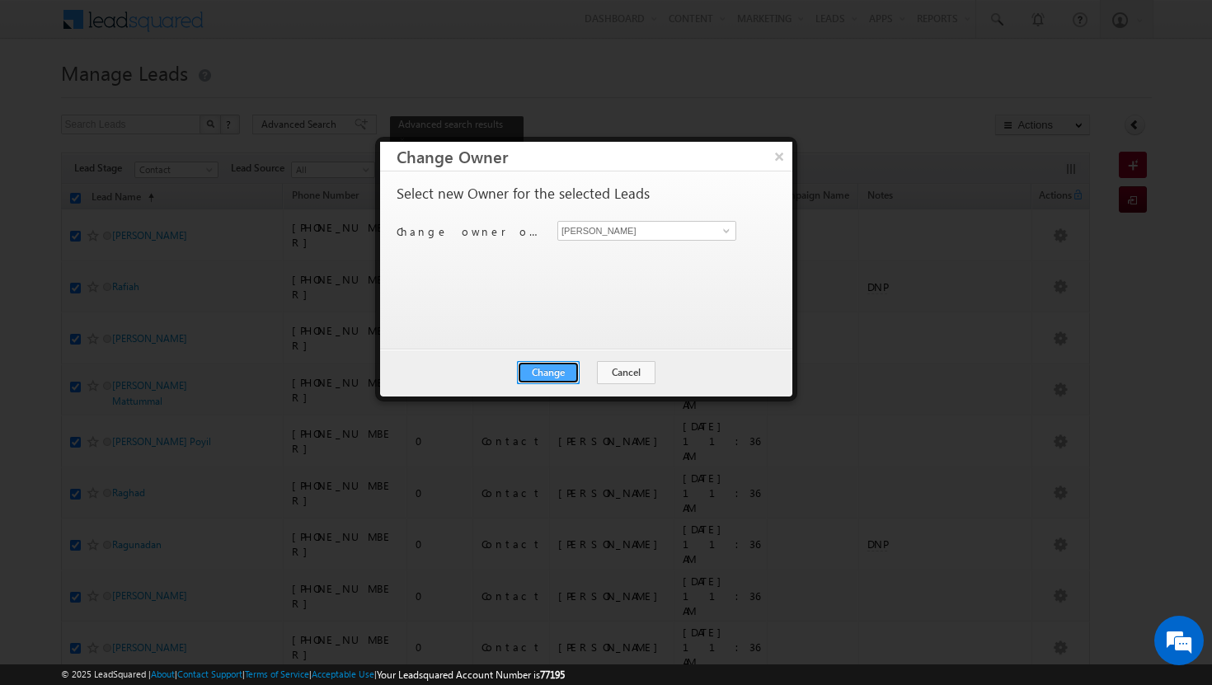
click at [541, 370] on button "Change" at bounding box center [548, 372] width 63 height 23
click at [582, 374] on button "Close" at bounding box center [588, 372] width 53 height 23
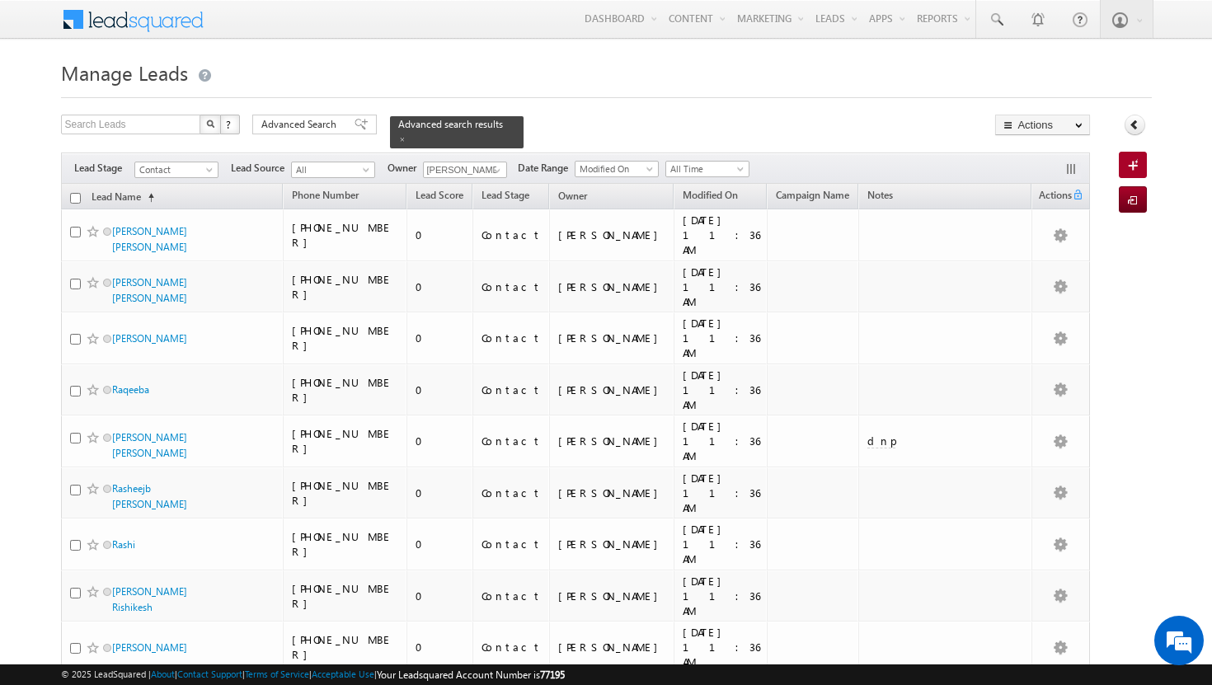
click at [78, 193] on input "checkbox" at bounding box center [75, 198] width 11 height 11
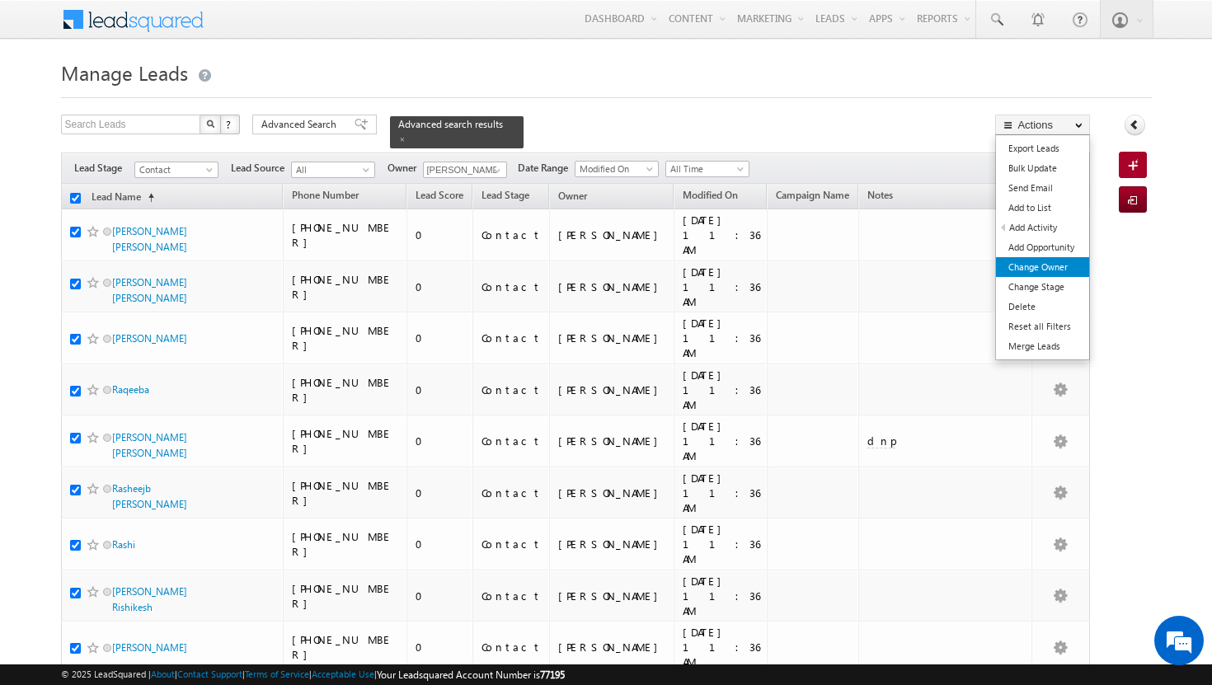
click at [1078, 271] on link "Change Owner" at bounding box center [1042, 267] width 93 height 20
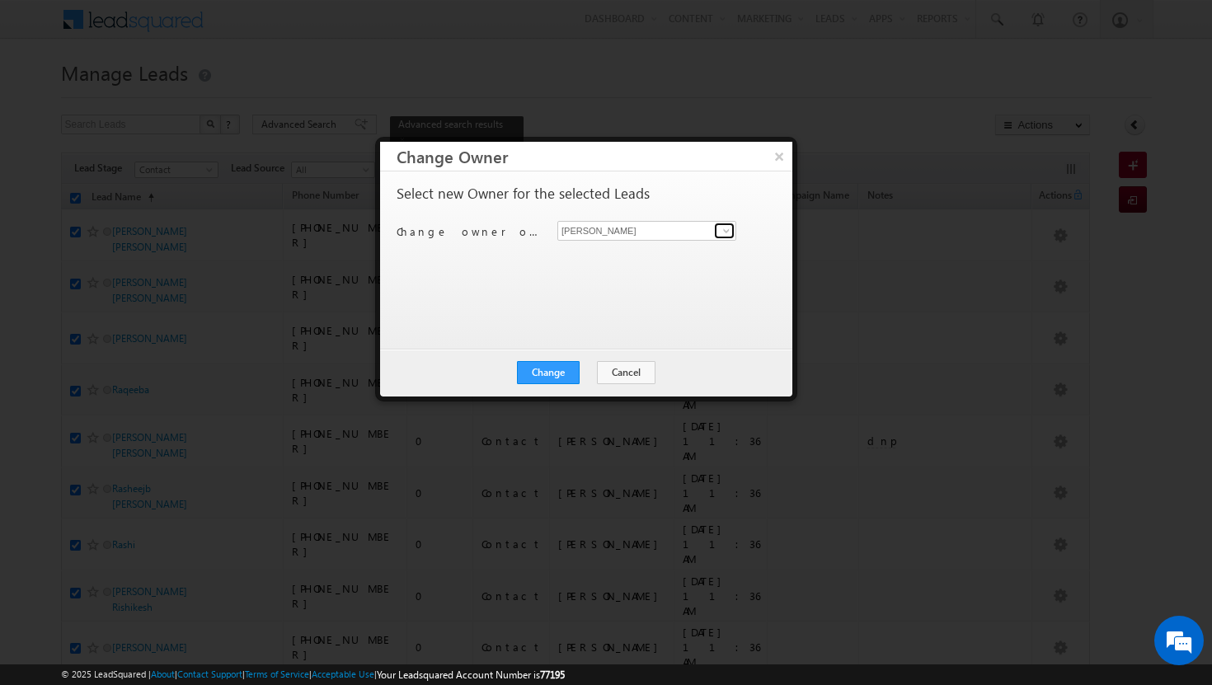
click at [729, 228] on span at bounding box center [726, 230] width 13 height 13
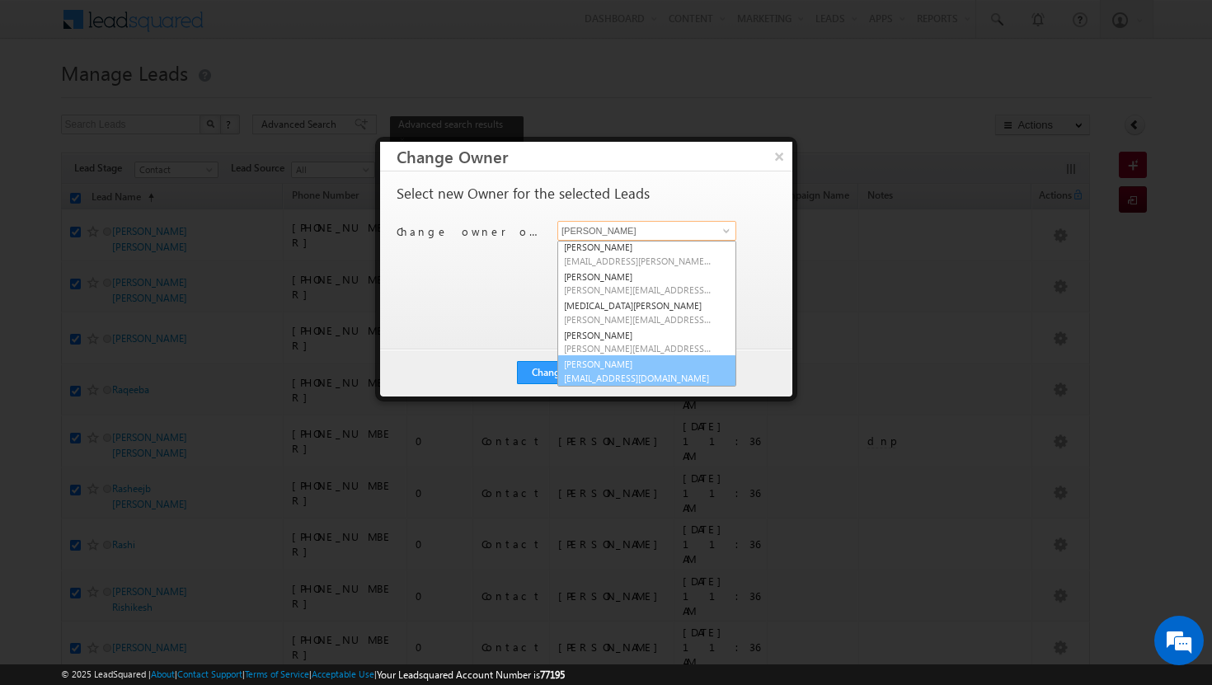
scroll to position [149, 0]
click at [643, 363] on link "[PERSON_NAME] [PERSON_NAME][EMAIL_ADDRESS][DOMAIN_NAME]" at bounding box center [646, 370] width 179 height 31
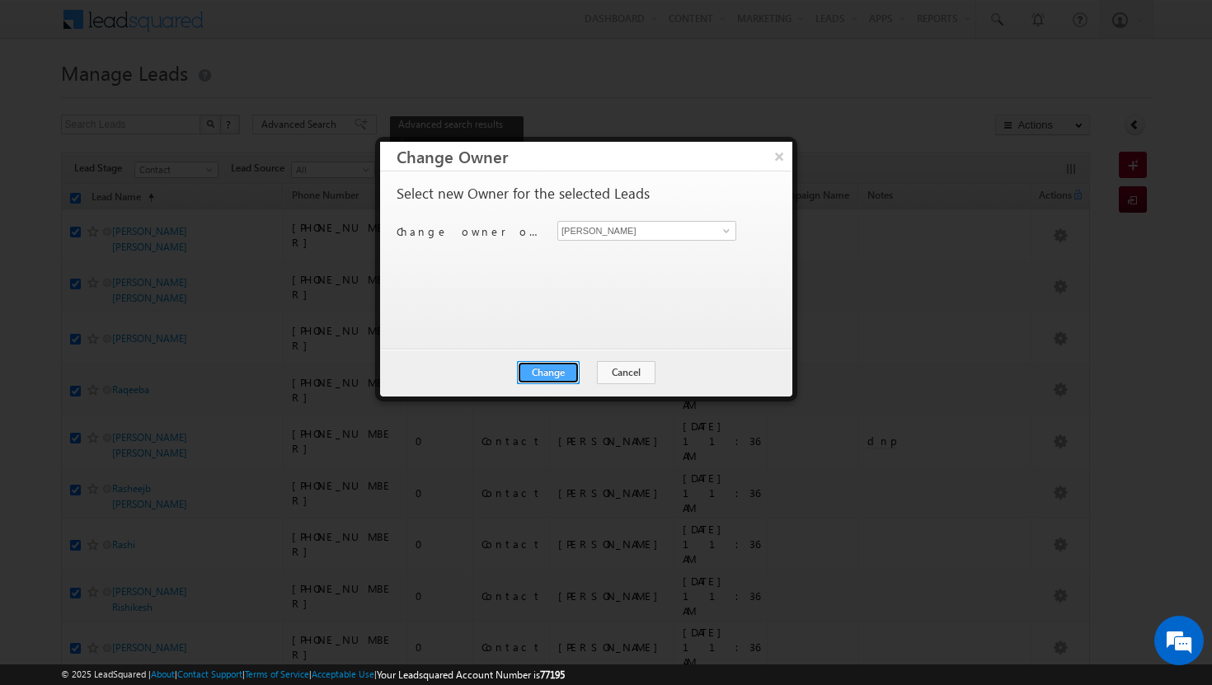
click at [567, 367] on button "Change" at bounding box center [548, 372] width 63 height 23
click at [589, 369] on button "Close" at bounding box center [588, 372] width 53 height 23
